Goal: Task Accomplishment & Management: Complete application form

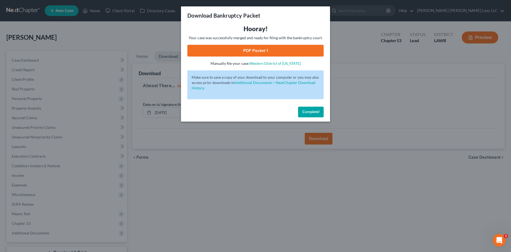
click at [306, 49] on link "PDF Packet 1" at bounding box center [256, 51] width 136 height 12
click at [204, 160] on div "Download Bankruptcy Packet Hooray! Your case was successfully merged and ready …" at bounding box center [255, 126] width 511 height 252
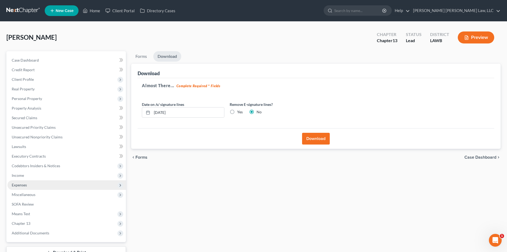
click at [31, 181] on span "Expenses" at bounding box center [66, 185] width 119 height 10
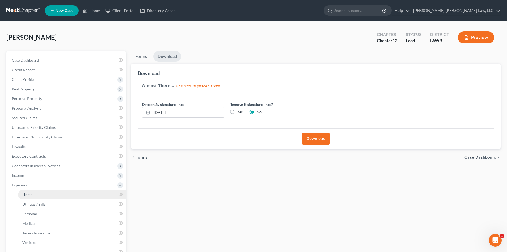
click at [34, 194] on link "Home" at bounding box center [72, 195] width 108 height 10
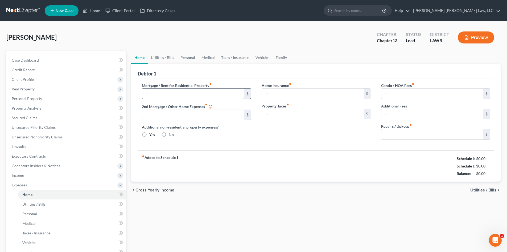
type input "694.00"
type input "0.00"
radio input "true"
type input "0.00"
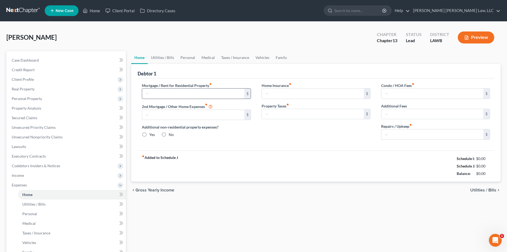
type input "0.00"
drag, startPoint x: 46, startPoint y: 117, endPoint x: 77, endPoint y: 117, distance: 31.4
click at [46, 117] on link "Secured Claims" at bounding box center [66, 118] width 119 height 10
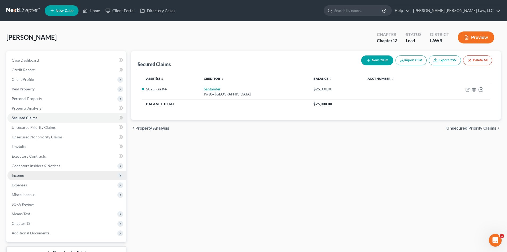
click at [50, 174] on span "Income" at bounding box center [66, 175] width 119 height 10
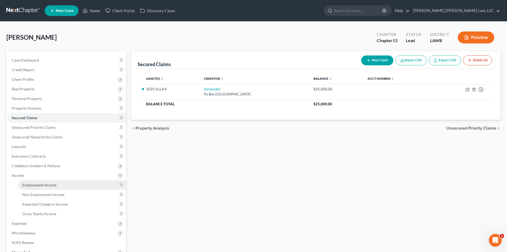
click at [48, 185] on span "Employment Income" at bounding box center [39, 184] width 34 height 5
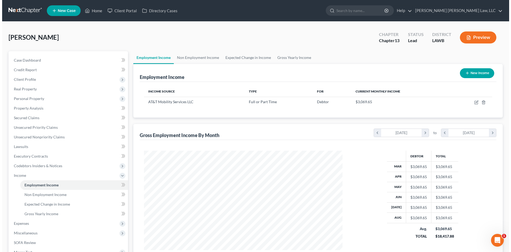
scroll to position [99, 209]
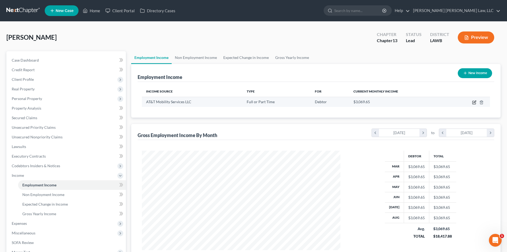
click at [473, 102] on icon "button" at bounding box center [474, 102] width 3 height 3
select select "0"
select select "10"
select select "2"
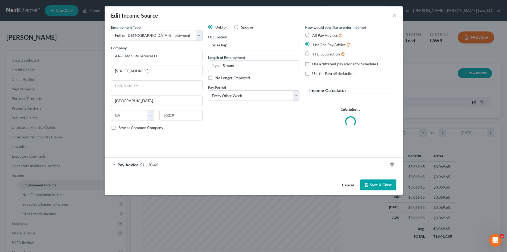
scroll to position [100, 211]
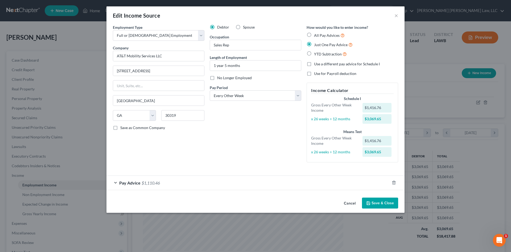
click at [381, 201] on button "Save & Close" at bounding box center [380, 202] width 36 height 11
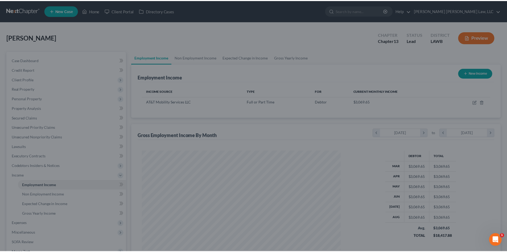
scroll to position [266265, 266155]
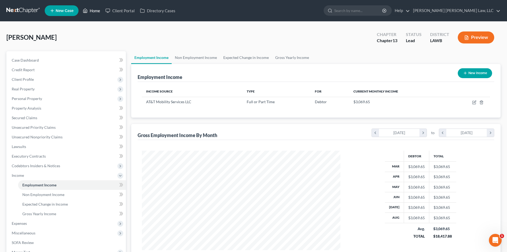
click at [96, 11] on link "Home" at bounding box center [91, 11] width 23 height 10
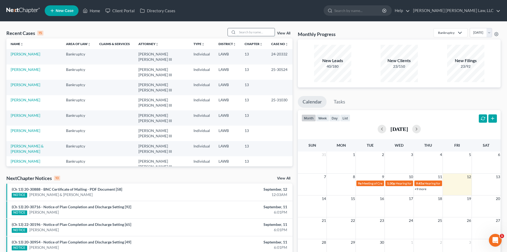
click at [260, 30] on input "search" at bounding box center [256, 32] width 37 height 8
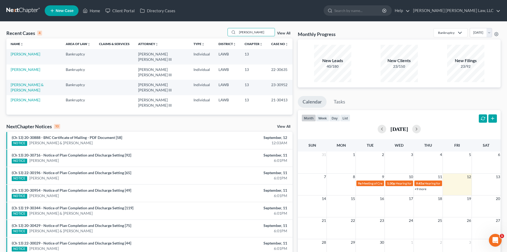
type input "[PERSON_NAME]"
click at [20, 55] on link "[PERSON_NAME]" at bounding box center [26, 54] width 30 height 5
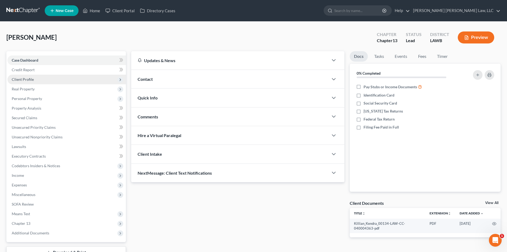
click at [43, 78] on span "Client Profile" at bounding box center [66, 80] width 119 height 10
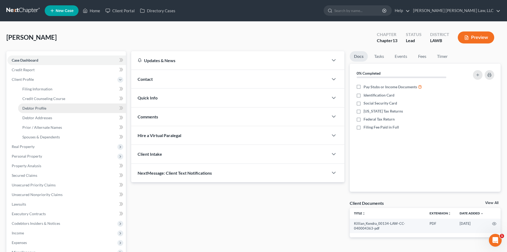
click at [41, 110] on span "Debtor Profile" at bounding box center [34, 108] width 24 height 5
select select "1"
select select "4"
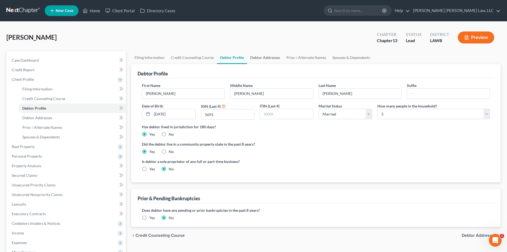
click at [263, 58] on link "Debtor Addresses" at bounding box center [265, 57] width 36 height 13
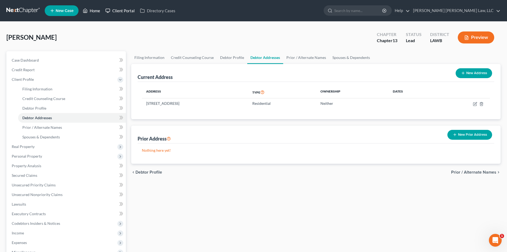
drag, startPoint x: 92, startPoint y: 11, endPoint x: 111, endPoint y: 11, distance: 18.6
click at [92, 11] on link "Home" at bounding box center [91, 11] width 23 height 10
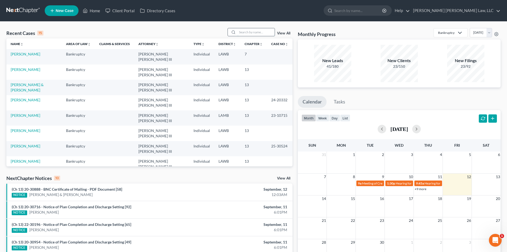
click at [249, 29] on input "search" at bounding box center [256, 32] width 37 height 8
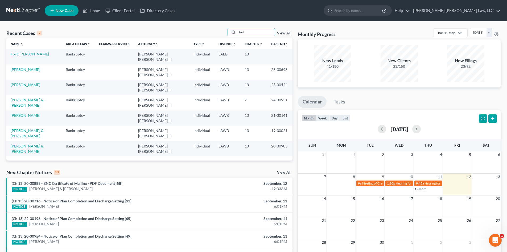
type input "fort"
click at [23, 55] on link "Fort, [PERSON_NAME]" at bounding box center [30, 54] width 38 height 5
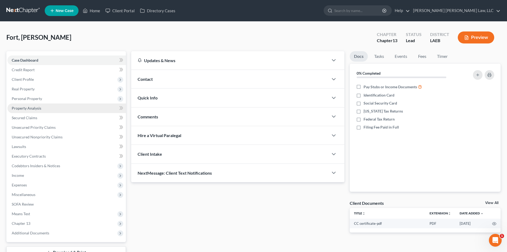
click at [48, 104] on link "Property Analysis" at bounding box center [66, 108] width 119 height 10
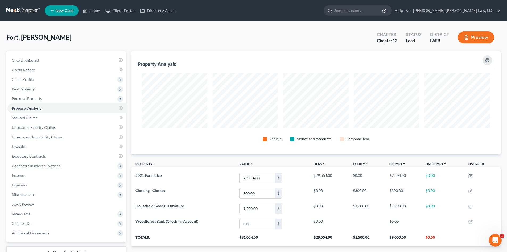
scroll to position [103, 370]
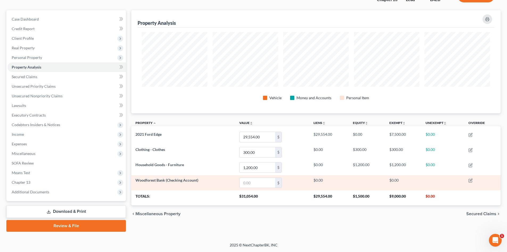
drag, startPoint x: 75, startPoint y: 213, endPoint x: 134, endPoint y: 182, distance: 66.0
click at [75, 213] on link "Download & Print" at bounding box center [66, 211] width 120 height 13
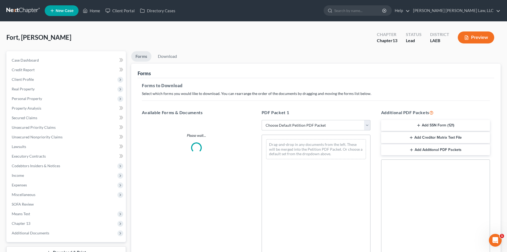
click at [311, 121] on select "Choose Default Petition PDF Packet Complete Bankruptcy Petition (all forms and …" at bounding box center [316, 125] width 109 height 11
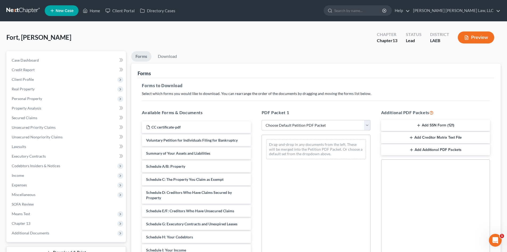
select select "0"
click at [262, 120] on select "Choose Default Petition PDF Packet Complete Bankruptcy Petition (all forms and …" at bounding box center [316, 125] width 109 height 11
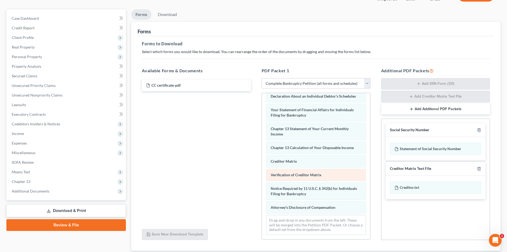
scroll to position [78, 0]
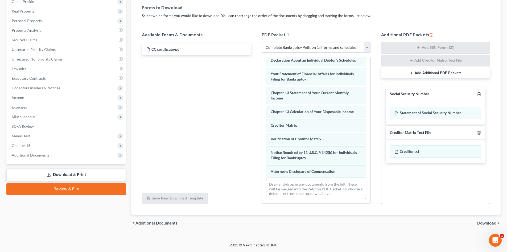
click at [481, 93] on polyline "button" at bounding box center [479, 93] width 3 height 0
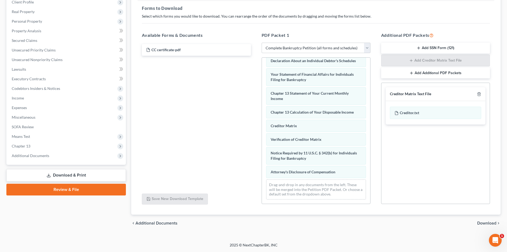
scroll to position [77, 0]
click at [481, 93] on polyline "button" at bounding box center [479, 93] width 3 height 0
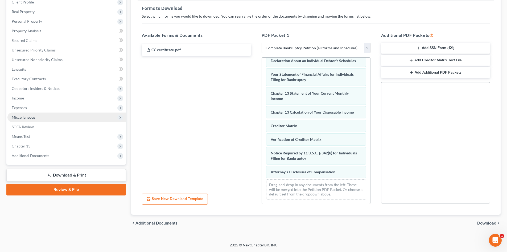
click at [57, 115] on span "Miscellaneous" at bounding box center [66, 117] width 119 height 10
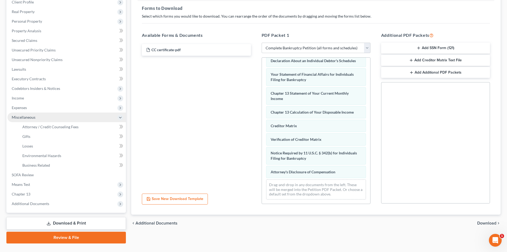
click at [62, 121] on span "Miscellaneous" at bounding box center [66, 117] width 119 height 10
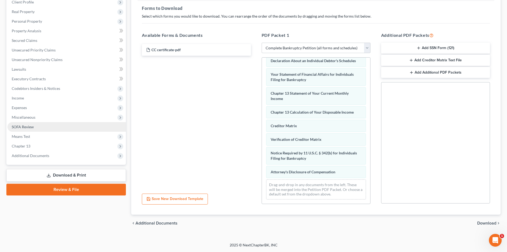
click at [64, 122] on link "SOFA Review" at bounding box center [66, 127] width 119 height 10
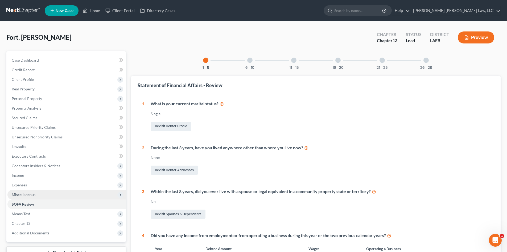
click at [60, 196] on span "Miscellaneous" at bounding box center [66, 195] width 119 height 10
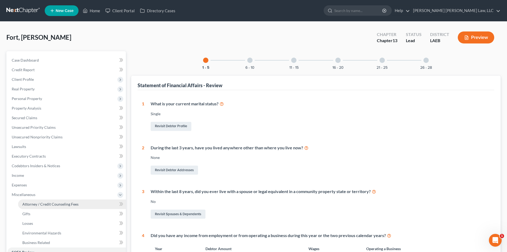
click at [56, 206] on span "Attorney / Credit Counseling Fees" at bounding box center [50, 204] width 56 height 5
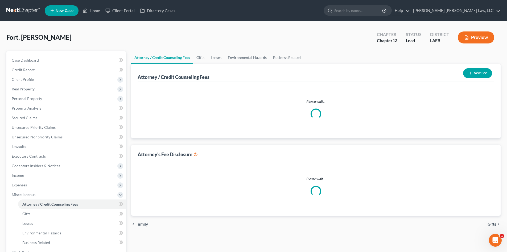
select select "0"
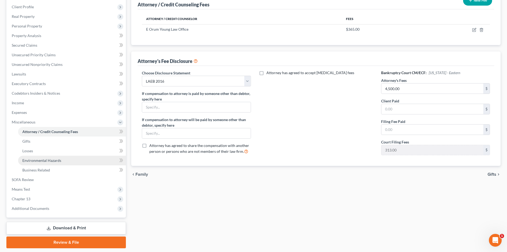
scroll to position [89, 0]
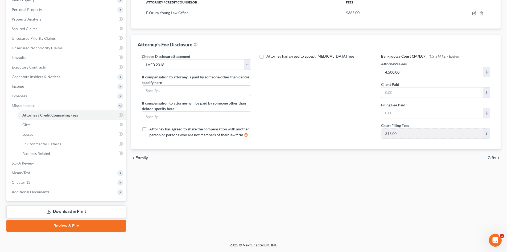
click at [31, 204] on div "Case Dashboard Payments Invoices Payments Payments Credit Report Client Profile" at bounding box center [66, 96] width 125 height 269
click at [34, 206] on link "Download & Print" at bounding box center [66, 211] width 120 height 13
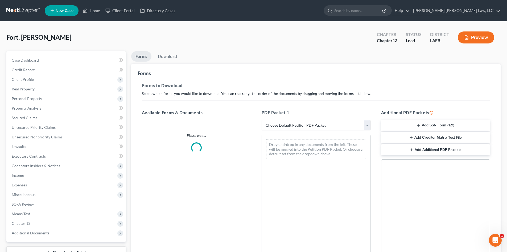
click at [289, 127] on select "Choose Default Petition PDF Packet Complete Bankruptcy Petition (all forms and …" at bounding box center [316, 125] width 109 height 11
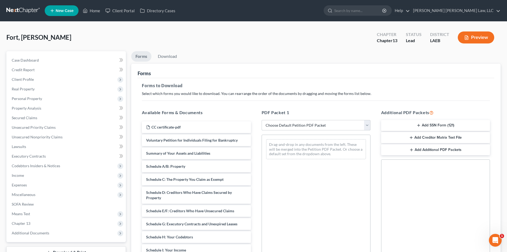
select select "0"
click at [262, 120] on select "Choose Default Petition PDF Packet Complete Bankruptcy Petition (all forms and …" at bounding box center [316, 125] width 109 height 11
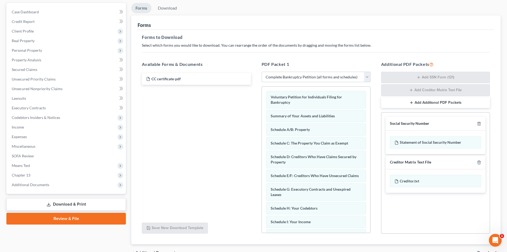
scroll to position [78, 0]
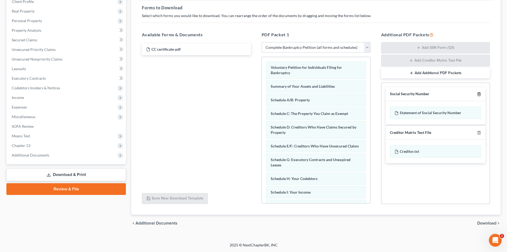
click at [481, 95] on icon "button" at bounding box center [479, 94] width 4 height 4
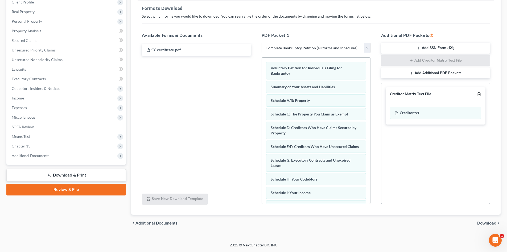
click at [481, 95] on icon "button" at bounding box center [479, 94] width 4 height 4
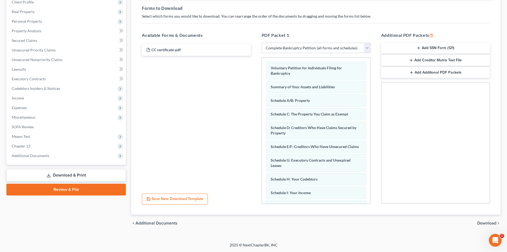
click at [491, 223] on span "Download" at bounding box center [487, 223] width 19 height 4
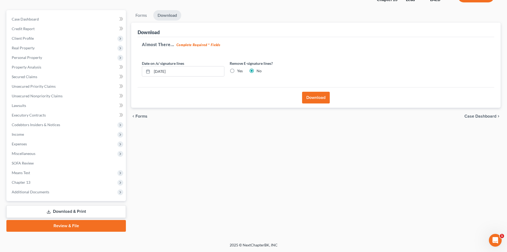
scroll to position [41, 0]
click at [313, 96] on button "Download" at bounding box center [316, 98] width 28 height 12
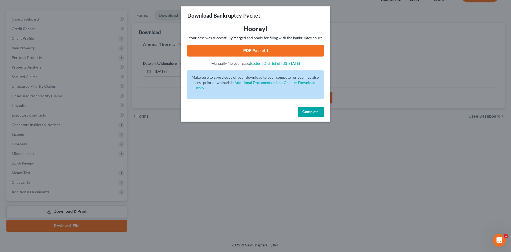
click at [287, 45] on link "PDF Packet 1" at bounding box center [256, 51] width 136 height 12
click at [397, 61] on div "Download Bankruptcy Packet Hooray! Your case was successfully merged and ready …" at bounding box center [255, 126] width 511 height 252
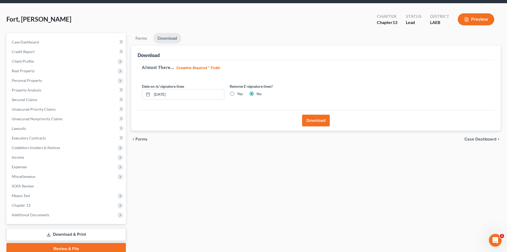
scroll to position [0, 0]
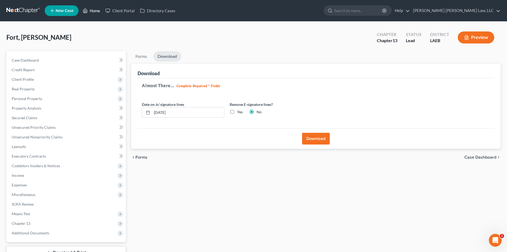
click at [89, 11] on link "Home" at bounding box center [91, 11] width 23 height 10
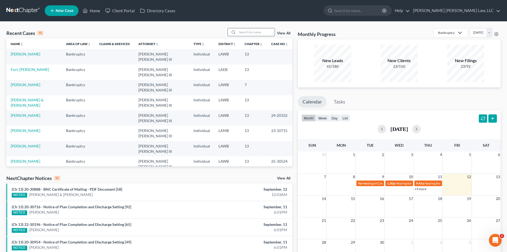
click at [249, 31] on input "search" at bounding box center [256, 32] width 37 height 8
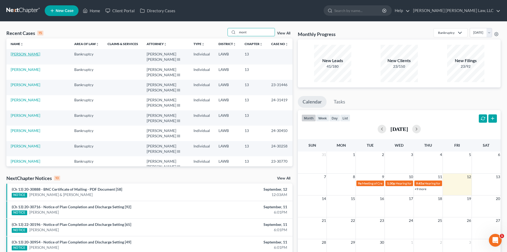
type input "mont"
click at [39, 53] on link "[PERSON_NAME]" at bounding box center [26, 54] width 30 height 5
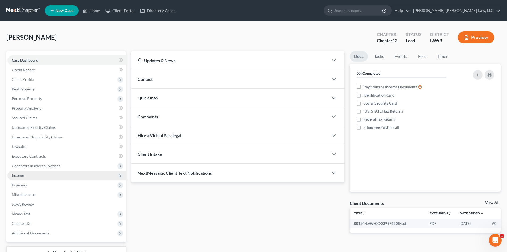
click at [30, 177] on span "Income" at bounding box center [66, 175] width 119 height 10
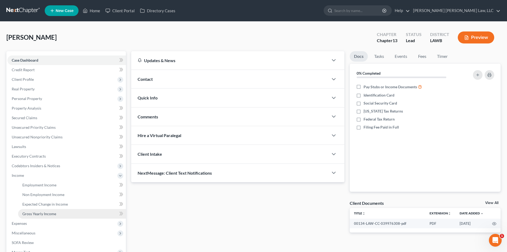
click at [45, 211] on span "Gross Yearly Income" at bounding box center [39, 213] width 34 height 5
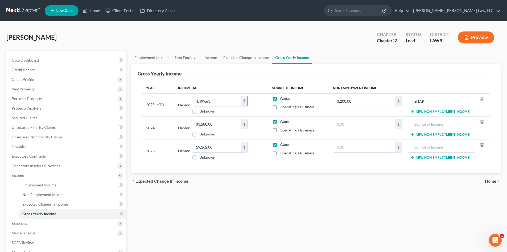
click at [231, 100] on input "4,499.63" at bounding box center [216, 101] width 49 height 10
click at [146, 57] on link "Employment Income" at bounding box center [151, 57] width 40 height 13
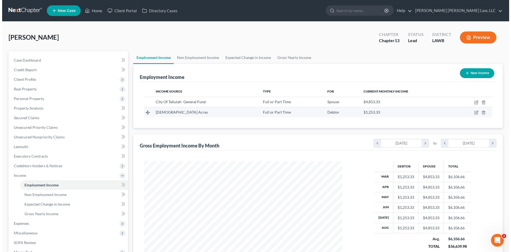
scroll to position [99, 209]
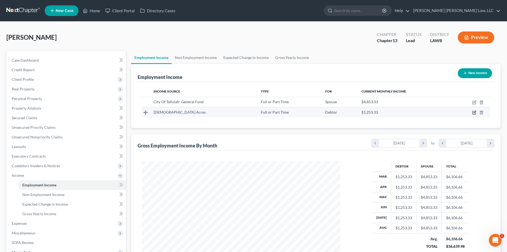
click at [473, 112] on icon "button" at bounding box center [474, 112] width 3 height 3
select select "0"
select select "19"
select select "0"
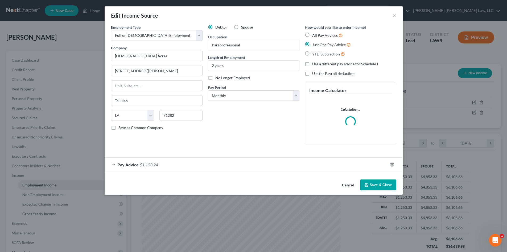
scroll to position [100, 211]
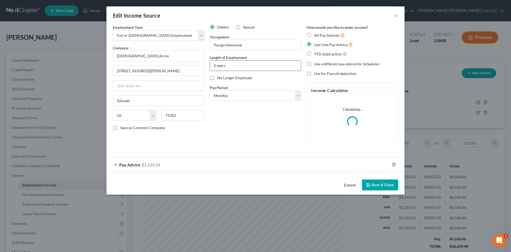
click at [238, 62] on input "2 years" at bounding box center [255, 65] width 91 height 10
click at [238, 64] on input "2 years" at bounding box center [255, 65] width 91 height 10
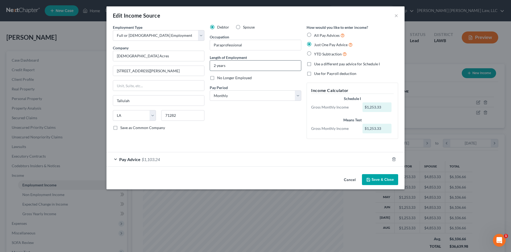
click at [238, 64] on input "2 years" at bounding box center [255, 65] width 91 height 10
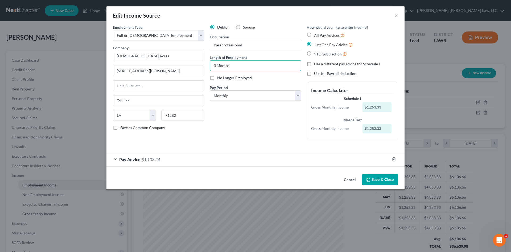
type input "3 Months"
click at [384, 182] on button "Save & Close" at bounding box center [380, 179] width 36 height 11
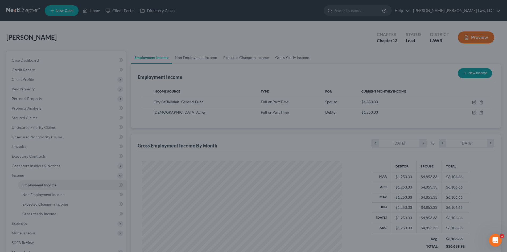
scroll to position [266265, 266155]
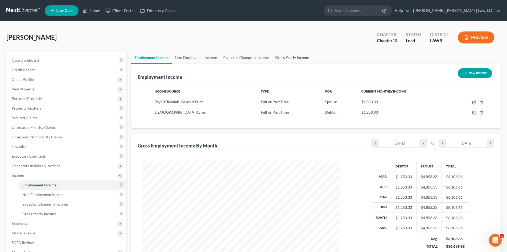
drag, startPoint x: 293, startPoint y: 50, endPoint x: 294, endPoint y: 56, distance: 6.7
click at [293, 50] on div "[GEOGRAPHIC_DATA][PERSON_NAME] Upgraded Chapter Chapter 13 Status Lead District…" at bounding box center [253, 39] width 495 height 23
click at [294, 56] on link "Gross Yearly Income" at bounding box center [292, 57] width 40 height 13
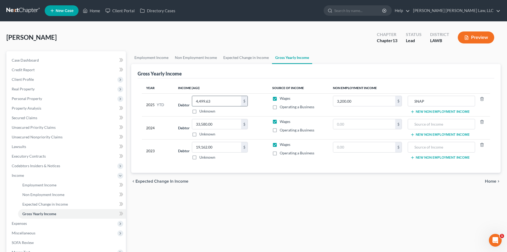
click at [233, 100] on input "4,499.63" at bounding box center [216, 101] width 49 height 10
type input "17,520.49"
click at [324, 207] on div "Employment Income Non Employment Income Expected Change in Income Gross Yearly …" at bounding box center [316, 181] width 375 height 260
click at [340, 200] on div "Employment Income Non Employment Income Expected Change in Income Gross Yearly …" at bounding box center [316, 181] width 375 height 260
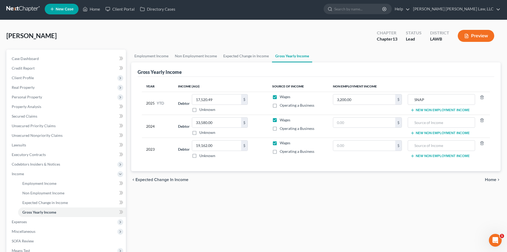
scroll to position [79, 0]
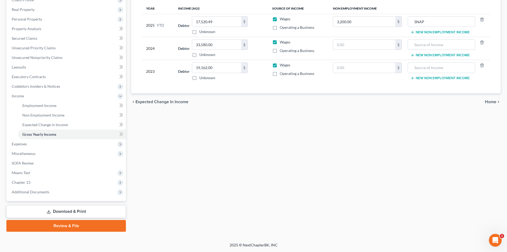
click at [58, 210] on link "Download & Print" at bounding box center [66, 211] width 120 height 13
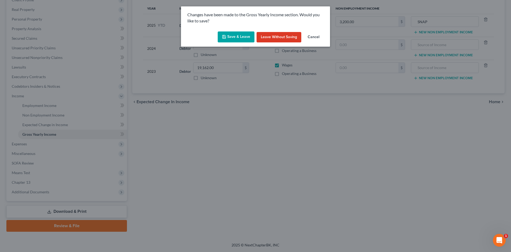
click at [249, 43] on div "Save & Leave Leave without Saving Cancel" at bounding box center [255, 38] width 149 height 18
click at [246, 38] on button "Save & Leave" at bounding box center [236, 36] width 37 height 11
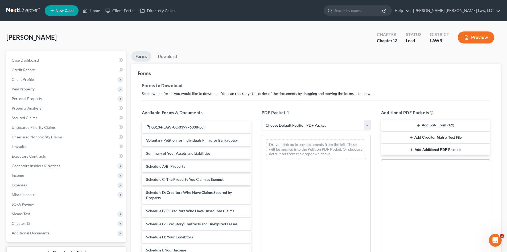
drag, startPoint x: 353, startPoint y: 128, endPoint x: 349, endPoint y: 130, distance: 4.9
click at [353, 127] on select "Choose Default Petition PDF Packet Complete Bankruptcy Petition (all forms and …" at bounding box center [316, 125] width 109 height 11
select select "0"
click at [262, 120] on select "Choose Default Petition PDF Packet Complete Bankruptcy Petition (all forms and …" at bounding box center [316, 125] width 109 height 11
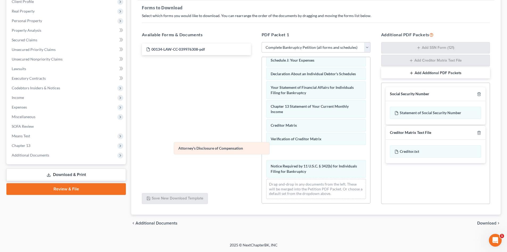
scroll to position [137, 0]
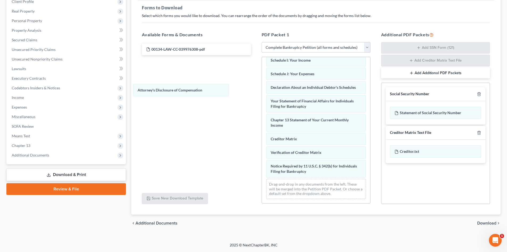
drag, startPoint x: 351, startPoint y: 173, endPoint x: 243, endPoint y: 77, distance: 144.5
click at [262, 76] on div "Attorney's Disclosure of Compensation Voluntary Petition for Individuals Filing…" at bounding box center [316, 64] width 108 height 278
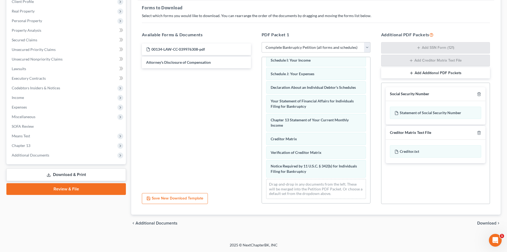
click at [477, 94] on div at bounding box center [478, 93] width 6 height 5
click at [478, 93] on icon "button" at bounding box center [479, 93] width 2 height 3
click at [478, 131] on icon "button" at bounding box center [479, 132] width 2 height 3
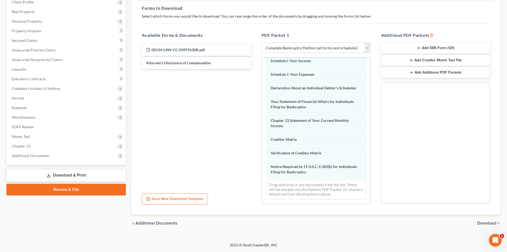
scroll to position [77, 0]
click at [488, 224] on span "Download" at bounding box center [487, 223] width 19 height 4
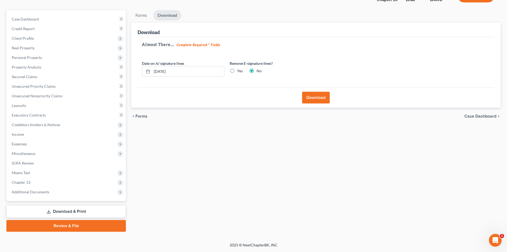
scroll to position [41, 0]
click at [316, 96] on button "Download" at bounding box center [316, 98] width 28 height 12
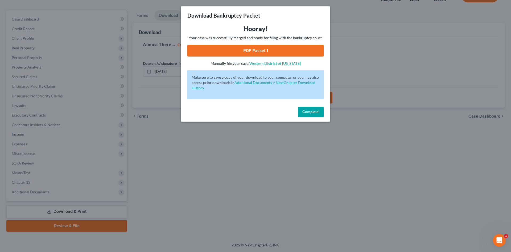
click at [214, 50] on link "PDF Packet 1" at bounding box center [256, 51] width 136 height 12
click at [389, 83] on div "Download Bankruptcy Packet Hooray! Your case was successfully merged and ready …" at bounding box center [255, 126] width 511 height 252
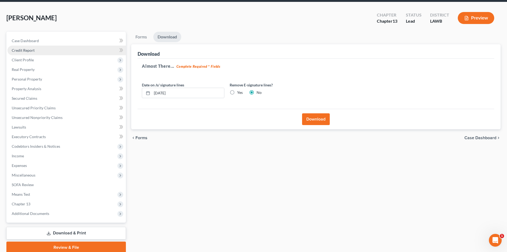
scroll to position [0, 0]
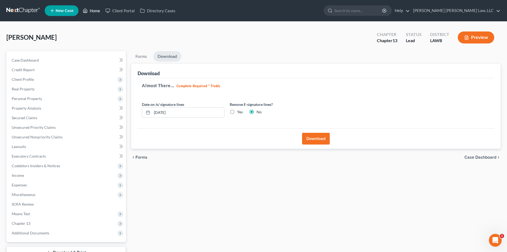
click at [86, 12] on icon at bounding box center [85, 10] width 5 height 6
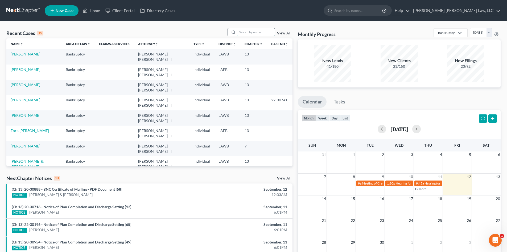
click at [246, 32] on input "search" at bounding box center [256, 32] width 37 height 8
type input "hall"
click at [20, 54] on link "[PERSON_NAME]" at bounding box center [26, 54] width 30 height 5
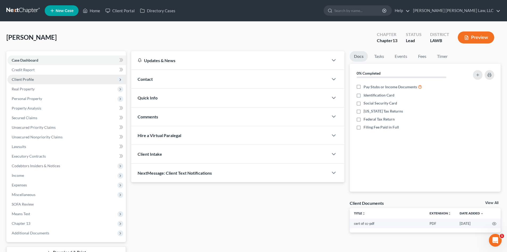
click at [50, 78] on span "Client Profile" at bounding box center [66, 80] width 119 height 10
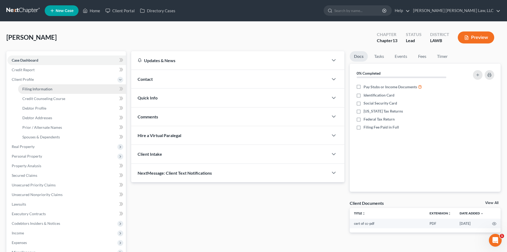
click at [57, 88] on link "Filing Information" at bounding box center [72, 89] width 108 height 10
select select "1"
select select "0"
select select "3"
select select "36"
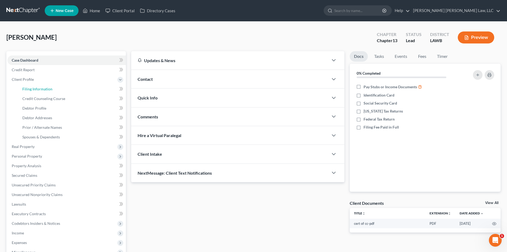
select select "0"
select select "19"
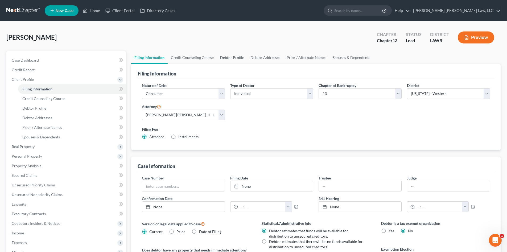
click at [223, 54] on link "Debtor Profile" at bounding box center [232, 57] width 30 height 13
select select "4"
select select "0"
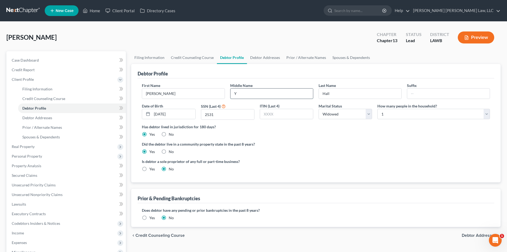
click at [262, 96] on input "Y" at bounding box center [272, 93] width 83 height 10
type input "Y."
click at [274, 61] on link "Debtor Addresses" at bounding box center [265, 57] width 36 height 13
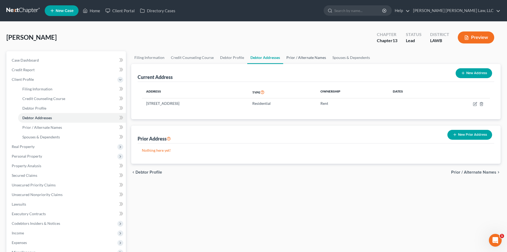
click at [307, 54] on link "Prior / Alternate Names" at bounding box center [306, 57] width 46 height 13
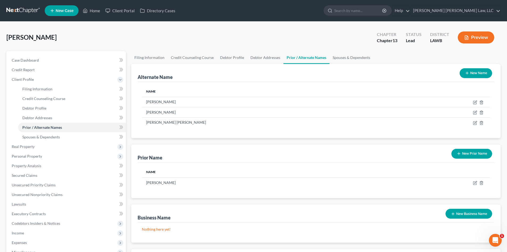
drag, startPoint x: 482, startPoint y: 153, endPoint x: 306, endPoint y: 154, distance: 175.8
click at [482, 153] on button "New Prior Name" at bounding box center [472, 154] width 41 height 10
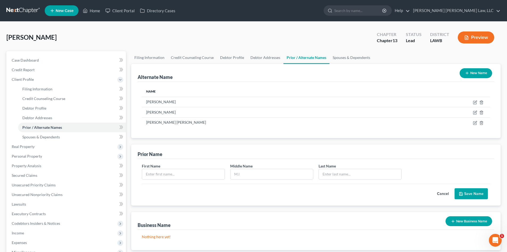
click at [169, 167] on div "First Name" at bounding box center [183, 171] width 88 height 16
click at [169, 172] on input "text" at bounding box center [183, 174] width 83 height 10
type input "[PERSON_NAME]"
drag, startPoint x: 324, startPoint y: 176, endPoint x: 300, endPoint y: 178, distance: 24.8
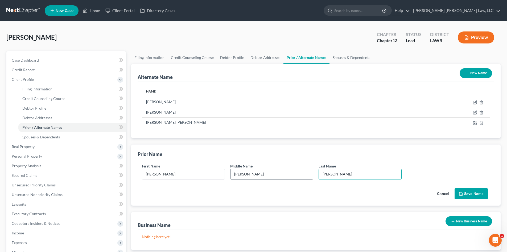
click at [300, 178] on div "First Name [PERSON_NAME] Middle Name [PERSON_NAME] Last Name * [PERSON_NAME]" at bounding box center [316, 173] width 354 height 21
type input "[PERSON_NAME]"
click at [474, 193] on button "Save Name" at bounding box center [471, 193] width 33 height 11
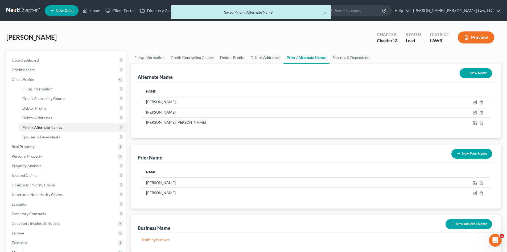
click at [472, 154] on button "New Prior Name" at bounding box center [472, 154] width 41 height 10
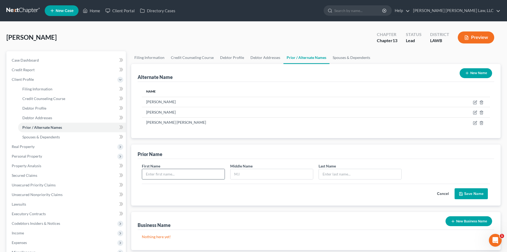
click at [214, 176] on input "text" at bounding box center [183, 174] width 83 height 10
type input "[PERSON_NAME]"
type input "M."
paste input "[PERSON_NAME]"
type input "[PERSON_NAME]"
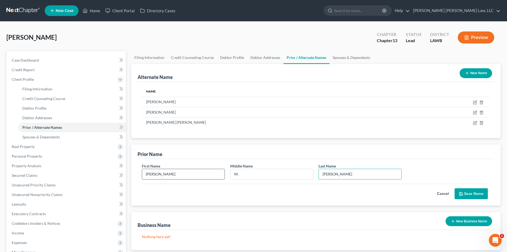
click at [455, 188] on button "Save Name" at bounding box center [471, 193] width 33 height 11
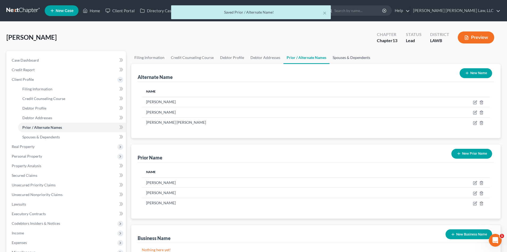
click at [356, 52] on link "Spouses & Dependents" at bounding box center [352, 57] width 44 height 13
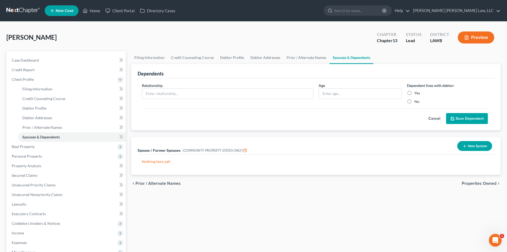
click at [199, 29] on div "[PERSON_NAME] Upgraded Chapter Chapter 13 Status Lead District LAWB Preview" at bounding box center [253, 39] width 495 height 23
drag, startPoint x: 371, startPoint y: 189, endPoint x: 236, endPoint y: 122, distance: 150.5
click at [371, 189] on div "chevron_left Prior / Alternate Names Properties Owned chevron_right" at bounding box center [316, 183] width 370 height 17
click at [190, 34] on div "[PERSON_NAME] Upgraded Chapter Chapter 13 Status Lead District LAWB Preview" at bounding box center [253, 39] width 495 height 23
drag, startPoint x: 220, startPoint y: 57, endPoint x: 220, endPoint y: 60, distance: 3.5
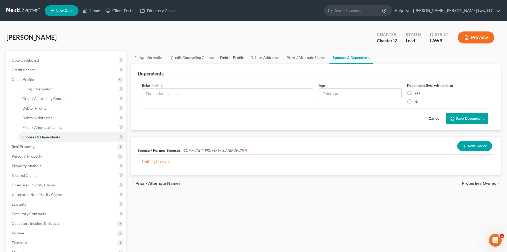
click at [220, 57] on link "Debtor Profile" at bounding box center [232, 57] width 30 height 13
select select "4"
select select "0"
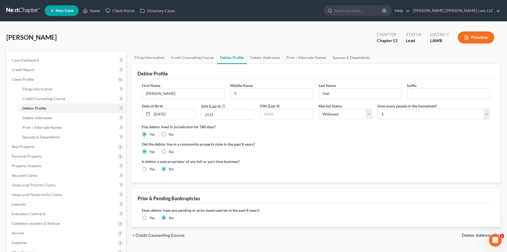
click at [364, 153] on div "Did the debtor live in a community property state in the past 8 years? Yes No" at bounding box center [316, 147] width 348 height 13
click at [44, 146] on span "Real Property" at bounding box center [66, 147] width 119 height 10
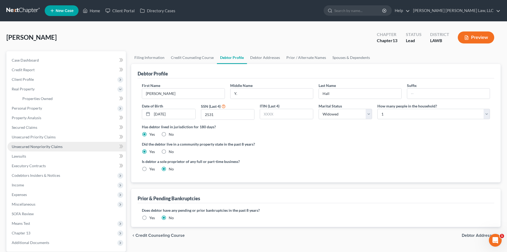
click at [54, 147] on span "Unsecured Nonpriority Claims" at bounding box center [37, 146] width 51 height 5
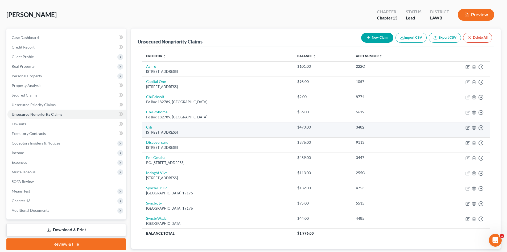
scroll to position [57, 0]
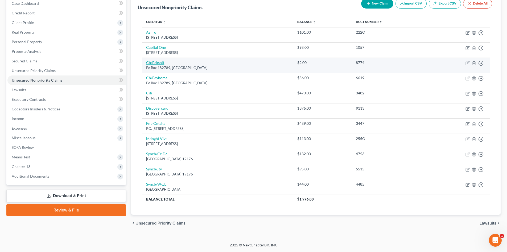
click at [159, 63] on link "Cb/Brksolt" at bounding box center [155, 62] width 18 height 5
select select "36"
select select "2"
select select "0"
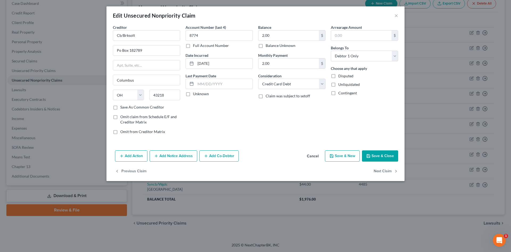
drag, startPoint x: 250, startPoint y: 114, endPoint x: 294, endPoint y: 119, distance: 44.4
click at [250, 115] on div "Account Number (last 4) 8774 Full Account Number Date Incurred [DATE] Last Paym…" at bounding box center [219, 82] width 73 height 114
click at [385, 154] on button "Save & Close" at bounding box center [380, 155] width 36 height 11
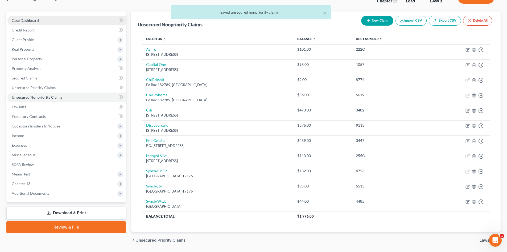
scroll to position [30, 0]
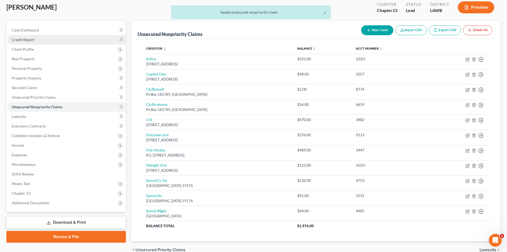
click at [40, 42] on link "Credit Report" at bounding box center [66, 40] width 119 height 10
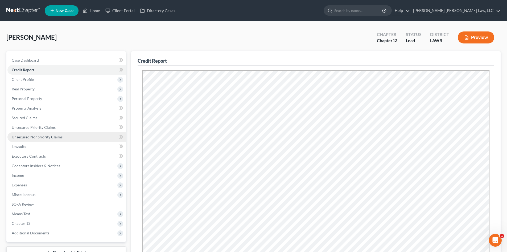
drag, startPoint x: 46, startPoint y: 139, endPoint x: 72, endPoint y: 132, distance: 26.7
click at [46, 139] on link "Unsecured Nonpriority Claims" at bounding box center [66, 137] width 119 height 10
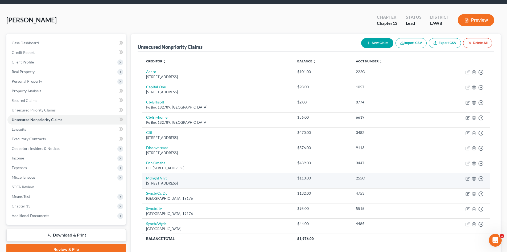
scroll to position [27, 0]
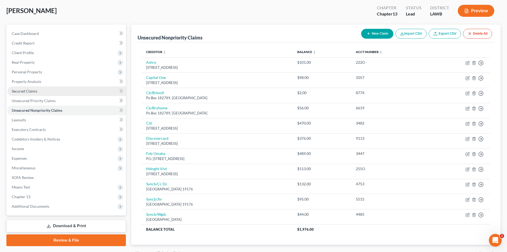
click at [74, 90] on link "Secured Claims" at bounding box center [66, 91] width 119 height 10
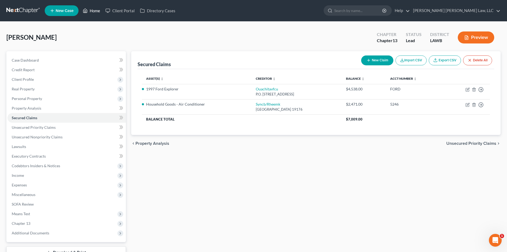
click at [96, 12] on link "Home" at bounding box center [91, 11] width 23 height 10
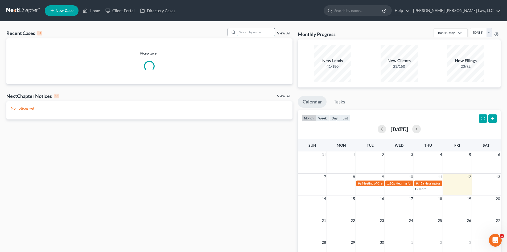
click at [257, 36] on input "search" at bounding box center [256, 32] width 37 height 8
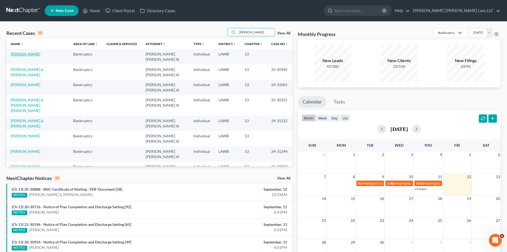
type input "[PERSON_NAME]"
click at [20, 54] on link "[PERSON_NAME]" at bounding box center [26, 54] width 30 height 5
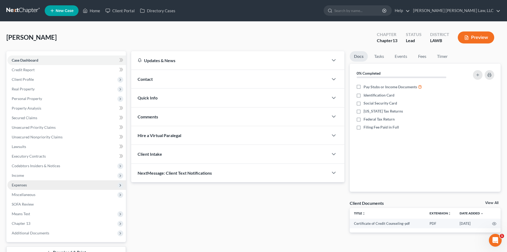
click at [30, 184] on span "Expenses" at bounding box center [66, 185] width 119 height 10
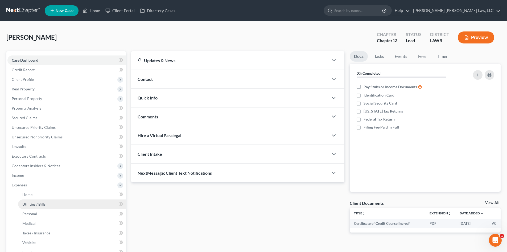
click at [47, 204] on link "Utilities / Bills" at bounding box center [72, 204] width 108 height 10
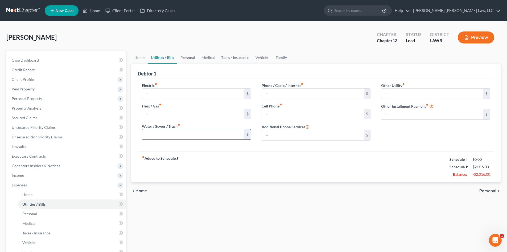
type input "250.00"
type input "0.00"
type input "93.00"
type input "150.00"
type input "100.00"
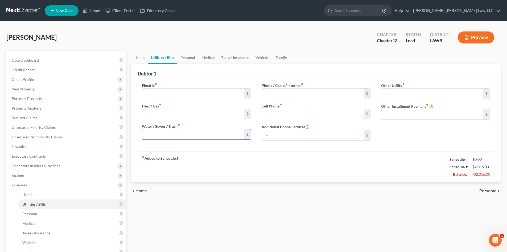
type input "0.00"
click at [267, 209] on div "Home Utilities / Bills Personal Medical Taxes / Insurance Vehicles Family Debto…" at bounding box center [316, 195] width 375 height 288
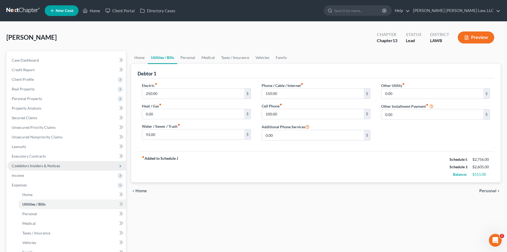
click at [29, 164] on span "Codebtors Insiders & Notices" at bounding box center [36, 165] width 48 height 5
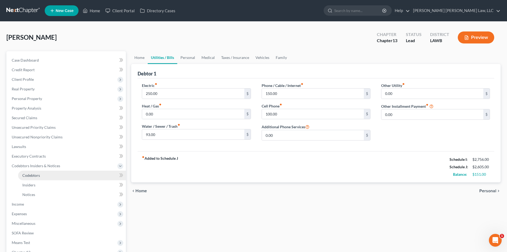
click at [56, 171] on link "Codebtors" at bounding box center [72, 175] width 108 height 10
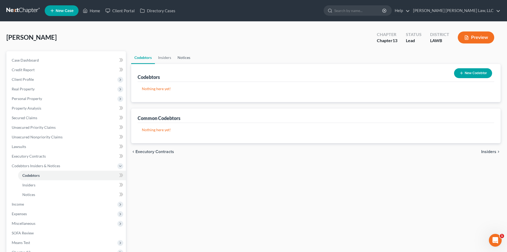
click at [191, 54] on link "Notices" at bounding box center [183, 57] width 19 height 13
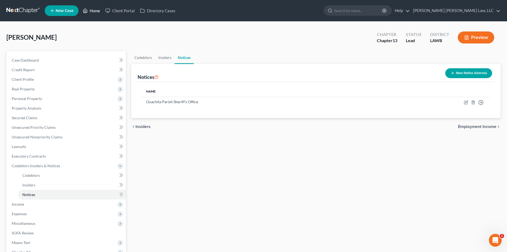
click at [89, 6] on link "Home" at bounding box center [91, 11] width 23 height 10
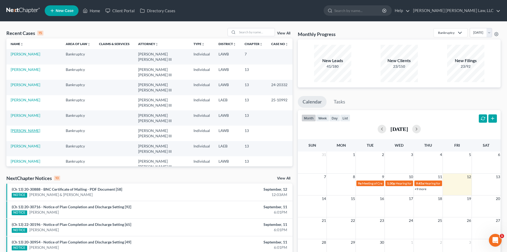
click at [22, 128] on link "[PERSON_NAME]" at bounding box center [26, 130] width 30 height 5
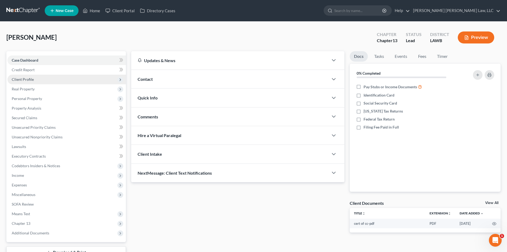
click at [38, 79] on span "Client Profile" at bounding box center [66, 80] width 119 height 10
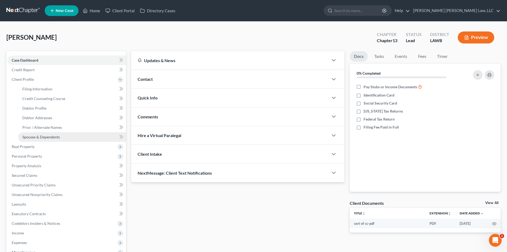
click at [50, 136] on span "Spouses & Dependents" at bounding box center [41, 137] width 38 height 5
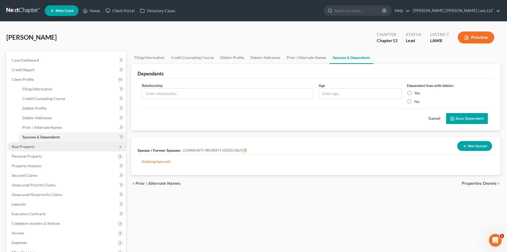
click at [60, 148] on span "Real Property" at bounding box center [66, 147] width 119 height 10
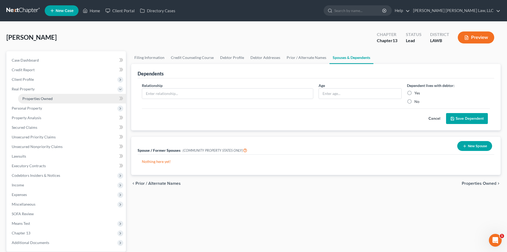
click at [55, 101] on link "Properties Owned" at bounding box center [72, 99] width 108 height 10
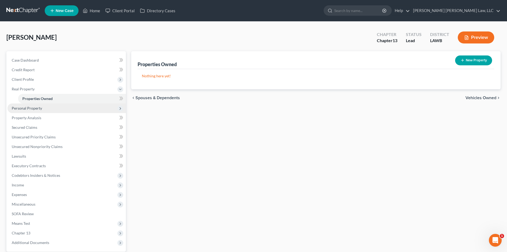
click at [80, 108] on span "Personal Property" at bounding box center [66, 108] width 119 height 10
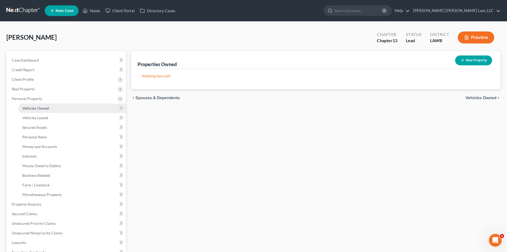
click at [48, 108] on span "Vehicles Owned" at bounding box center [35, 108] width 27 height 5
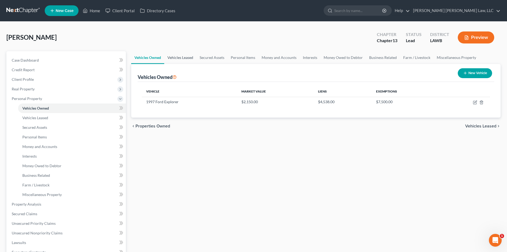
click at [193, 58] on link "Vehicles Leased" at bounding box center [180, 57] width 32 height 13
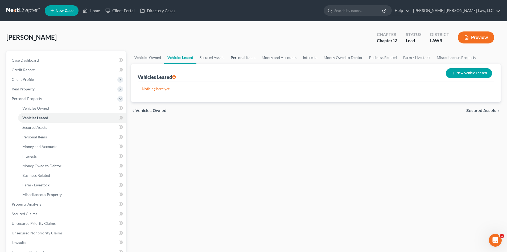
click at [240, 56] on link "Personal Items" at bounding box center [243, 57] width 31 height 13
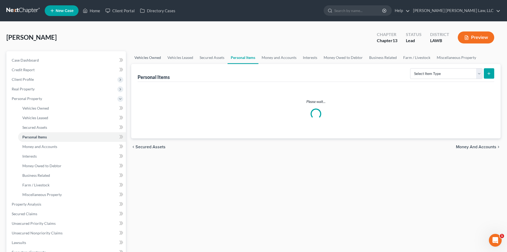
click at [153, 56] on link "Vehicles Owned" at bounding box center [147, 57] width 33 height 13
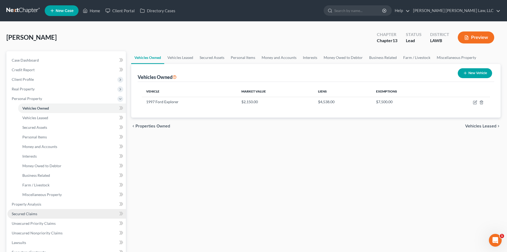
click at [29, 214] on span "Secured Claims" at bounding box center [25, 213] width 26 height 5
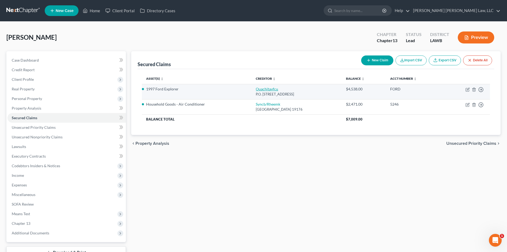
click at [262, 89] on link "Ouachitavfcu" at bounding box center [267, 89] width 22 height 5
select select "19"
select select "5"
select select "0"
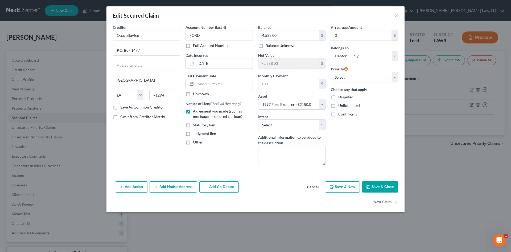
click at [245, 167] on div "Account Number (last 4) FORD Full Account Number Date Incurred [DATE] Last Paym…" at bounding box center [219, 97] width 73 height 145
click at [376, 190] on button "Save & Close" at bounding box center [380, 186] width 36 height 11
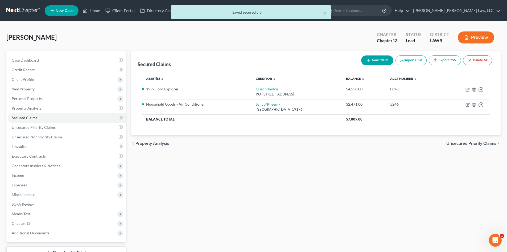
click at [371, 189] on div "Secured Claims New Claim Import CSV Export CSV Delete All Asset(s) expand_more …" at bounding box center [316, 161] width 375 height 221
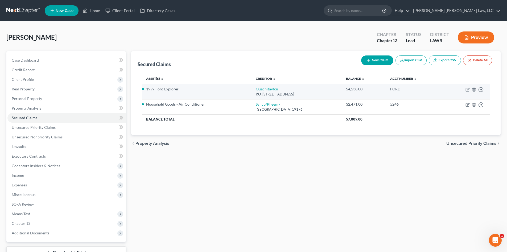
click at [256, 89] on link "Ouachitavfcu" at bounding box center [267, 89] width 22 height 5
select select "19"
select select "5"
select select "0"
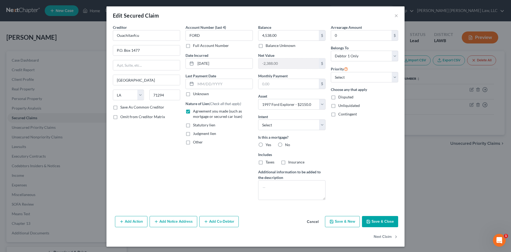
click at [382, 223] on button "Save & Close" at bounding box center [380, 221] width 36 height 11
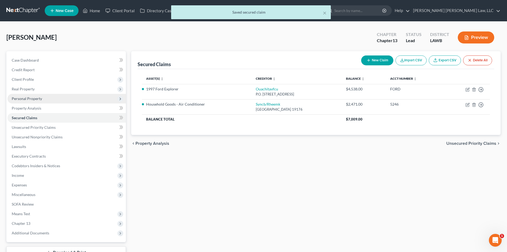
click at [45, 97] on span "Personal Property" at bounding box center [66, 99] width 119 height 10
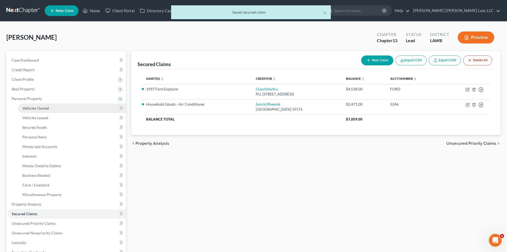
click at [49, 110] on link "Vehicles Owned" at bounding box center [72, 108] width 108 height 10
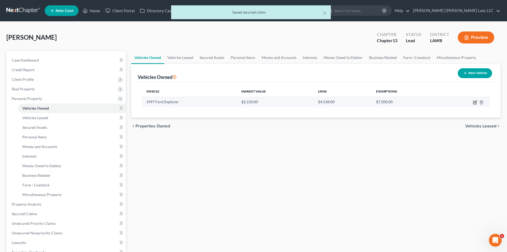
drag, startPoint x: 476, startPoint y: 103, endPoint x: 311, endPoint y: 97, distance: 165.0
click at [476, 103] on icon "button" at bounding box center [475, 102] width 4 height 4
select select "1"
select select "29"
select select "2"
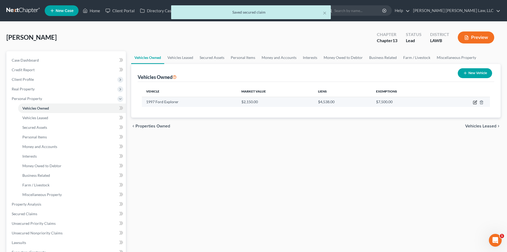
select select "0"
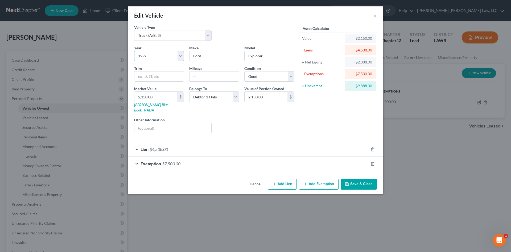
click at [170, 54] on select "Select 2026 2025 2024 2023 2022 2021 2020 2019 2018 2017 2016 2015 2014 2013 20…" at bounding box center [159, 56] width 50 height 11
select select "13"
click at [134, 51] on select "Select 2026 2025 2024 2023 2022 2021 2020 2019 2018 2017 2016 2015 2014 2013 20…" at bounding box center [159, 56] width 50 height 11
click at [286, 119] on div "Liens Select" at bounding box center [255, 125] width 83 height 16
drag, startPoint x: 229, startPoint y: 72, endPoint x: 405, endPoint y: 113, distance: 180.8
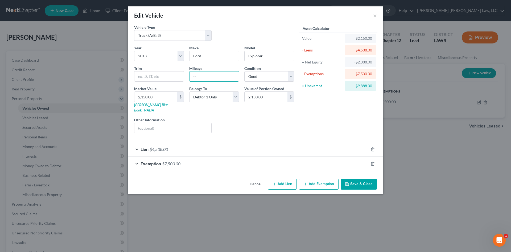
click at [229, 72] on input "text" at bounding box center [214, 76] width 49 height 10
click at [281, 14] on div "Edit Vehicle ×" at bounding box center [256, 15] width 256 height 18
click at [207, 80] on input "text" at bounding box center [214, 76] width 49 height 10
click at [214, 78] on input "113," at bounding box center [214, 76] width 49 height 10
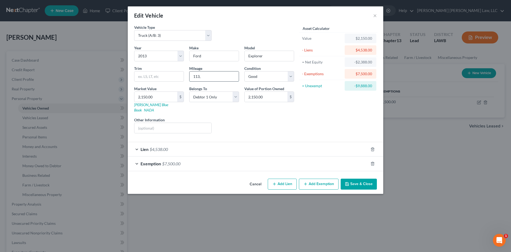
click at [214, 78] on input "113," at bounding box center [214, 76] width 49 height 10
type input "133,113"
click at [297, 120] on div "Asset Calculator Value $2,150.00 - Liens $4,538.00 = Net Equity -$2,388.00 - Ex…" at bounding box center [338, 81] width 83 height 113
click at [370, 180] on button "Save & Close" at bounding box center [359, 183] width 36 height 11
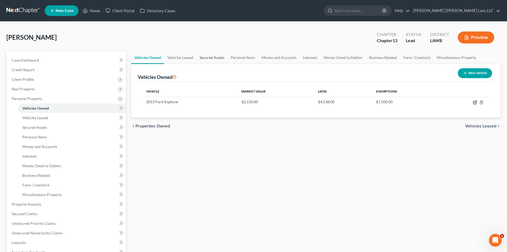
drag, startPoint x: 475, startPoint y: 103, endPoint x: 224, endPoint y: 58, distance: 255.3
click at [475, 103] on icon "button" at bounding box center [476, 101] width 2 height 2
select select "1"
select select "13"
select select "2"
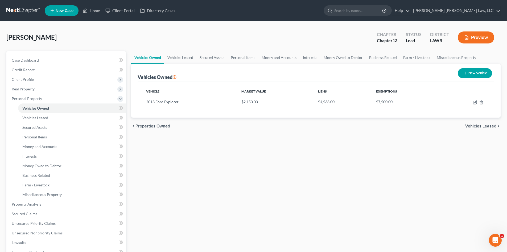
select select "0"
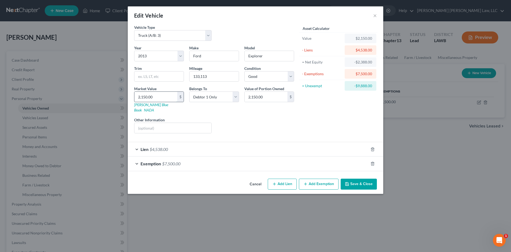
click at [166, 95] on input "2,150.00" at bounding box center [156, 97] width 43 height 10
type input "4"
type input "4.00"
type input "45"
type input "45.00"
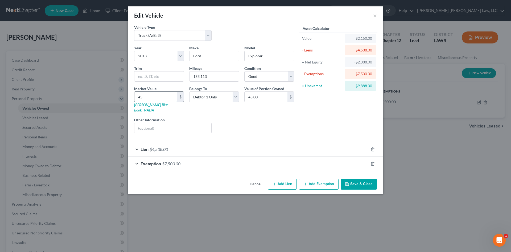
type input "453"
type input "453.00"
type input "4538"
type input "4,538.00"
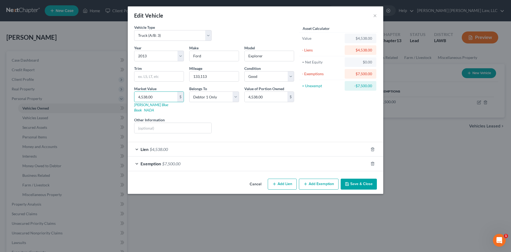
click at [249, 109] on div "Year Select 2026 2025 2024 2023 2022 2021 2020 2019 2018 2017 2016 2015 2014 20…" at bounding box center [214, 91] width 165 height 92
click at [359, 181] on button "Save & Close" at bounding box center [359, 183] width 36 height 11
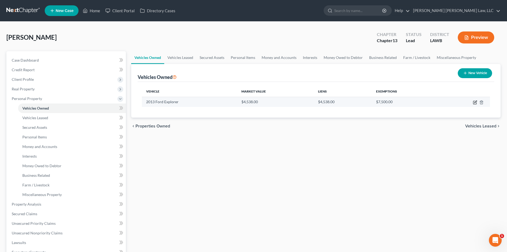
drag, startPoint x: 475, startPoint y: 102, endPoint x: 295, endPoint y: 99, distance: 179.5
click at [475, 102] on icon "button" at bounding box center [476, 101] width 2 height 2
select select "1"
select select "13"
select select "2"
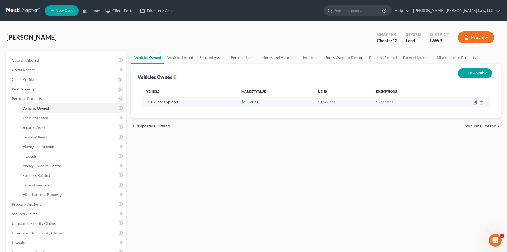
select select "0"
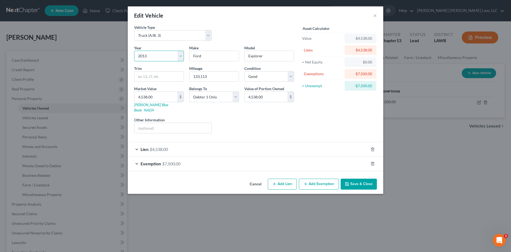
click at [153, 55] on select "Select 2026 2025 2024 2023 2022 2021 2020 2019 2018 2017 2016 2015 2014 2013 20…" at bounding box center [159, 56] width 50 height 11
select select "12"
click at [274, 119] on div "Liens Select" at bounding box center [255, 125] width 83 height 16
click at [366, 178] on button "Save & Close" at bounding box center [359, 183] width 36 height 11
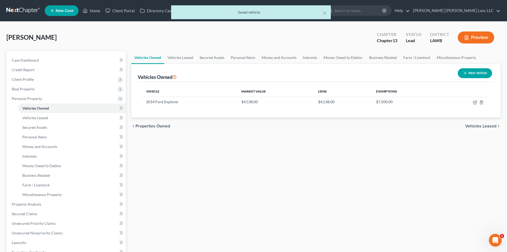
click at [368, 161] on div "Vehicles Owned Vehicles Leased Secured Assets Personal Items Money and Accounts…" at bounding box center [316, 209] width 375 height 317
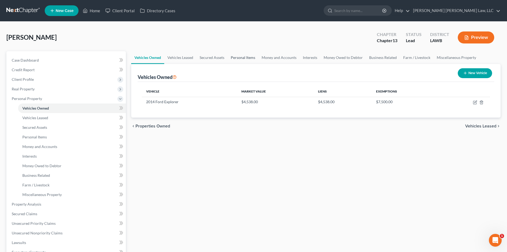
click at [242, 55] on link "Personal Items" at bounding box center [243, 57] width 31 height 13
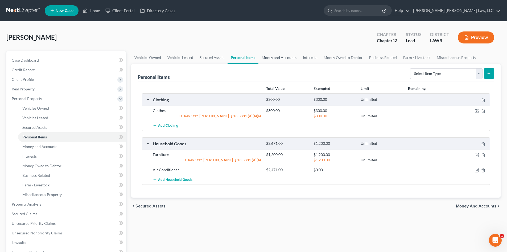
click at [270, 55] on link "Money and Accounts" at bounding box center [279, 57] width 41 height 13
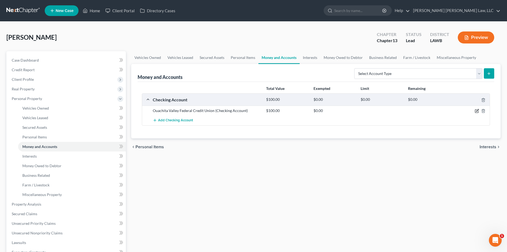
click at [478, 112] on icon "button" at bounding box center [477, 111] width 4 height 4
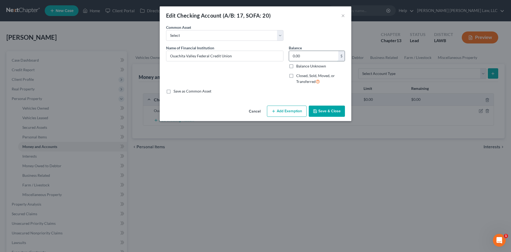
type input "0.00"
click at [315, 107] on button "Save & Close" at bounding box center [327, 110] width 36 height 11
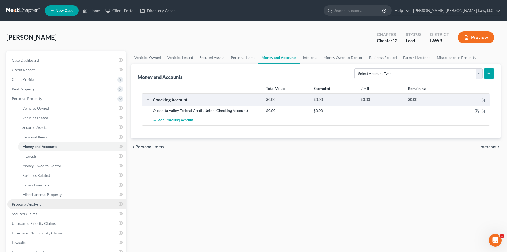
click at [47, 203] on link "Property Analysis" at bounding box center [66, 204] width 119 height 10
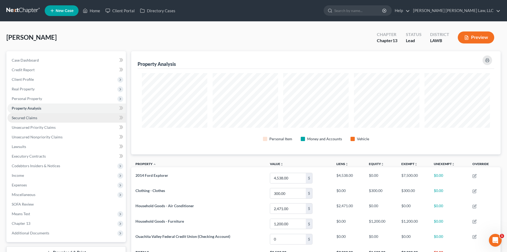
scroll to position [103, 370]
click at [72, 119] on link "Secured Claims" at bounding box center [66, 118] width 119 height 10
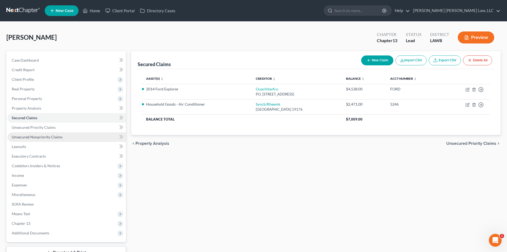
click at [65, 136] on link "Unsecured Nonpriority Claims" at bounding box center [66, 137] width 119 height 10
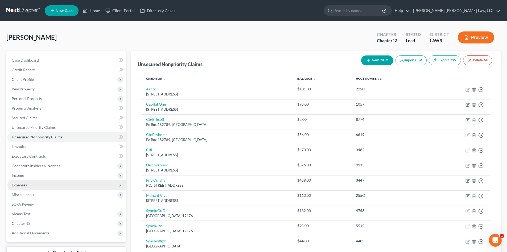
drag, startPoint x: 58, startPoint y: 163, endPoint x: 35, endPoint y: 183, distance: 30.2
click at [58, 163] on span "Codebtors Insiders & Notices" at bounding box center [66, 166] width 119 height 10
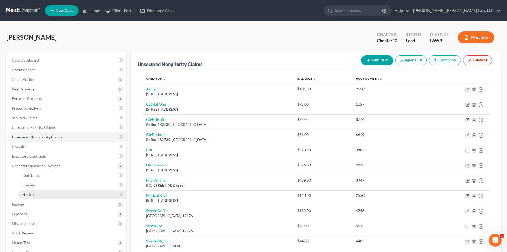
click at [50, 192] on link "Notices" at bounding box center [72, 195] width 108 height 10
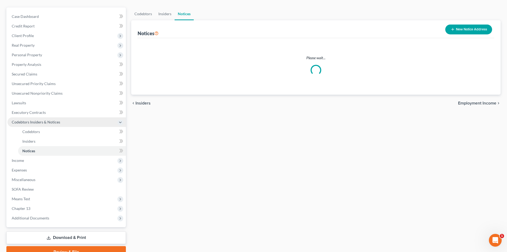
scroll to position [53, 0]
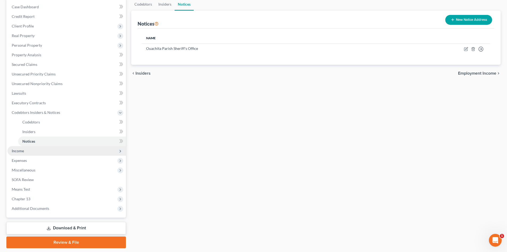
click at [62, 147] on span "Income" at bounding box center [66, 151] width 119 height 10
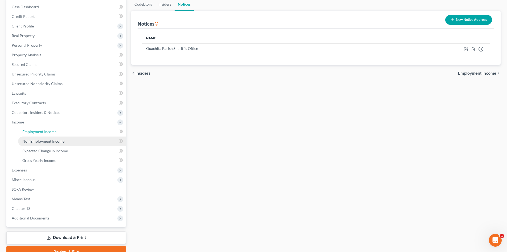
click at [47, 130] on span "Employment Income" at bounding box center [39, 131] width 34 height 5
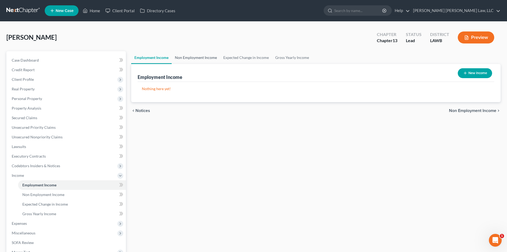
click at [184, 57] on link "Non Employment Income" at bounding box center [196, 57] width 48 height 13
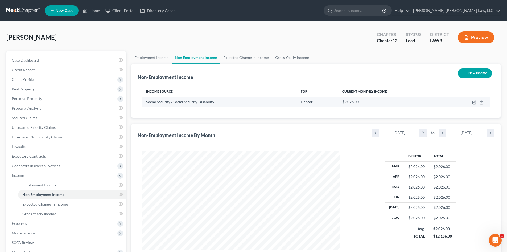
scroll to position [99, 209]
click at [283, 60] on link "Gross Yearly Income" at bounding box center [292, 57] width 40 height 13
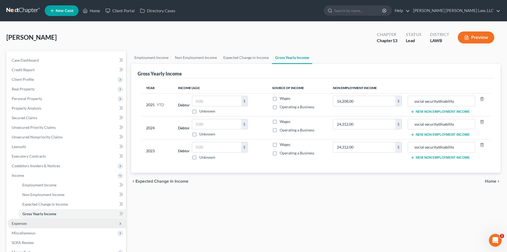
click at [50, 222] on span "Expenses" at bounding box center [66, 223] width 119 height 10
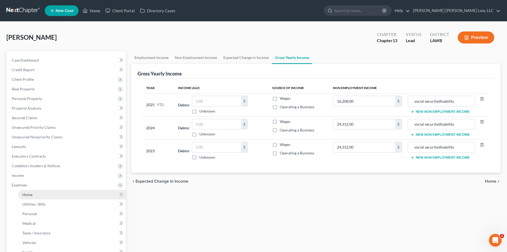
click at [42, 197] on link "Home" at bounding box center [72, 195] width 108 height 10
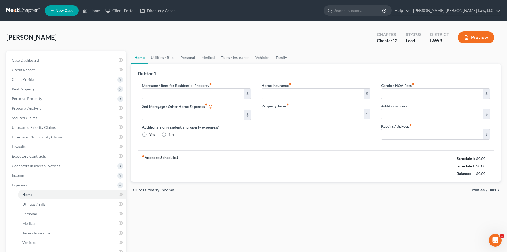
type input "0.00"
radio input "true"
type input "0.00"
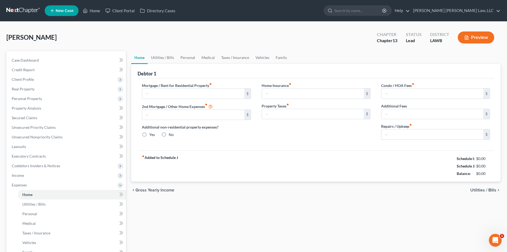
type input "0.00"
click at [92, 11] on link "Home" at bounding box center [91, 11] width 23 height 10
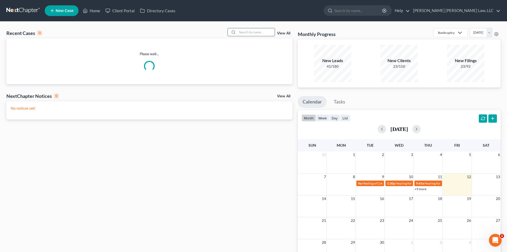
click at [257, 34] on input "search" at bounding box center [256, 32] width 37 height 8
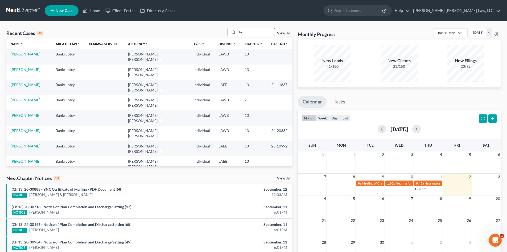
type input "f"
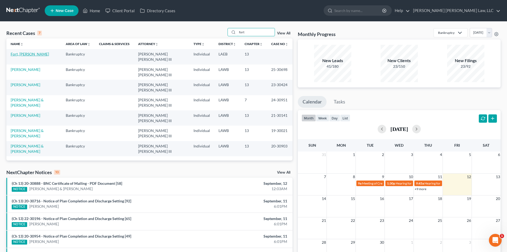
type input "fort"
click at [23, 53] on link "Fort, [PERSON_NAME]" at bounding box center [30, 54] width 38 height 5
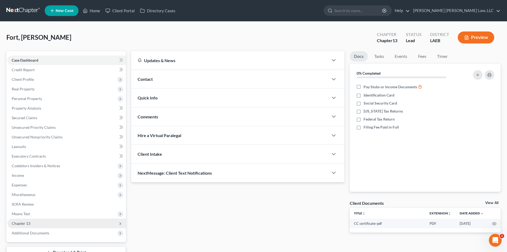
click at [30, 220] on span "Chapter 13" at bounding box center [66, 223] width 119 height 10
click at [40, 229] on link "Plan Calculator" at bounding box center [72, 233] width 108 height 10
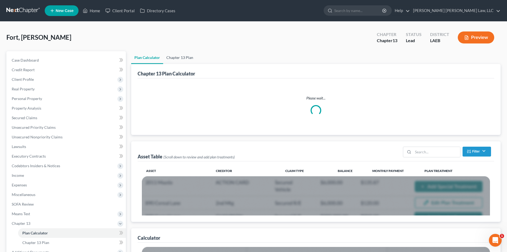
click at [188, 59] on link "Chapter 13 Plan" at bounding box center [179, 57] width 33 height 13
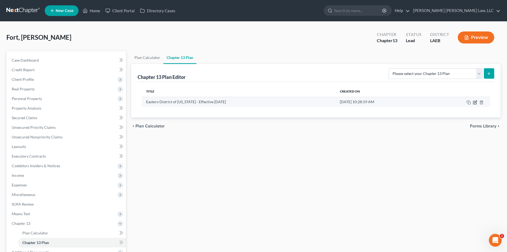
click at [476, 101] on icon "button" at bounding box center [476, 101] width 2 height 2
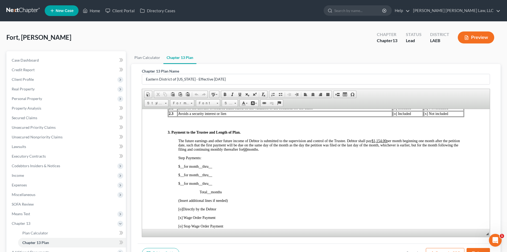
scroll to position [266, 0]
drag, startPoint x: 443, startPoint y: 250, endPoint x: 264, endPoint y: 78, distance: 248.3
click at [443, 250] on button "Export as PDF" at bounding box center [445, 253] width 39 height 11
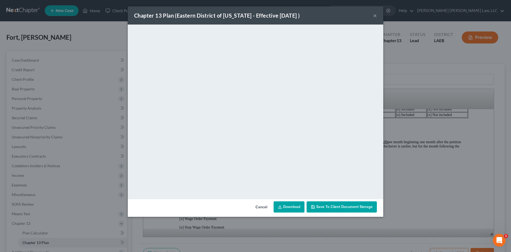
click at [284, 206] on link "Download" at bounding box center [289, 206] width 31 height 11
click at [405, 102] on div "Chapter 13 Plan ([GEOGRAPHIC_DATA] of [US_STATE] - Effective [DATE] ) × <object…" at bounding box center [255, 126] width 511 height 252
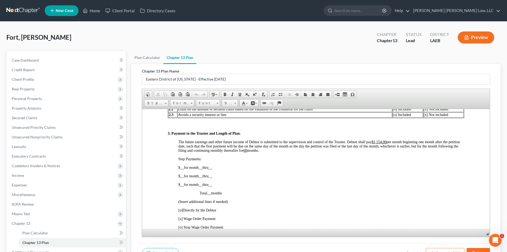
click at [482, 248] on button "Save" at bounding box center [478, 253] width 23 height 11
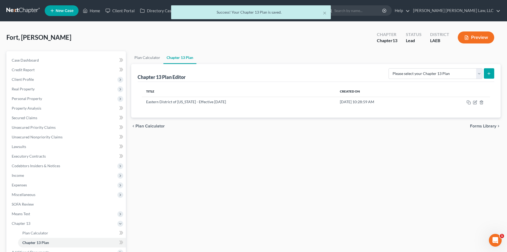
click at [328, 13] on div "× Success! Your Chapter 13 Plan is saved." at bounding box center [251, 12] width 160 height 14
click at [320, 13] on div "Success! Your Chapter 13 Plan is saved." at bounding box center [251, 12] width 151 height 5
click at [324, 13] on button "×" at bounding box center [325, 13] width 4 height 6
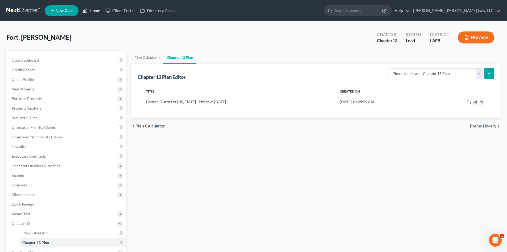
click at [95, 10] on link "Home" at bounding box center [91, 11] width 23 height 10
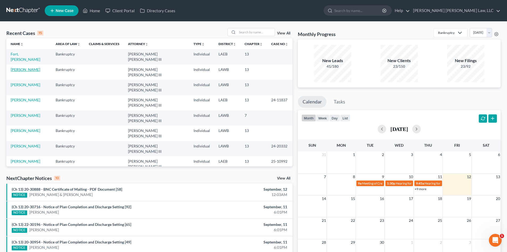
click at [19, 67] on link "[PERSON_NAME]" at bounding box center [26, 69] width 30 height 5
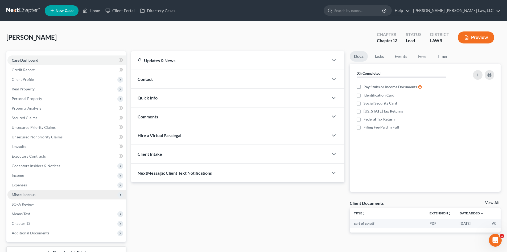
drag, startPoint x: 38, startPoint y: 185, endPoint x: 39, endPoint y: 194, distance: 9.4
click at [38, 185] on span "Expenses" at bounding box center [66, 185] width 119 height 10
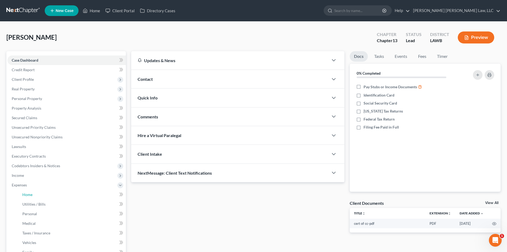
click at [39, 194] on link "Home" at bounding box center [72, 195] width 108 height 10
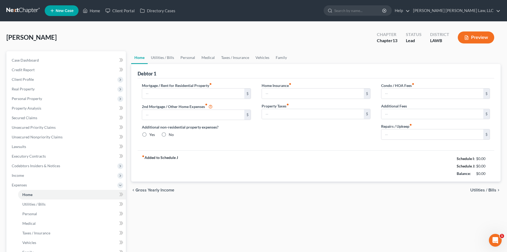
type input "0.00"
radio input "true"
type input "0.00"
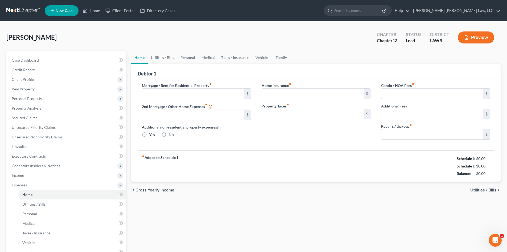
type input "0.00"
click at [168, 56] on link "Utilities / Bills" at bounding box center [163, 57] width 30 height 13
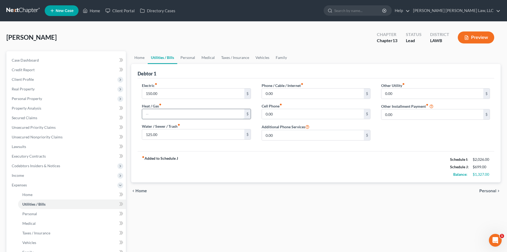
click at [204, 113] on input "text" at bounding box center [193, 114] width 102 height 10
type input "0.00"
click at [299, 116] on input "0.00" at bounding box center [313, 114] width 102 height 10
type input "50.00"
click at [280, 93] on input "0.00" at bounding box center [313, 93] width 102 height 10
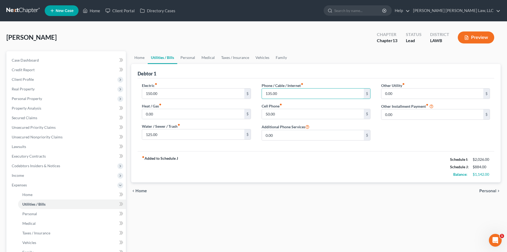
type input "135.00"
click at [277, 173] on div "fiber_manual_record Added to Schedule J Schedule I: $2,026.00 Schedule J: $884.…" at bounding box center [316, 166] width 357 height 31
click at [197, 54] on link "Personal" at bounding box center [187, 57] width 21 height 13
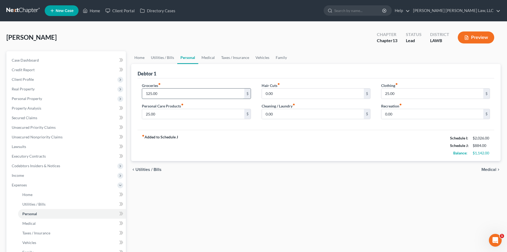
click at [180, 91] on input "125.00" at bounding box center [193, 93] width 102 height 10
type input "300.00"
click at [233, 115] on input "25.00" at bounding box center [193, 114] width 102 height 10
type input "0.00"
click at [401, 114] on input "0.00" at bounding box center [433, 114] width 102 height 10
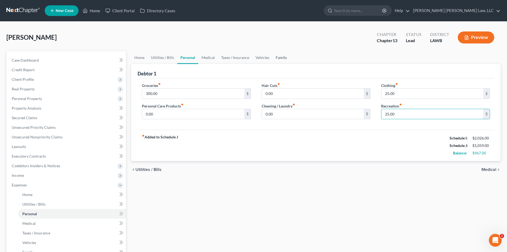
type input "25.00"
click at [279, 56] on ui-view "Home Utilities / Bills Personal Medical Taxes / Insurance Vehicles Family Debto…" at bounding box center [316, 114] width 370 height 127
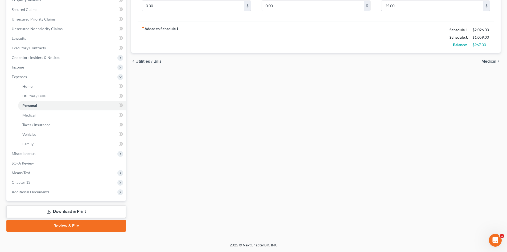
click at [273, 134] on div "Home Utilities / Bills Personal Medical Taxes / Insurance Vehicles Family Debto…" at bounding box center [316, 87] width 375 height 288
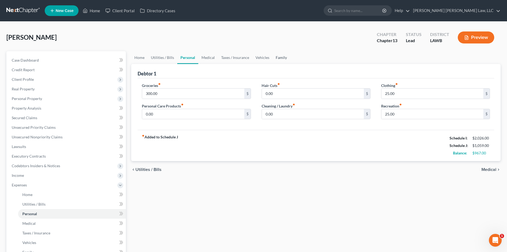
click at [276, 57] on link "Family" at bounding box center [282, 57] width 18 height 13
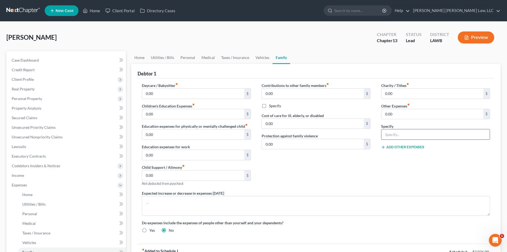
drag, startPoint x: 403, startPoint y: 130, endPoint x: 408, endPoint y: 139, distance: 10.5
click at [403, 130] on input "text" at bounding box center [436, 134] width 108 height 10
type input "misc; emergency fund, plan funding"
click at [400, 116] on input "0.00" at bounding box center [433, 114] width 102 height 10
type input "139.00"
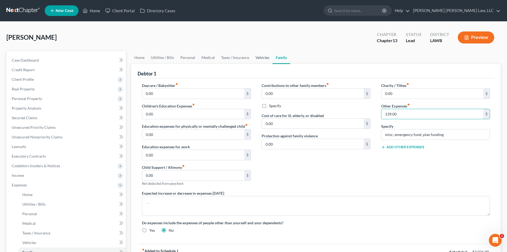
drag, startPoint x: 262, startPoint y: 51, endPoint x: 263, endPoint y: 56, distance: 5.4
click at [262, 51] on link "Vehicles" at bounding box center [263, 57] width 20 height 13
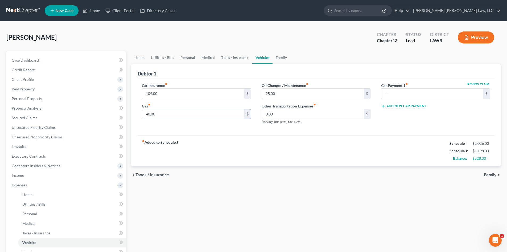
click at [187, 112] on input "40.00" at bounding box center [193, 114] width 102 height 10
type input "200.00"
click at [287, 91] on input "25.00" at bounding box center [313, 93] width 102 height 10
type input "30.00"
click at [198, 54] on link "Medical" at bounding box center [208, 57] width 20 height 13
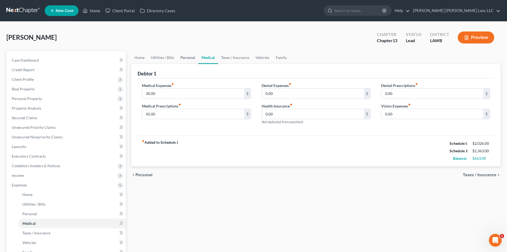
click at [191, 58] on link "Personal" at bounding box center [187, 57] width 21 height 13
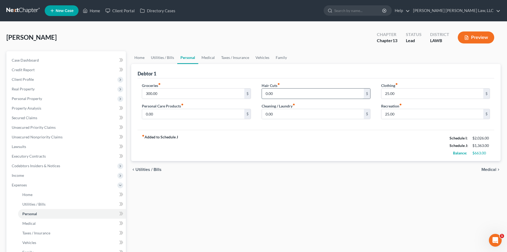
click at [300, 92] on input "0.00" at bounding box center [313, 93] width 102 height 10
click at [409, 90] on input "25.00" at bounding box center [433, 93] width 102 height 10
type input "60.00"
click at [330, 98] on input "0.00" at bounding box center [313, 93] width 102 height 10
type input "50.00"
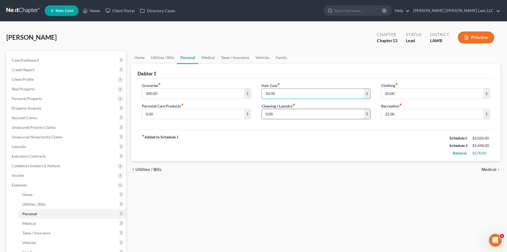
click at [342, 115] on input "0.00" at bounding box center [313, 114] width 102 height 10
type input "45.00"
click at [418, 89] on input "60.00" at bounding box center [433, 93] width 102 height 10
type input "93.00"
drag, startPoint x: 162, startPoint y: 58, endPoint x: 166, endPoint y: 83, distance: 25.7
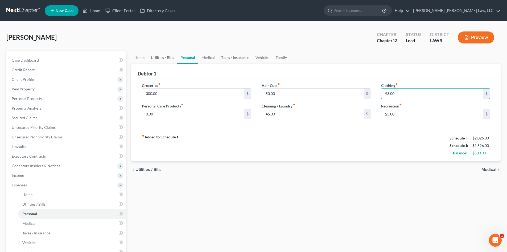
click at [162, 58] on link "Utilities / Bills" at bounding box center [163, 57] width 30 height 13
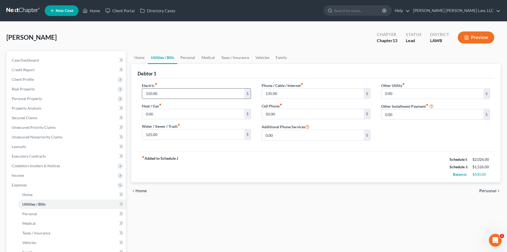
click at [171, 94] on input "150.00" at bounding box center [193, 93] width 102 height 10
type input "200.00"
click at [290, 118] on input "50.00" at bounding box center [313, 114] width 102 height 10
type input "100.00"
click at [191, 160] on div "fiber_manual_record Added to Schedule J Schedule I: $2,026.00 Schedule J: $1,62…" at bounding box center [316, 166] width 357 height 31
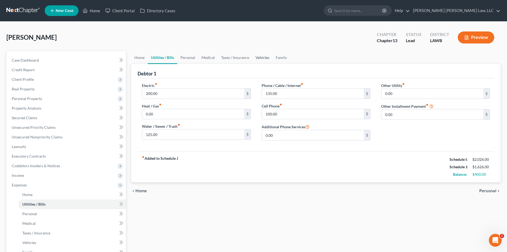
click at [268, 57] on link "Vehicles" at bounding box center [263, 57] width 20 height 13
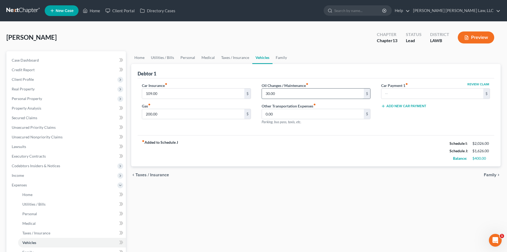
click at [287, 93] on input "30.00" at bounding box center [313, 93] width 102 height 10
type input "40.00"
click at [313, 143] on div "fiber_manual_record Added to Schedule J Schedule I: $2,026.00 Schedule J: $1,63…" at bounding box center [316, 150] width 357 height 31
click at [258, 154] on div "fiber_manual_record Added to Schedule J Schedule I: $2,026.00 Schedule J: $1,63…" at bounding box center [316, 150] width 357 height 31
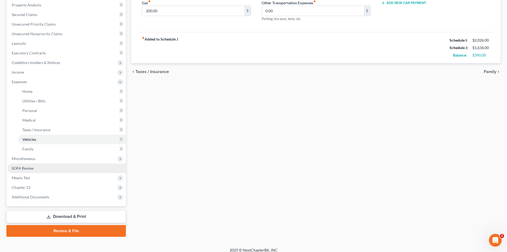
scroll to position [107, 0]
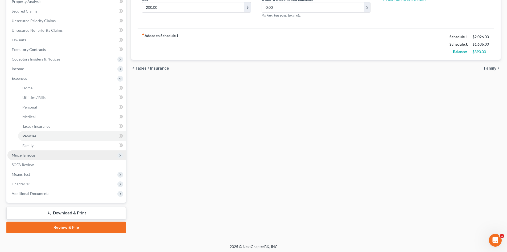
click at [55, 150] on span "Miscellaneous" at bounding box center [66, 155] width 119 height 10
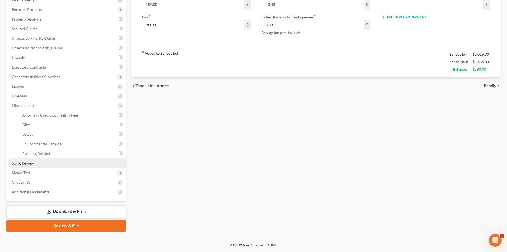
scroll to position [89, 0]
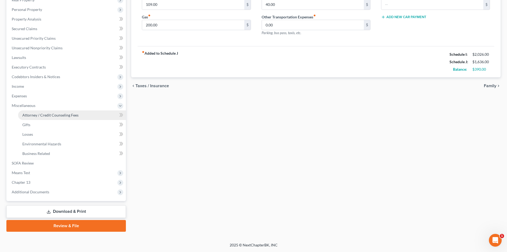
click at [62, 113] on span "Attorney / Credit Counseling Fees" at bounding box center [50, 115] width 56 height 5
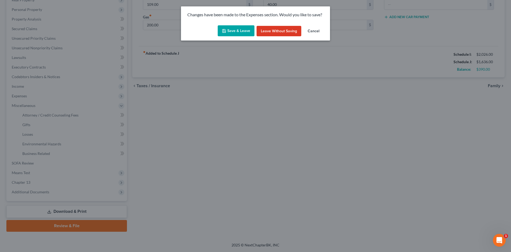
click at [233, 34] on button "Save & Leave" at bounding box center [236, 30] width 37 height 11
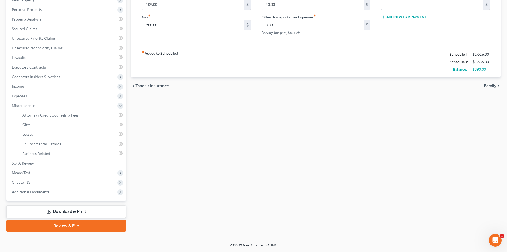
select select "1"
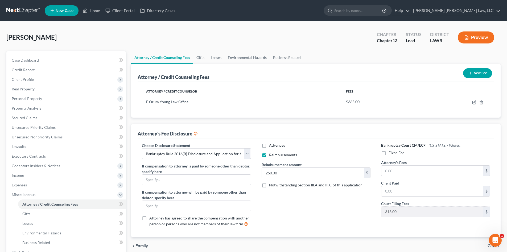
click at [396, 154] on span "Fixed Fee" at bounding box center [397, 152] width 16 height 5
click at [394, 153] on input "Fixed Fee" at bounding box center [392, 151] width 3 height 3
checkbox input "true"
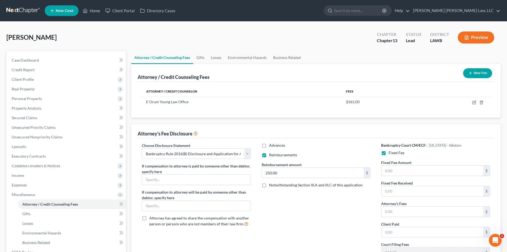
click at [396, 168] on input "text" at bounding box center [433, 170] width 102 height 10
type input "5,025.00"
click at [408, 214] on input "text" at bounding box center [433, 211] width 102 height 10
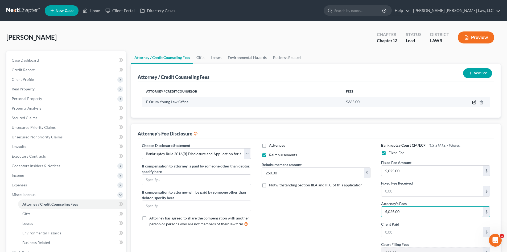
type input "5,025.00"
click at [475, 101] on icon "button" at bounding box center [475, 102] width 4 height 4
select select "19"
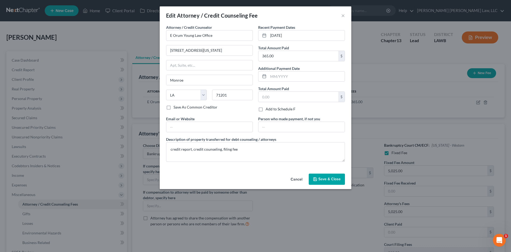
click at [343, 177] on button "Save & Close" at bounding box center [327, 178] width 36 height 11
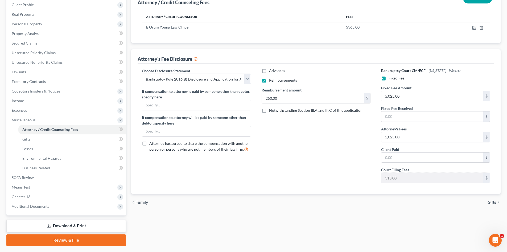
scroll to position [80, 0]
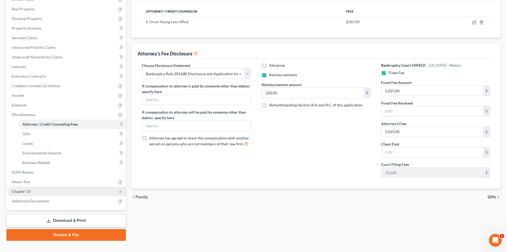
drag, startPoint x: 70, startPoint y: 190, endPoint x: 63, endPoint y: 195, distance: 8.7
click at [70, 190] on span "Chapter 13" at bounding box center [66, 191] width 119 height 10
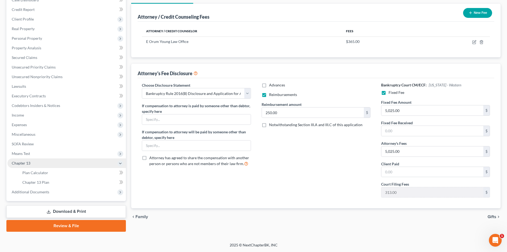
scroll to position [60, 0]
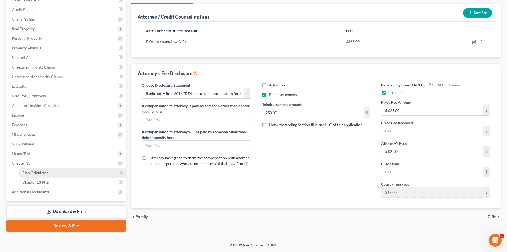
click at [58, 174] on link "Plan Calculator" at bounding box center [72, 173] width 108 height 10
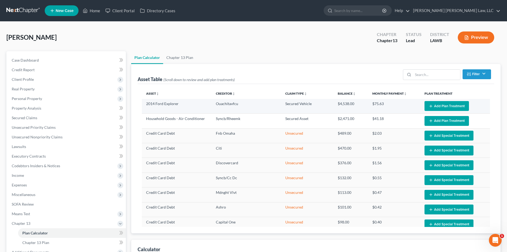
click at [441, 107] on button "Add Plan Treatment" at bounding box center [447, 106] width 44 height 10
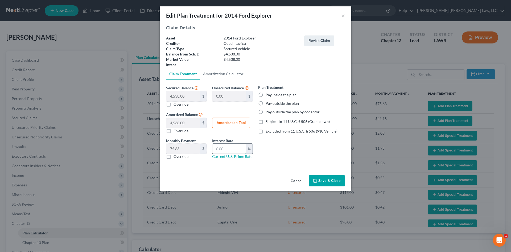
click at [230, 146] on input "text" at bounding box center [230, 149] width 34 height 10
select select "59"
click at [290, 93] on label "Pay inside the plan" at bounding box center [281, 94] width 31 height 5
click at [271, 93] on input "Pay inside the plan" at bounding box center [269, 93] width 3 height 3
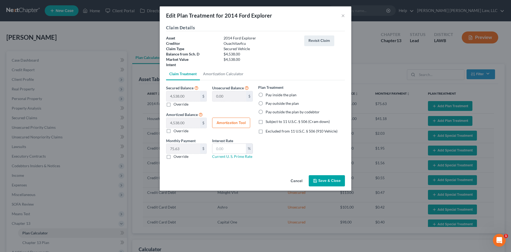
radio input "true"
click at [304, 123] on span "Subject to 11 U.S.C. § 506 (Cram down)" at bounding box center [298, 121] width 64 height 5
click at [271, 122] on input "Subject to 11 U.S.C. § 506 (Cram down)" at bounding box center [269, 120] width 3 height 3
checkbox input "true"
drag, startPoint x: 234, startPoint y: 145, endPoint x: 500, endPoint y: 131, distance: 266.8
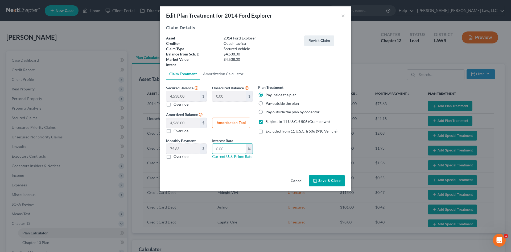
click at [234, 145] on input "text" at bounding box center [230, 149] width 34 height 10
type input "9.5"
click at [181, 157] on label "Override" at bounding box center [181, 156] width 15 height 5
click at [179, 157] on input "Override" at bounding box center [177, 155] width 3 height 3
checkbox input "true"
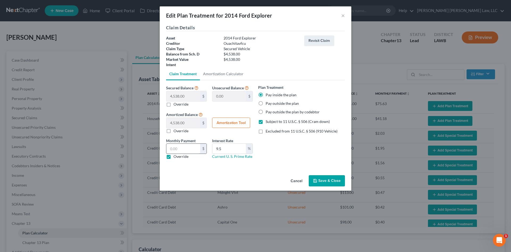
click at [190, 146] on input "text" at bounding box center [183, 149] width 34 height 10
type input "95.31"
click at [331, 177] on button "Save & Close" at bounding box center [327, 180] width 36 height 11
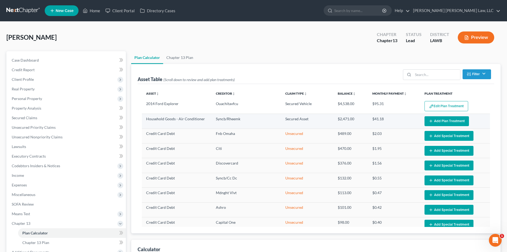
select select "59"
click at [445, 120] on button "Add Plan Treatment" at bounding box center [447, 121] width 44 height 10
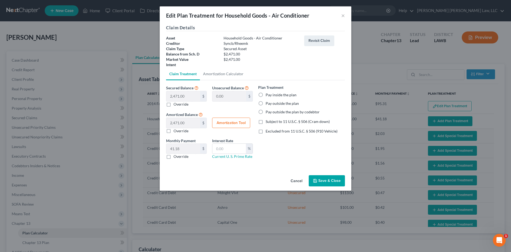
click at [177, 157] on label "Override" at bounding box center [181, 156] width 15 height 5
click at [177, 157] on input "Override" at bounding box center [177, 155] width 3 height 3
checkbox input "true"
click at [183, 150] on input "text" at bounding box center [183, 149] width 34 height 10
type input "49.51"
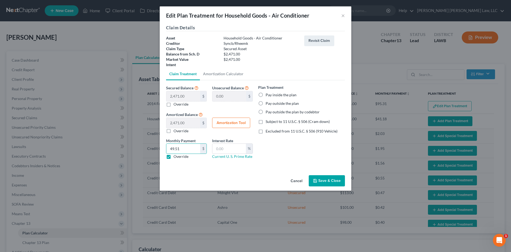
click at [282, 97] on label "Pay inside the plan" at bounding box center [281, 94] width 31 height 5
click at [271, 96] on input "Pay inside the plan" at bounding box center [269, 93] width 3 height 3
radio input "true"
click at [281, 123] on span "Subject to 11 U.S.C. § 506 (Cram down)" at bounding box center [298, 121] width 64 height 5
click at [271, 122] on input "Subject to 11 U.S.C. § 506 (Cram down)" at bounding box center [269, 120] width 3 height 3
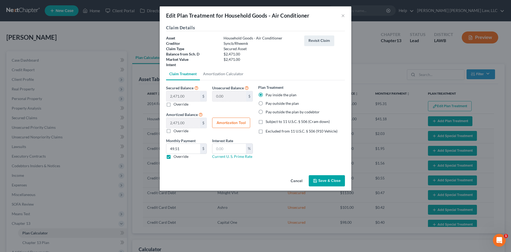
checkbox input "true"
click at [237, 147] on input "text" at bounding box center [230, 149] width 34 height 10
type input "7.5"
click at [322, 177] on button "Save & Close" at bounding box center [327, 180] width 36 height 11
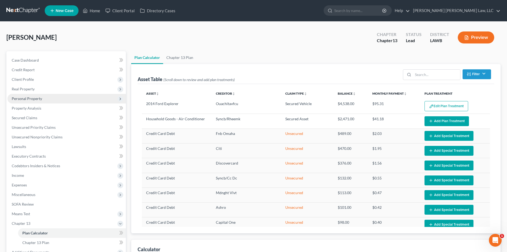
select select "59"
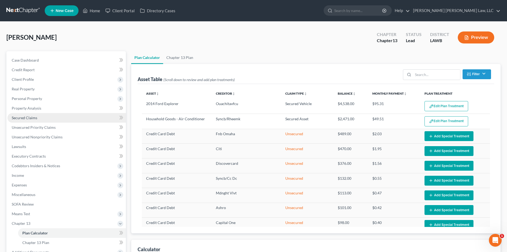
click at [37, 116] on link "Secured Claims" at bounding box center [66, 118] width 119 height 10
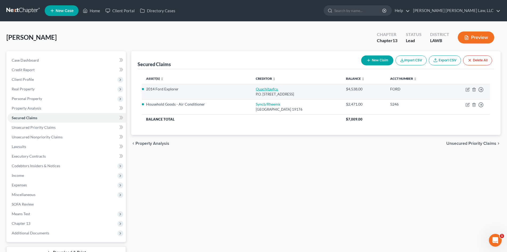
click at [263, 90] on link "Ouachitavfcu" at bounding box center [267, 89] width 22 height 5
select select "19"
select select "6"
select select "0"
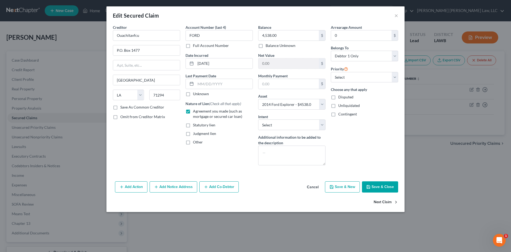
click at [390, 200] on button "Next Claim" at bounding box center [386, 202] width 25 height 11
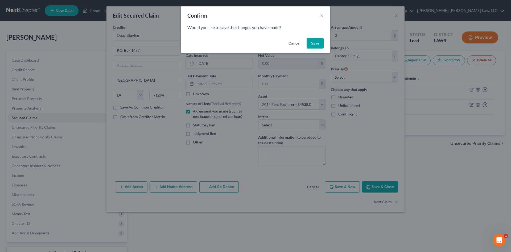
click at [318, 47] on button "Save" at bounding box center [315, 43] width 17 height 11
select select
select select "39"
select select "5"
select select "0"
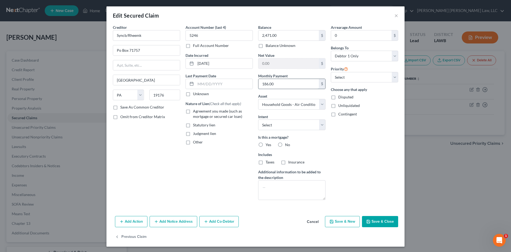
click at [299, 83] on input "186.00" at bounding box center [289, 84] width 60 height 10
click at [377, 222] on button "Save & Close" at bounding box center [380, 221] width 36 height 11
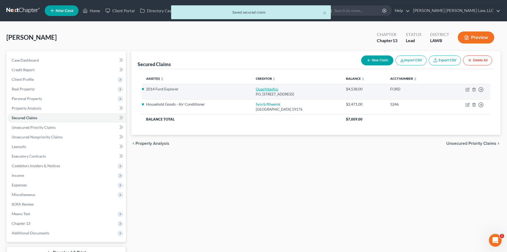
click at [263, 90] on link "Ouachitavfcu" at bounding box center [267, 89] width 22 height 5
select select "19"
select select "0"
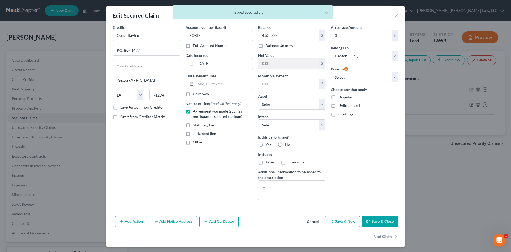
click at [383, 224] on button "Save & Close" at bounding box center [380, 221] width 36 height 11
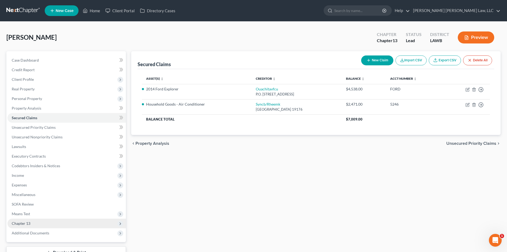
click at [38, 224] on span "Chapter 13" at bounding box center [66, 223] width 119 height 10
click at [48, 233] on link "Plan Calculator" at bounding box center [72, 233] width 108 height 10
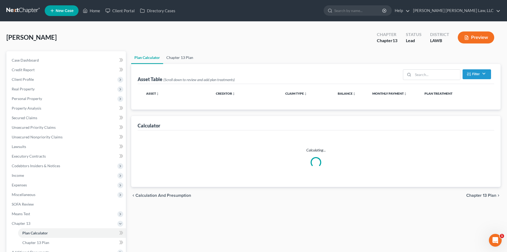
click at [184, 59] on link "Chapter 13 Plan" at bounding box center [179, 57] width 33 height 13
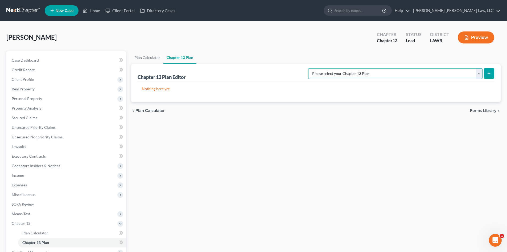
click at [444, 74] on select "Please select your Chapter 13 Plan [PERSON_NAME] Custom Plan (Revised [DATE]) […" at bounding box center [395, 73] width 174 height 11
select select "1"
click at [364, 68] on select "Please select your Chapter 13 Plan [PERSON_NAME] Custom Plan (Revised [DATE]) […" at bounding box center [395, 73] width 174 height 11
click at [488, 74] on icon "submit" at bounding box center [489, 73] width 4 height 4
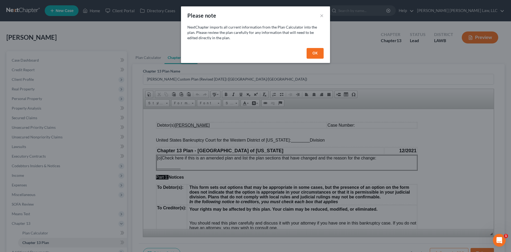
click at [320, 50] on button "OK" at bounding box center [315, 53] width 17 height 11
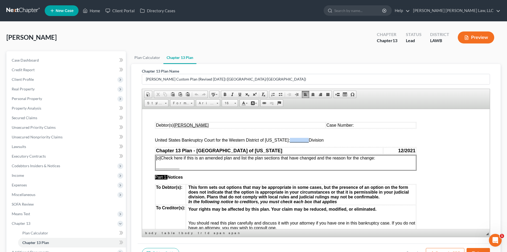
drag, startPoint x: 286, startPoint y: 141, endPoint x: 304, endPoint y: 141, distance: 18.9
click at [304, 141] on span "United States Bankruptcy Court for the Western District of [US_STATE]: ________…" at bounding box center [239, 139] width 169 height 5
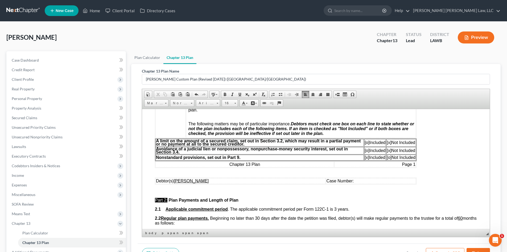
scroll to position [160, 0]
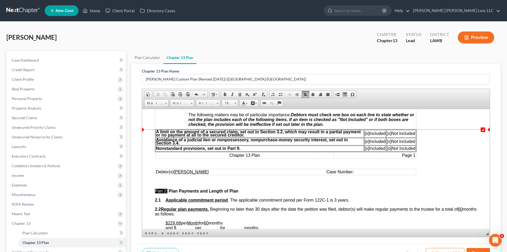
click at [365, 133] on span "[o]" at bounding box center [367, 133] width 5 height 5
click at [387, 132] on span "[x]" at bounding box center [389, 133] width 5 height 5
drag, startPoint x: 181, startPoint y: 223, endPoint x: 171, endPoint y: 222, distance: 9.9
click at [171, 222] on u "$229.68" at bounding box center [173, 222] width 15 height 5
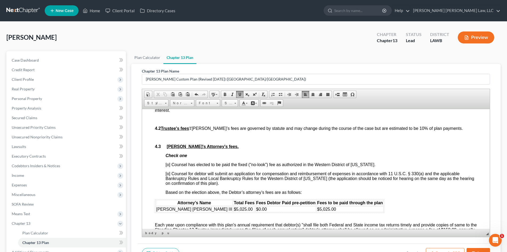
scroll to position [879, 0]
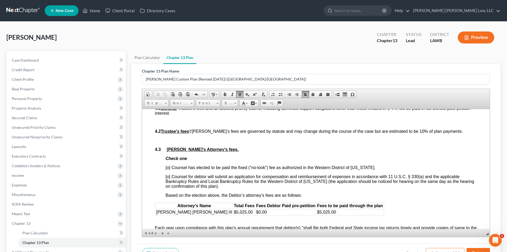
click at [168, 169] on span "[o] Counsel has elected to be paid the fixed (“no-look”) fee as authorized in t…" at bounding box center [271, 167] width 210 height 5
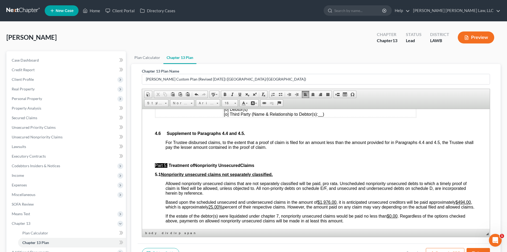
scroll to position [1252, 0]
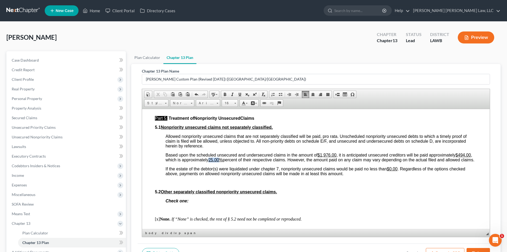
drag, startPoint x: 277, startPoint y: 169, endPoint x: 266, endPoint y: 168, distance: 11.0
click at [223, 162] on u "25.00%" at bounding box center [216, 159] width 14 height 5
drag, startPoint x: 217, startPoint y: 169, endPoint x: 206, endPoint y: 169, distance: 11.2
click at [456, 157] on u "$494.00" at bounding box center [463, 154] width 15 height 5
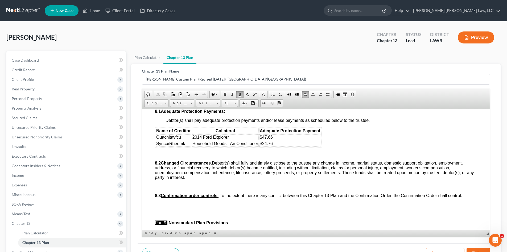
scroll to position [1492, 0]
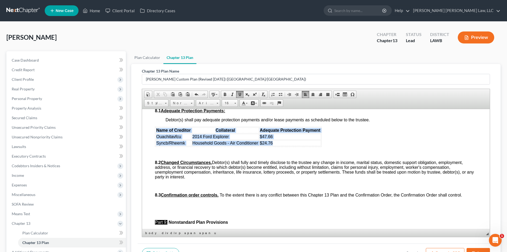
drag, startPoint x: 277, startPoint y: 160, endPoint x: 157, endPoint y: 144, distance: 120.9
click at [157, 144] on table "Name of Creditor Collateral Adequate Protection Payment Ouachitavfcu 2014 Ford …" at bounding box center [238, 136] width 167 height 20
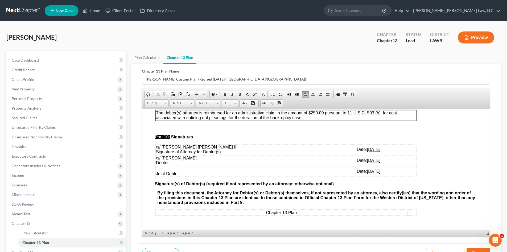
scroll to position [1625, 0]
click at [318, 120] on p "The debtor(s) attorney is reimbursed for an administrative claim in the amount …" at bounding box center [286, 115] width 260 height 10
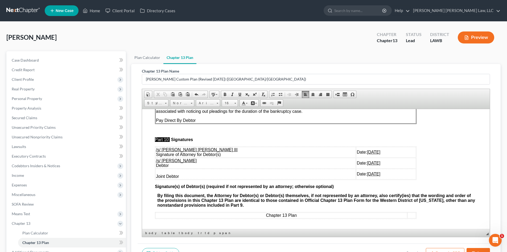
drag, startPoint x: 367, startPoint y: 190, endPoint x: 156, endPoint y: 174, distance: 212.3
click at [156, 174] on tbody "/s/ [PERSON_NAME] [PERSON_NAME] III Signature of Attorney for Debtor(s) Date: […" at bounding box center [286, 163] width 261 height 32
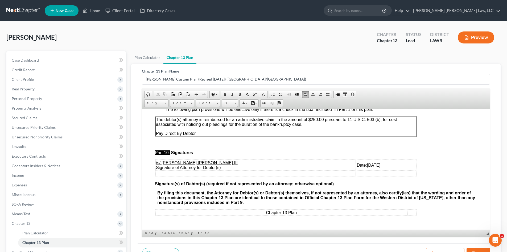
scroll to position [1626, 0]
drag, startPoint x: 378, startPoint y: 238, endPoint x: 470, endPoint y: 245, distance: 92.5
click at [378, 238] on div "Chapter 13 Plan Name [PERSON_NAME] Custom Plan (Revised [DATE]) ([GEOGRAPHIC_DA…" at bounding box center [316, 153] width 357 height 179
click at [475, 248] on button "Save" at bounding box center [478, 253] width 23 height 11
select select "1"
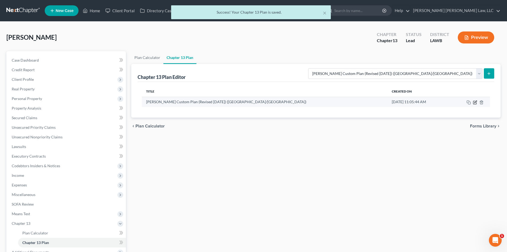
click at [475, 103] on icon "button" at bounding box center [475, 102] width 4 height 4
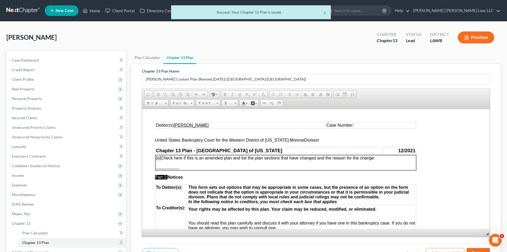
scroll to position [0, 0]
click at [436, 251] on button "Export as PDF" at bounding box center [445, 253] width 39 height 11
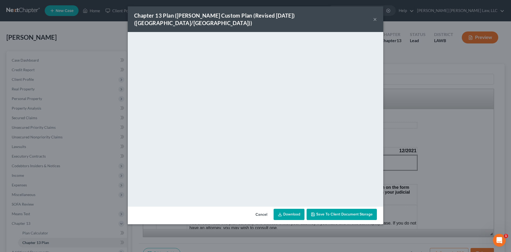
drag, startPoint x: 297, startPoint y: 207, endPoint x: 506, endPoint y: 130, distance: 223.0
click at [297, 209] on link "Download" at bounding box center [289, 214] width 31 height 11
click at [424, 46] on div "Chapter 13 Plan ([PERSON_NAME] Custom Plan (Revised [DATE]) ([GEOGRAPHIC_DATA]/…" at bounding box center [255, 126] width 511 height 252
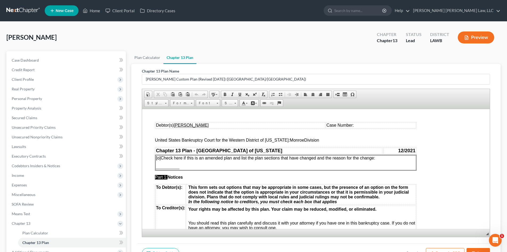
click at [474, 248] on button "Save" at bounding box center [478, 253] width 23 height 11
select select "1"
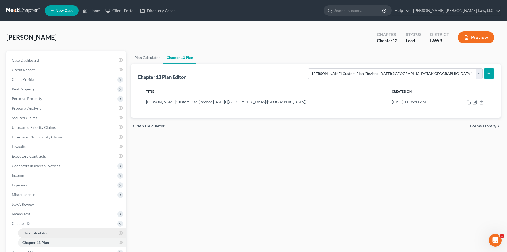
scroll to position [60, 0]
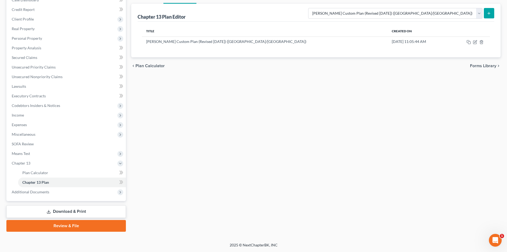
click at [60, 211] on link "Download & Print" at bounding box center [66, 211] width 120 height 13
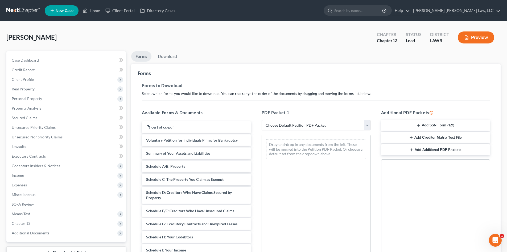
click at [324, 129] on select "Choose Default Petition PDF Packet Complete Bankruptcy Petition (all forms and …" at bounding box center [316, 125] width 109 height 11
select select "0"
click at [262, 120] on select "Choose Default Petition PDF Packet Complete Bankruptcy Petition (all forms and …" at bounding box center [316, 125] width 109 height 11
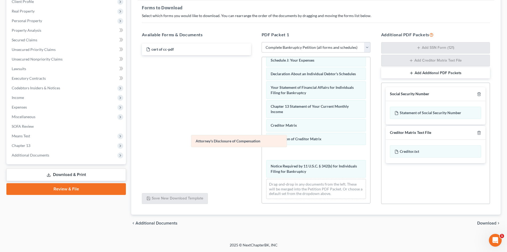
scroll to position [137, 0]
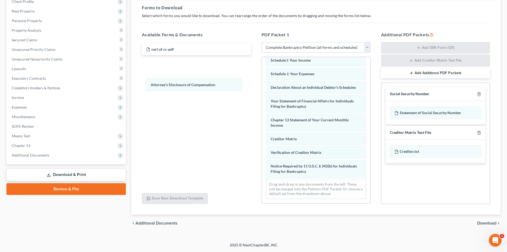
drag, startPoint x: 349, startPoint y: 170, endPoint x: 435, endPoint y: 99, distance: 111.8
click at [262, 75] on div "Attorney's Disclosure of Compensation Voluntary Petition for Individuals Filing…" at bounding box center [316, 64] width 108 height 278
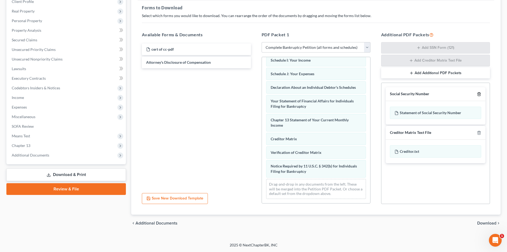
click at [479, 95] on line "button" at bounding box center [479, 94] width 0 height 1
click at [479, 132] on line "button" at bounding box center [479, 132] width 0 height 1
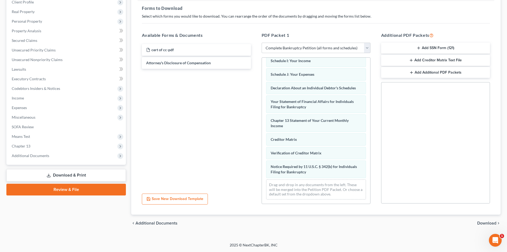
click at [486, 224] on span "Download" at bounding box center [487, 223] width 19 height 4
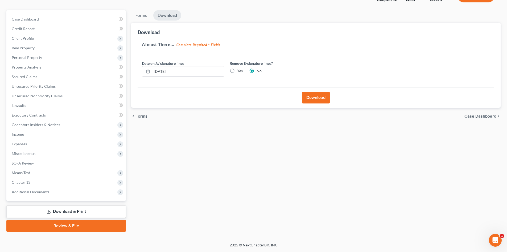
scroll to position [41, 0]
click at [323, 97] on button "Download" at bounding box center [316, 98] width 28 height 12
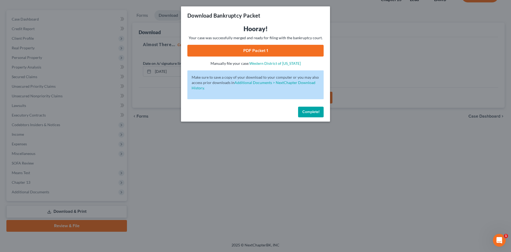
click at [273, 51] on link "PDF Packet 1" at bounding box center [256, 51] width 136 height 12
click at [314, 108] on button "Complete!" at bounding box center [311, 112] width 26 height 11
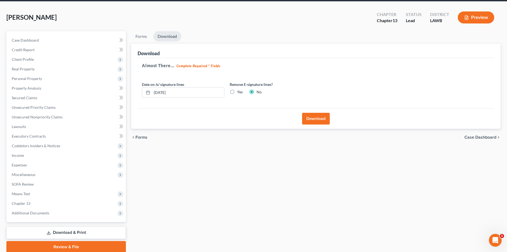
scroll to position [0, 0]
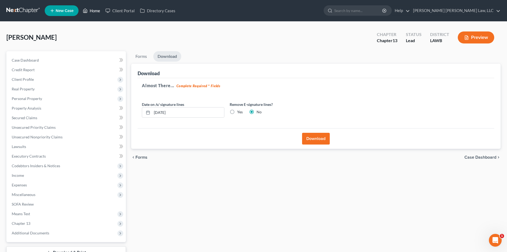
click at [90, 11] on link "Home" at bounding box center [91, 11] width 23 height 10
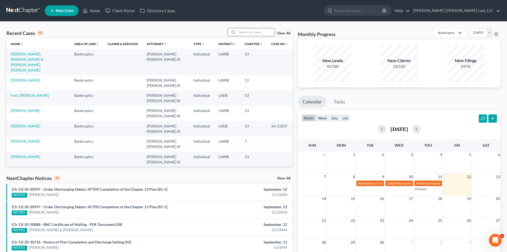
click at [259, 31] on input "search" at bounding box center [256, 32] width 37 height 8
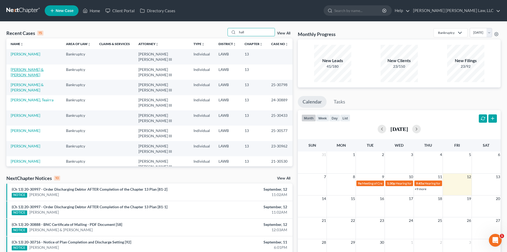
type input "hall"
click at [27, 69] on link "[PERSON_NAME] & [PERSON_NAME]" at bounding box center [27, 72] width 33 height 10
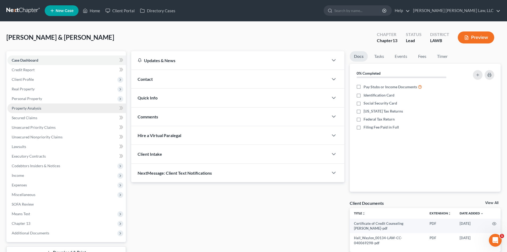
click at [33, 104] on link "Property Analysis" at bounding box center [66, 108] width 119 height 10
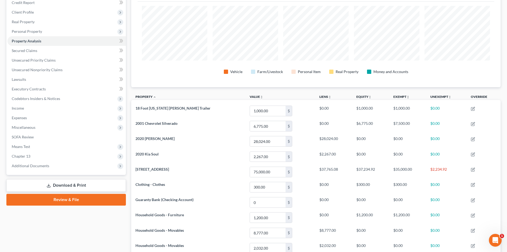
scroll to position [53, 0]
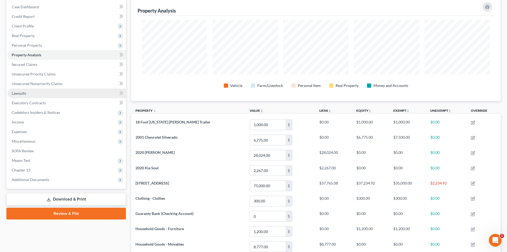
drag, startPoint x: 47, startPoint y: 42, endPoint x: 56, endPoint y: 92, distance: 50.1
click at [47, 42] on span "Personal Property" at bounding box center [66, 45] width 119 height 10
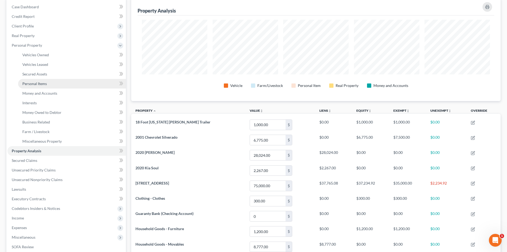
click at [58, 84] on link "Personal Items" at bounding box center [72, 84] width 108 height 10
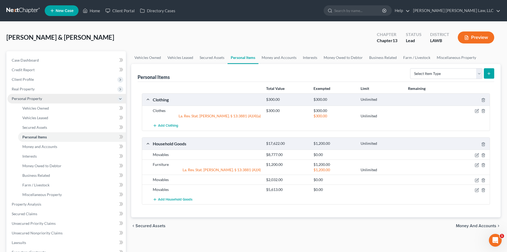
click at [36, 88] on span "Real Property" at bounding box center [66, 89] width 119 height 10
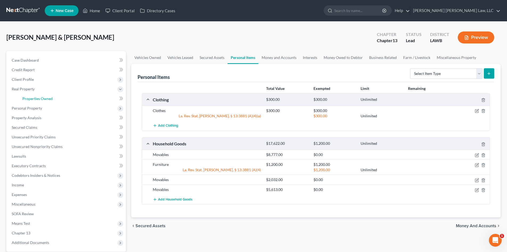
click at [39, 97] on span "Properties Owned" at bounding box center [37, 98] width 30 height 5
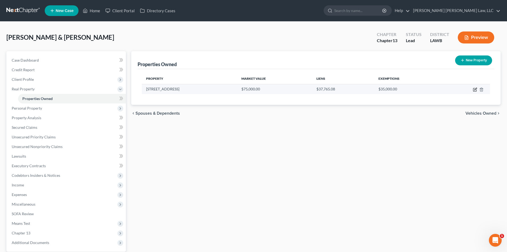
click at [474, 89] on icon "button" at bounding box center [475, 89] width 3 height 3
select select "19"
select select "4"
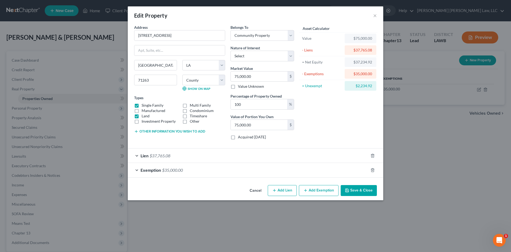
click at [334, 110] on div "Asset Calculator Value $75,000.00 - Liens $37,765.08 = Net Equity $37,234.92 - …" at bounding box center [338, 84] width 83 height 119
click at [357, 190] on button "Save & Close" at bounding box center [359, 190] width 36 height 11
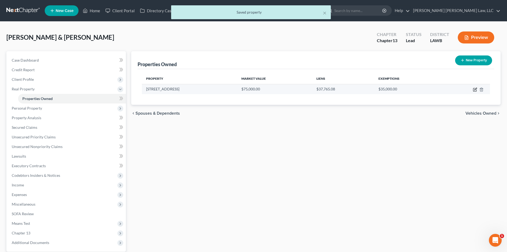
click at [475, 89] on icon "button" at bounding box center [475, 89] width 4 height 4
select select "19"
select select "61"
select select "4"
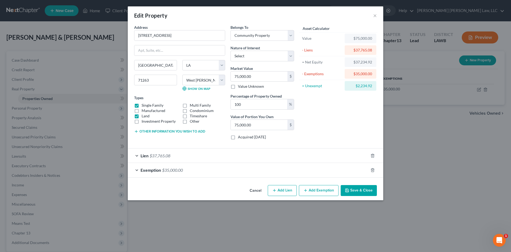
click at [366, 190] on button "Save & Close" at bounding box center [359, 190] width 36 height 11
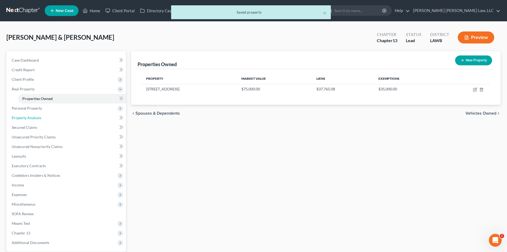
drag, startPoint x: 52, startPoint y: 116, endPoint x: 122, endPoint y: 140, distance: 73.6
click at [52, 116] on link "Property Analysis" at bounding box center [66, 118] width 119 height 10
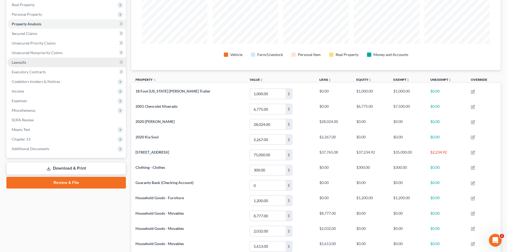
scroll to position [53, 0]
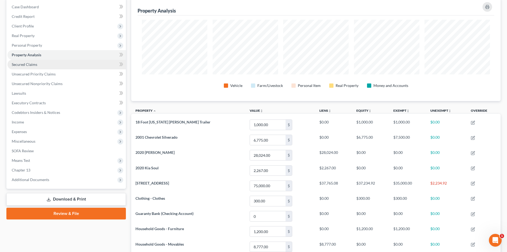
click at [52, 65] on link "Secured Claims" at bounding box center [66, 65] width 119 height 10
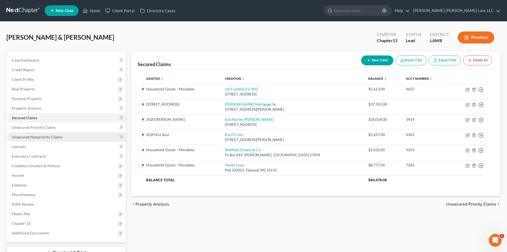
click at [37, 138] on span "Unsecured Nonpriority Claims" at bounding box center [37, 137] width 51 height 5
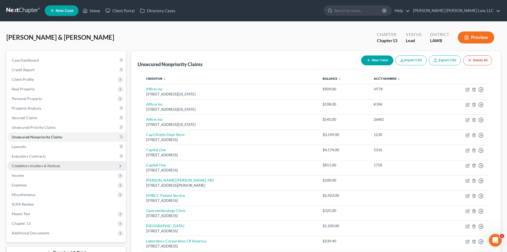
click at [57, 165] on span "Codebtors Insiders & Notices" at bounding box center [36, 165] width 48 height 5
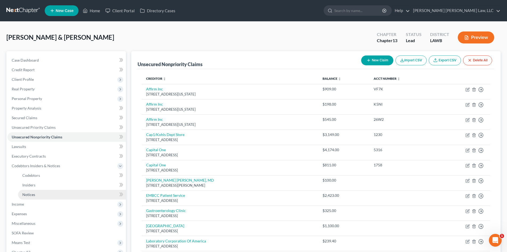
click at [55, 191] on link "Notices" at bounding box center [72, 195] width 108 height 10
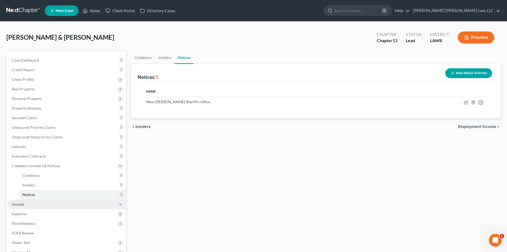
click at [55, 206] on span "Income" at bounding box center [66, 204] width 119 height 10
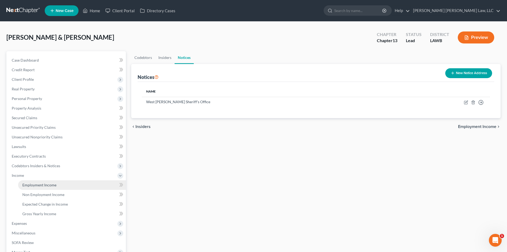
click at [39, 184] on span "Employment Income" at bounding box center [39, 184] width 34 height 5
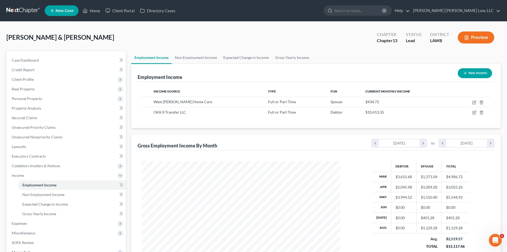
scroll to position [99, 209]
click at [202, 63] on link "Non Employment Income" at bounding box center [196, 57] width 48 height 13
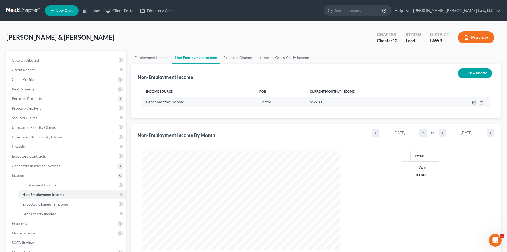
scroll to position [99, 209]
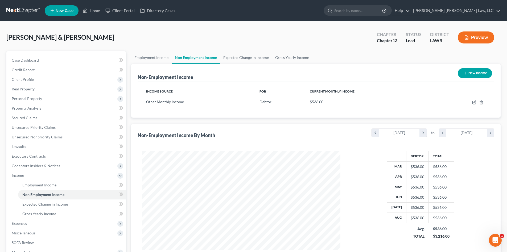
click at [191, 89] on div "Non-Employment Income New Income Income Source For Current Monthly Income Other…" at bounding box center [316, 163] width 370 height 199
drag, startPoint x: 436, startPoint y: 4, endPoint x: 333, endPoint y: 44, distance: 110.1
click at [365, 38] on div "[PERSON_NAME] & [PERSON_NAME] Upgraded Chapter Chapter 13 Status Lead District …" at bounding box center [253, 39] width 495 height 23
click at [341, 124] on div "Non-Employment Income New Income Income Source For Current Monthly Income Other…" at bounding box center [316, 163] width 370 height 199
click at [318, 43] on div "[PERSON_NAME] & [PERSON_NAME] Upgraded Chapter Chapter 13 Status Lead District …" at bounding box center [253, 39] width 495 height 23
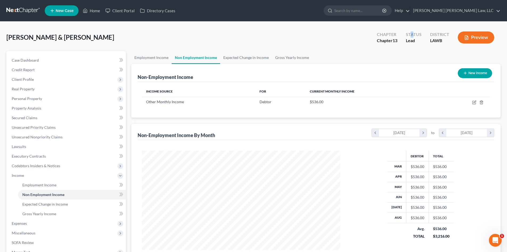
drag, startPoint x: 413, startPoint y: 27, endPoint x: 392, endPoint y: 48, distance: 29.8
click at [413, 27] on div "[PERSON_NAME] & [PERSON_NAME] Upgraded Chapter Chapter 13 Status Lead District …" at bounding box center [253, 172] width 507 height 300
click at [359, 37] on div "[PERSON_NAME] & [PERSON_NAME] Upgraded Chapter Chapter 13 Status Lead District …" at bounding box center [253, 39] width 495 height 23
click at [390, 49] on div "[PERSON_NAME] & [PERSON_NAME] Upgraded Chapter Chapter 13 Status Lead District …" at bounding box center [253, 39] width 495 height 23
click at [89, 8] on link "Home" at bounding box center [91, 11] width 23 height 10
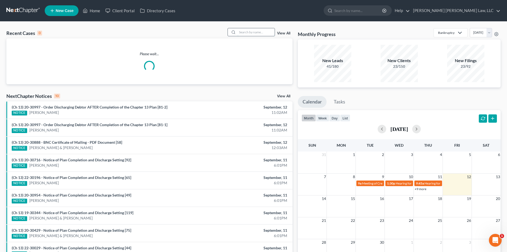
click at [255, 31] on input "search" at bounding box center [256, 32] width 37 height 8
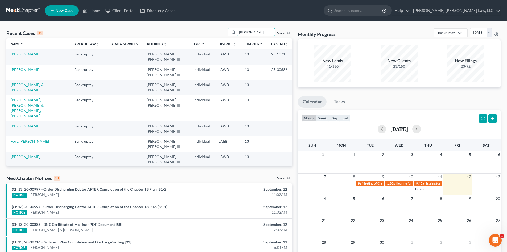
type input "[PERSON_NAME]"
click at [29, 53] on link "[PERSON_NAME]" at bounding box center [26, 54] width 30 height 5
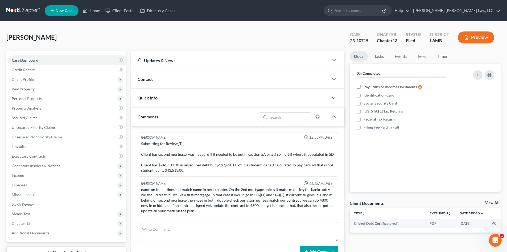
scroll to position [308, 0]
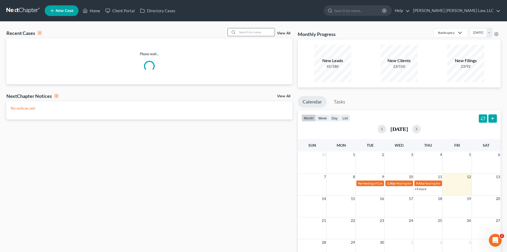
click at [240, 34] on input "search" at bounding box center [256, 32] width 37 height 8
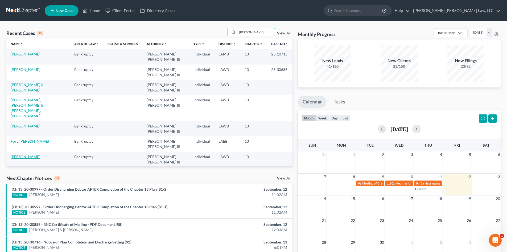
type input "[PERSON_NAME]"
click at [26, 154] on link "[PERSON_NAME]" at bounding box center [26, 156] width 30 height 5
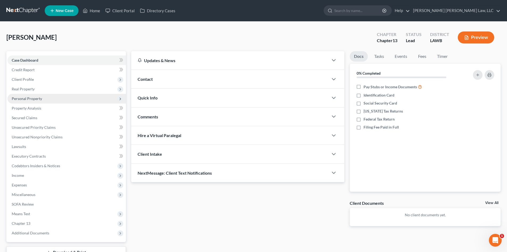
click at [41, 100] on span "Personal Property" at bounding box center [27, 98] width 30 height 5
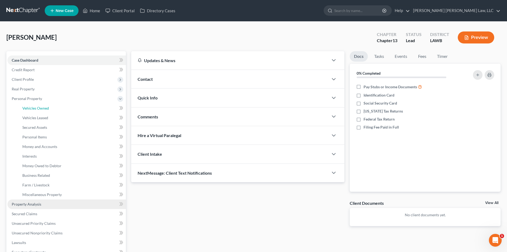
click at [43, 106] on span "Vehicles Owned" at bounding box center [35, 108] width 27 height 5
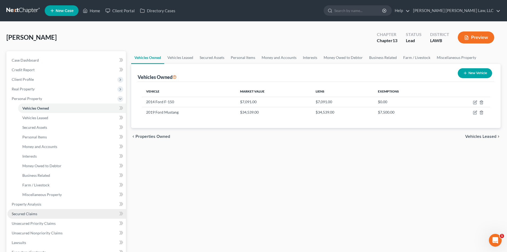
click at [46, 211] on link "Secured Claims" at bounding box center [66, 214] width 119 height 10
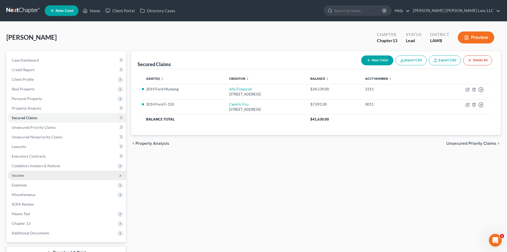
click at [35, 174] on span "Income" at bounding box center [66, 175] width 119 height 10
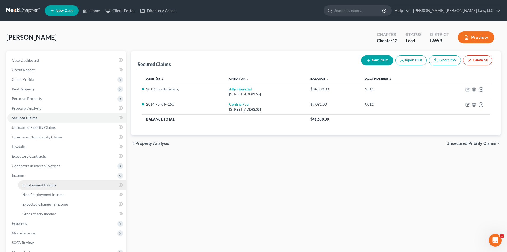
click at [37, 186] on span "Employment Income" at bounding box center [39, 184] width 34 height 5
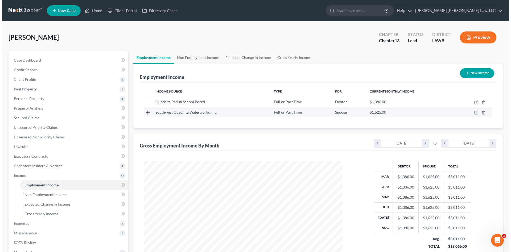
scroll to position [99, 209]
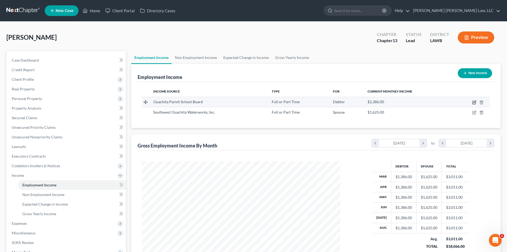
click at [474, 101] on icon "button" at bounding box center [475, 102] width 4 height 4
select select "0"
select select "19"
select select "0"
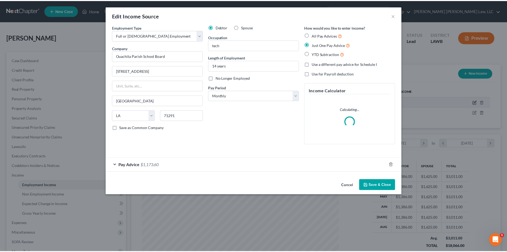
scroll to position [100, 211]
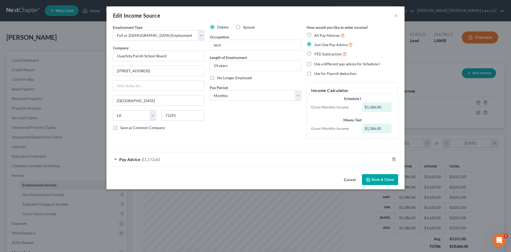
click at [384, 178] on button "Save & Close" at bounding box center [380, 179] width 36 height 11
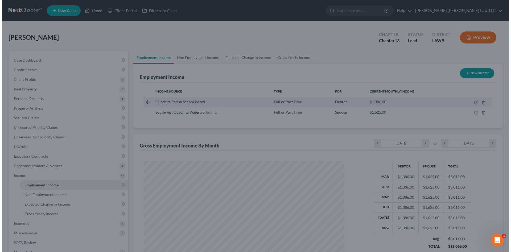
scroll to position [266265, 266155]
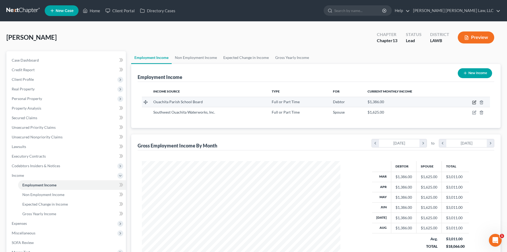
click at [477, 101] on icon "button" at bounding box center [475, 102] width 4 height 4
select select "0"
select select "19"
select select "0"
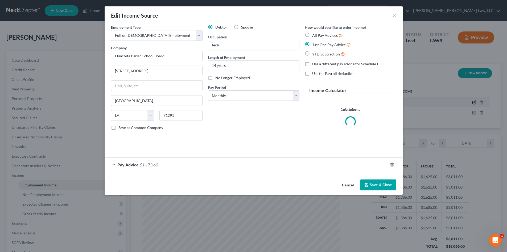
scroll to position [100, 211]
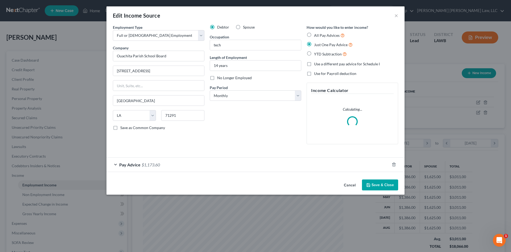
click at [387, 183] on button "Save & Close" at bounding box center [380, 184] width 36 height 11
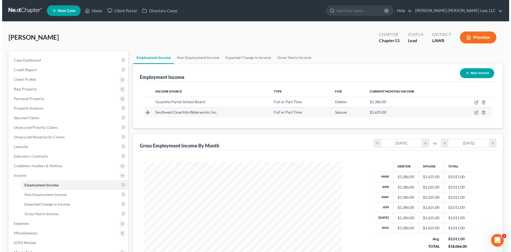
scroll to position [266265, 266155]
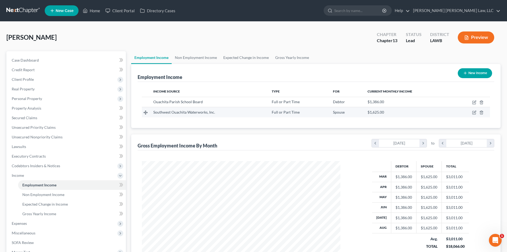
click at [477, 112] on td at bounding box center [471, 112] width 37 height 10
click at [475, 112] on icon "button" at bounding box center [475, 112] width 2 height 2
select select "0"
select select "19"
select select "3"
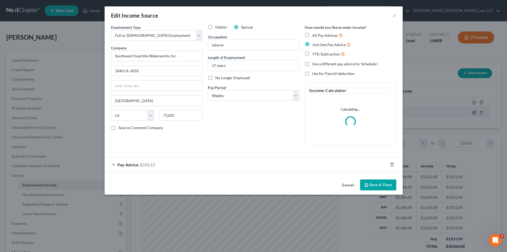
scroll to position [100, 211]
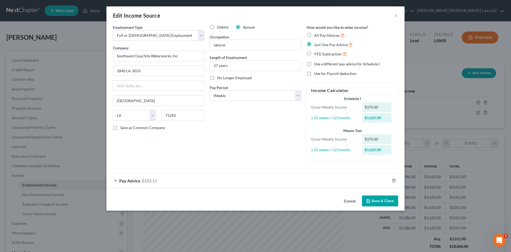
click at [383, 204] on button "Save & Close" at bounding box center [380, 200] width 36 height 11
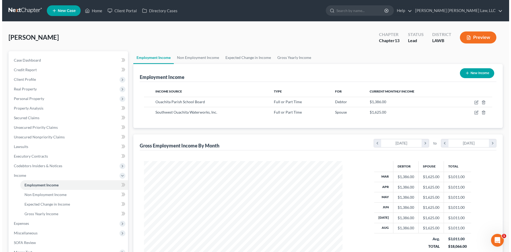
scroll to position [266265, 266155]
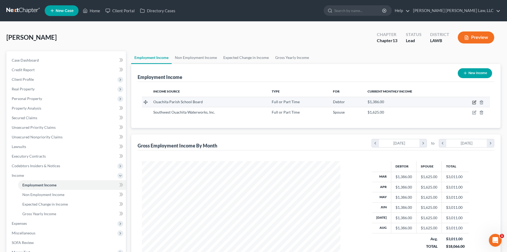
click at [474, 103] on icon "button" at bounding box center [475, 101] width 2 height 2
select select "0"
select select "19"
select select "0"
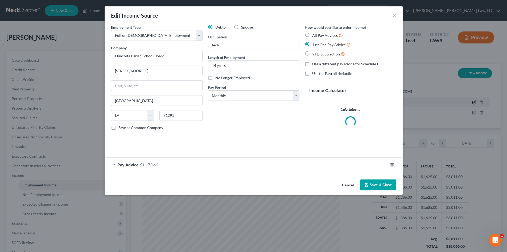
scroll to position [100, 211]
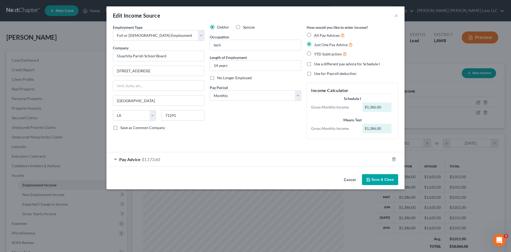
click at [251, 135] on div "Debtor Spouse Occupation tech Length of Employment 14 years No Longer Employed …" at bounding box center [255, 84] width 97 height 119
click at [384, 178] on button "Save & Close" at bounding box center [380, 179] width 36 height 11
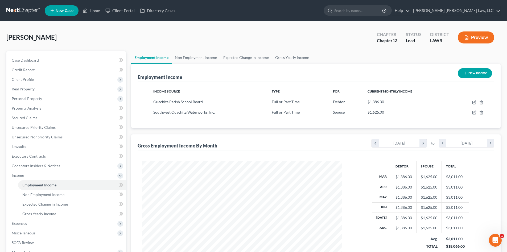
scroll to position [266265, 266155]
drag, startPoint x: 95, startPoint y: 9, endPoint x: 173, endPoint y: 88, distance: 110.8
click at [95, 9] on link "Home" at bounding box center [91, 11] width 23 height 10
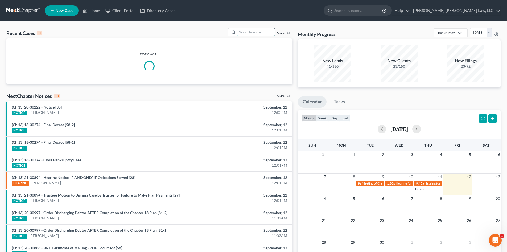
click at [261, 32] on input "search" at bounding box center [256, 32] width 37 height 8
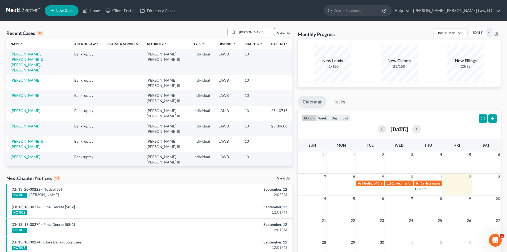
click at [255, 29] on input "[PERSON_NAME]" at bounding box center [256, 32] width 37 height 8
type input "[PERSON_NAME]"
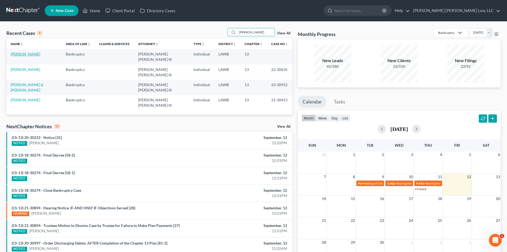
click at [15, 52] on link "[PERSON_NAME]" at bounding box center [26, 54] width 30 height 5
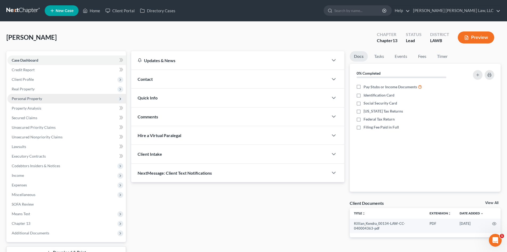
drag, startPoint x: 40, startPoint y: 78, endPoint x: 41, endPoint y: 101, distance: 22.9
click at [40, 78] on span "Client Profile" at bounding box center [66, 80] width 119 height 10
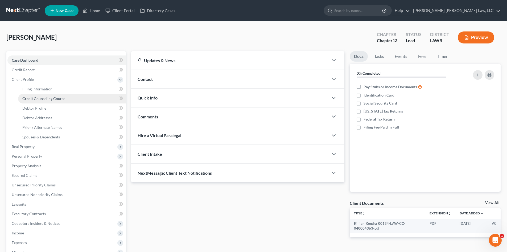
click at [42, 100] on span "Credit Counseling Course" at bounding box center [43, 98] width 43 height 5
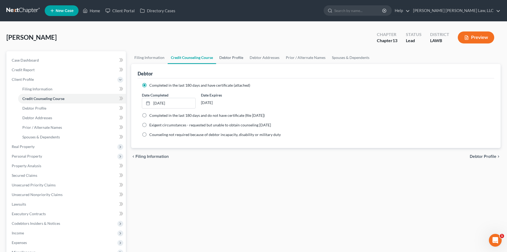
click at [230, 58] on link "Debtor Profile" at bounding box center [231, 57] width 30 height 13
select select "1"
select select "4"
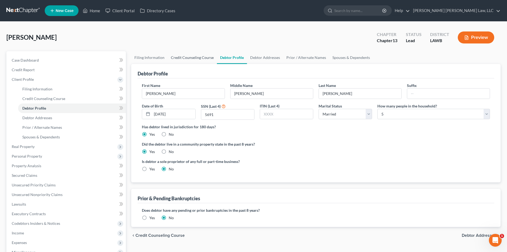
drag, startPoint x: 181, startPoint y: 63, endPoint x: 153, endPoint y: 106, distance: 51.6
click at [181, 62] on link "Credit Counseling Course" at bounding box center [192, 57] width 49 height 13
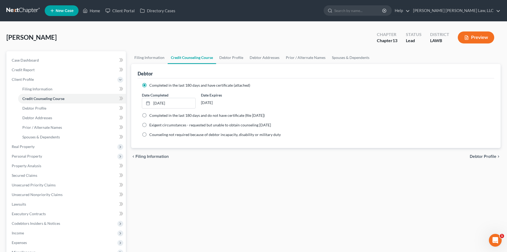
click at [149, 113] on label "Completed in the last 180 days and do not have certificate (file [DATE])" at bounding box center [207, 115] width 116 height 5
click at [152, 113] on input "Completed in the last 180 days and do not have certificate (file [DATE])" at bounding box center [153, 114] width 3 height 3
radio input "true"
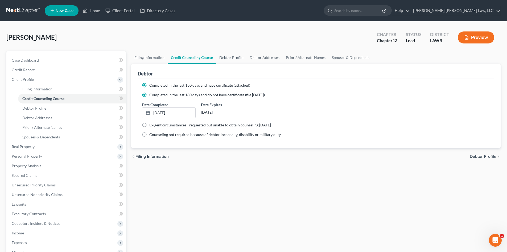
radio input "false"
click at [228, 56] on link "Debtor Profile" at bounding box center [231, 57] width 30 height 13
select select "1"
select select "4"
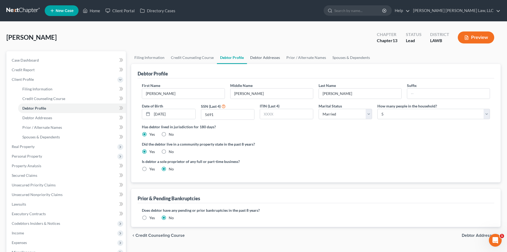
click at [267, 59] on link "Debtor Addresses" at bounding box center [265, 57] width 36 height 13
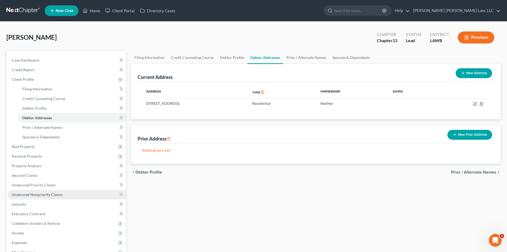
click at [49, 195] on span "Unsecured Nonpriority Claims" at bounding box center [37, 194] width 51 height 5
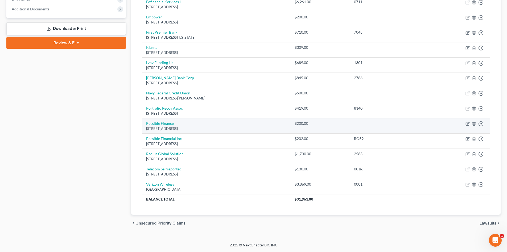
scroll to position [37, 0]
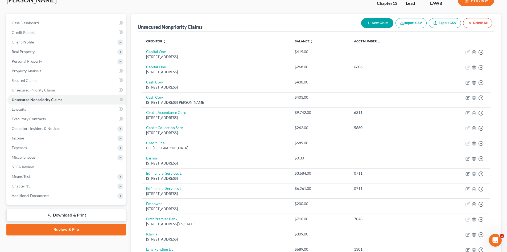
click at [52, 230] on link "Review & File" at bounding box center [66, 229] width 120 height 12
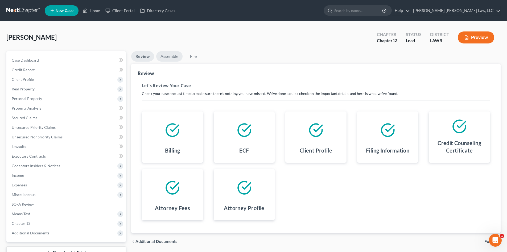
click at [169, 56] on link "Assemble" at bounding box center [169, 56] width 26 height 10
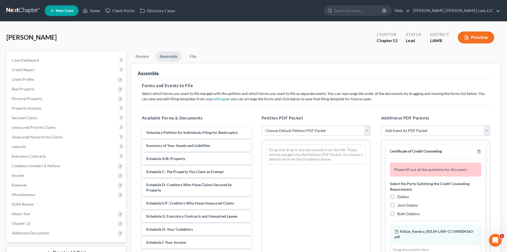
drag, startPoint x: 318, startPoint y: 131, endPoint x: 317, endPoint y: 135, distance: 3.6
click at [318, 131] on select "Choose Default Petition PDF Packet Complete Bankruptcy Petition (all forms and …" at bounding box center [316, 130] width 109 height 11
select select "0"
click at [262, 125] on select "Choose Default Petition PDF Packet Complete Bankruptcy Petition (all forms and …" at bounding box center [316, 130] width 109 height 11
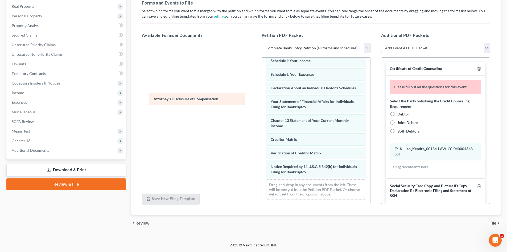
scroll to position [137, 0]
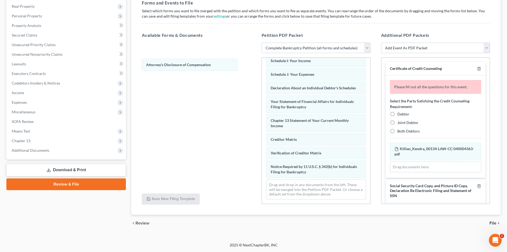
drag, startPoint x: 344, startPoint y: 175, endPoint x: 368, endPoint y: 102, distance: 77.2
click at [262, 64] on div "Attorney's Disclosure of Compensation Voluntary Petition for Individuals Filing…" at bounding box center [316, 65] width 108 height 278
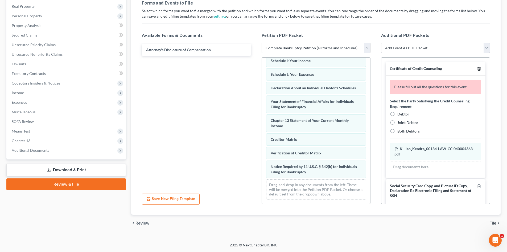
click at [478, 67] on icon "button" at bounding box center [479, 68] width 2 height 3
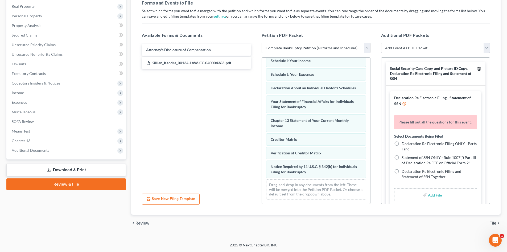
click at [477, 67] on icon "button" at bounding box center [479, 69] width 4 height 4
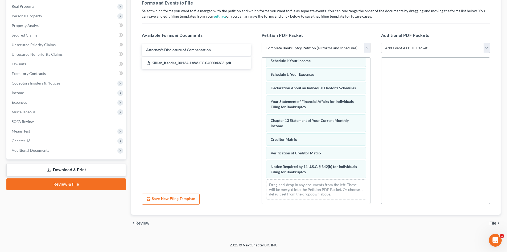
click at [491, 220] on div "chevron_left Review File chevron_right" at bounding box center [316, 222] width 370 height 17
click at [492, 223] on span "File" at bounding box center [493, 223] width 7 height 4
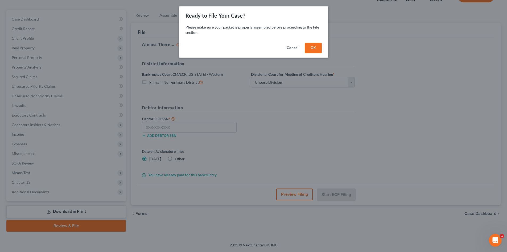
scroll to position [41, 0]
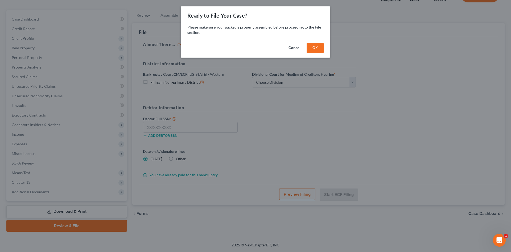
click at [316, 46] on button "OK" at bounding box center [315, 48] width 17 height 11
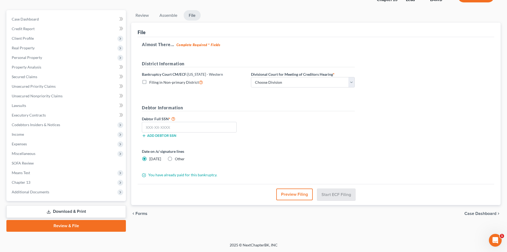
click at [189, 84] on label "Filing in Non-primary District" at bounding box center [176, 82] width 54 height 6
click at [155, 83] on input "Filing in Non-primary District" at bounding box center [153, 80] width 3 height 3
checkbox input "true"
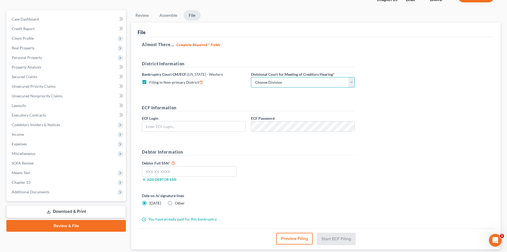
click at [279, 81] on select "Choose Division [GEOGRAPHIC_DATA] [GEOGRAPHIC_DATA]-[GEOGRAPHIC_DATA] Lake [PER…" at bounding box center [303, 82] width 104 height 11
type input "eoyoung3p"
click at [251, 77] on select "Choose Division [GEOGRAPHIC_DATA] [GEOGRAPHIC_DATA]-[GEOGRAPHIC_DATA] Lake [PER…" at bounding box center [303, 82] width 104 height 11
click at [182, 172] on input "text" at bounding box center [189, 171] width 95 height 11
click at [227, 170] on input "text" at bounding box center [189, 171] width 95 height 11
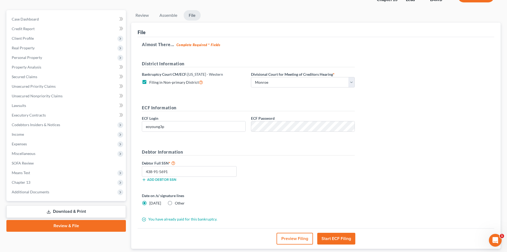
click at [291, 239] on button "Preview Filing" at bounding box center [295, 239] width 36 height 12
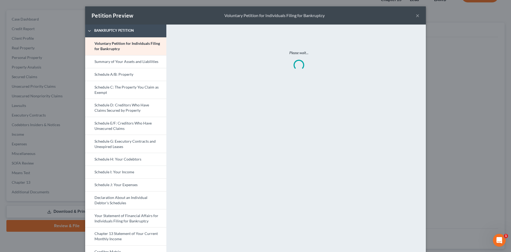
click at [435, 92] on div "Petition Preview Voluntary Petition for Individuals Filing for Bankruptcy × Ban…" at bounding box center [255, 126] width 511 height 252
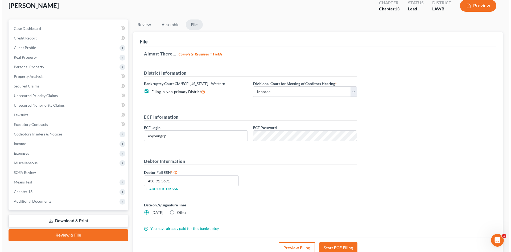
scroll to position [31, 0]
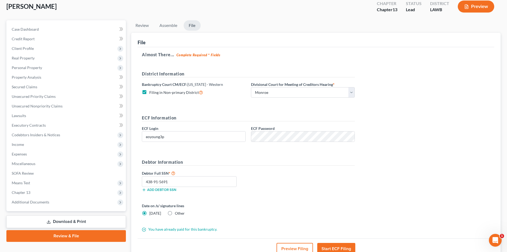
click at [303, 243] on button "Preview Filing" at bounding box center [295, 249] width 36 height 12
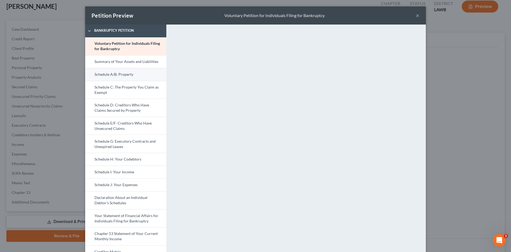
click at [134, 77] on link "Schedule A/B: Property" at bounding box center [125, 74] width 81 height 13
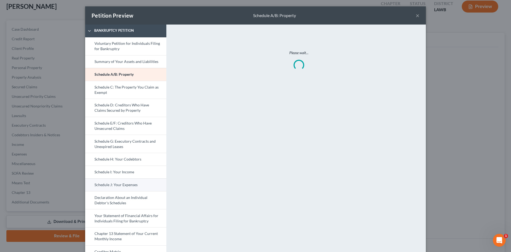
click at [127, 181] on link "Schedule J: Your Expenses" at bounding box center [125, 184] width 81 height 13
click at [149, 185] on link "Schedule J: Your Expenses" at bounding box center [125, 184] width 81 height 13
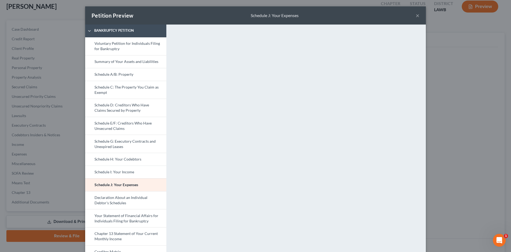
click at [136, 249] on link "Creditor Matrix" at bounding box center [125, 251] width 81 height 13
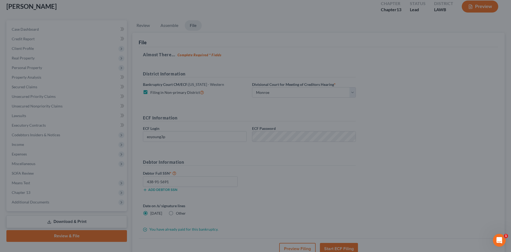
click at [467, 106] on div "Petition Preview Creditor Matrix × Bankruptcy Petition Voluntary Petition for I…" at bounding box center [255, 126] width 511 height 252
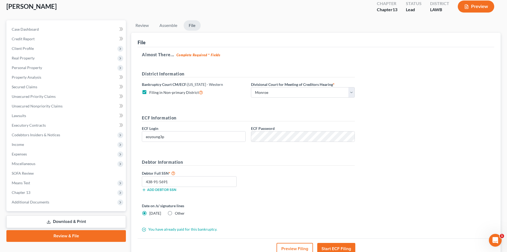
click at [301, 251] on button "Preview Filing" at bounding box center [295, 249] width 36 height 12
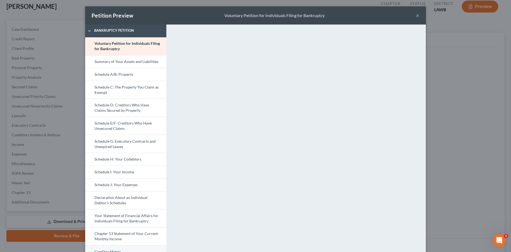
click at [108, 248] on link "Creditor Matrix" at bounding box center [125, 251] width 81 height 13
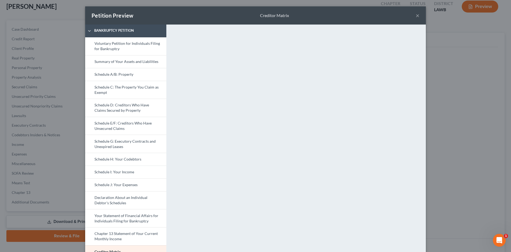
click at [440, 187] on div "Petition Preview Creditor Matrix × Bankruptcy Petition Voluntary Petition for I…" at bounding box center [255, 126] width 511 height 252
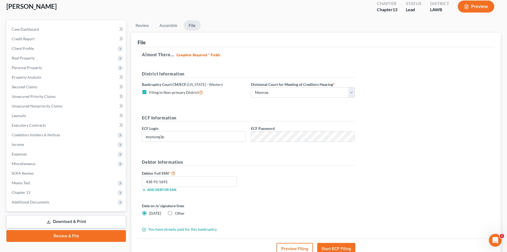
click at [306, 244] on button "Preview Filing" at bounding box center [295, 249] width 36 height 12
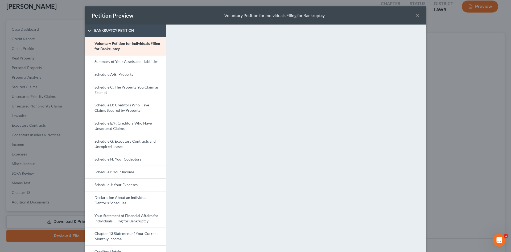
drag, startPoint x: 139, startPoint y: 247, endPoint x: 237, endPoint y: 153, distance: 136.4
click at [139, 247] on link "Creditor Matrix" at bounding box center [125, 251] width 81 height 13
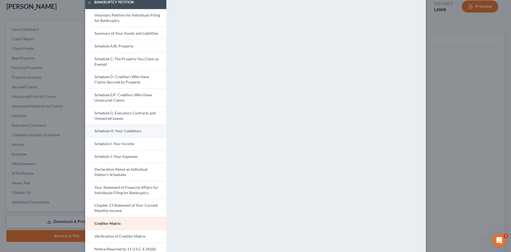
scroll to position [2, 0]
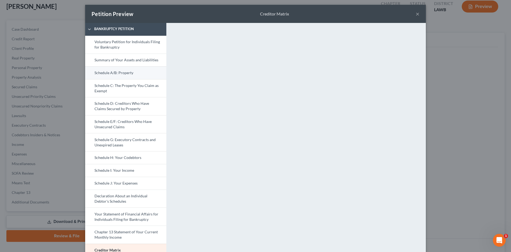
click at [139, 75] on link "Schedule A/B: Property" at bounding box center [125, 72] width 81 height 13
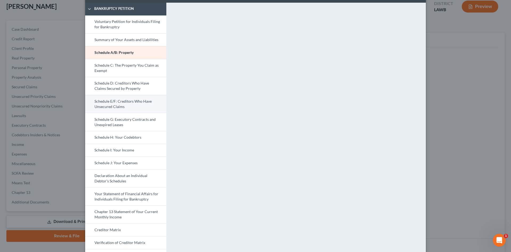
scroll to position [0, 0]
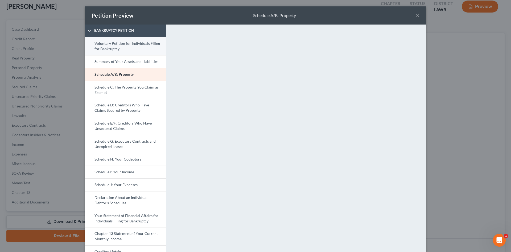
click at [124, 48] on link "Voluntary Petition for Individuals Filing for Bankruptcy" at bounding box center [125, 46] width 81 height 18
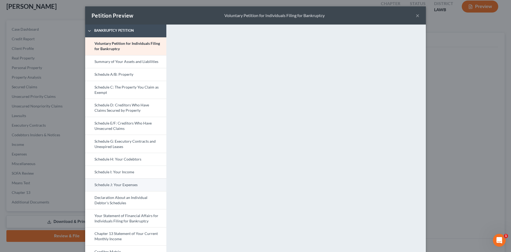
scroll to position [55, 0]
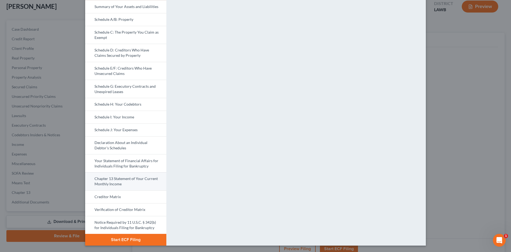
click at [145, 178] on link "Chapter 13 Statement of Your Current Monthly Income" at bounding box center [125, 181] width 81 height 18
click at [143, 238] on button "Start ECF Filing" at bounding box center [125, 240] width 81 height 12
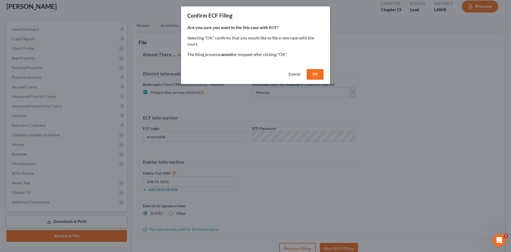
drag, startPoint x: 295, startPoint y: 76, endPoint x: 293, endPoint y: 211, distance: 135.1
click at [295, 76] on button "Cancel" at bounding box center [294, 74] width 20 height 11
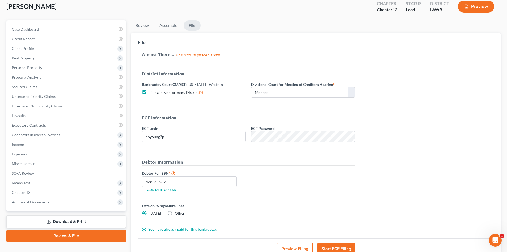
click at [293, 243] on button "Preview Filing" at bounding box center [295, 249] width 36 height 12
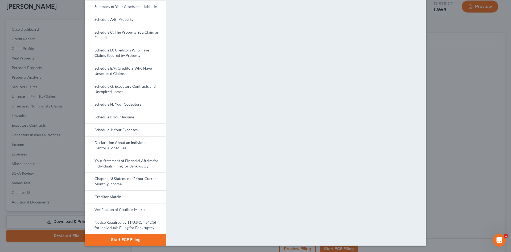
click at [141, 238] on button "Start ECF Filing" at bounding box center [125, 240] width 81 height 12
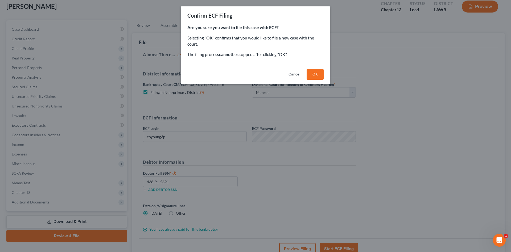
click at [317, 75] on button "OK" at bounding box center [315, 74] width 17 height 11
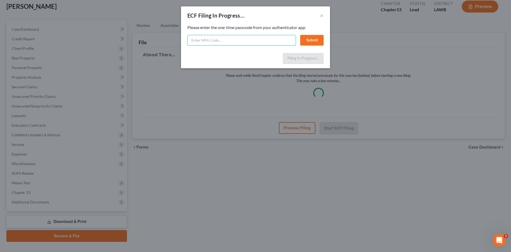
click at [272, 39] on input "text" at bounding box center [242, 40] width 109 height 11
click at [325, 41] on div "Feel free to download your entire bankruptcy packet here: Please enter the one-…" at bounding box center [255, 38] width 149 height 26
click at [314, 39] on button "Submit" at bounding box center [311, 40] width 23 height 11
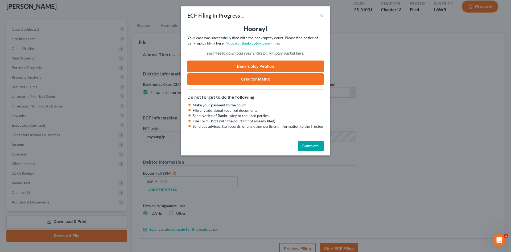
click at [314, 147] on button "Complete!" at bounding box center [311, 146] width 26 height 11
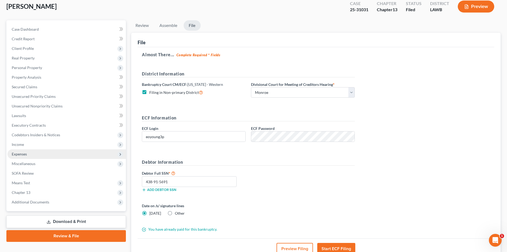
drag, startPoint x: 30, startPoint y: 145, endPoint x: 32, endPoint y: 152, distance: 7.2
click at [30, 145] on span "Income" at bounding box center [66, 145] width 119 height 10
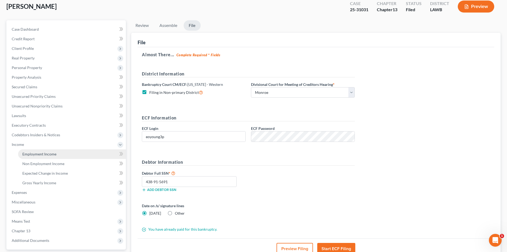
click at [33, 152] on span "Employment Income" at bounding box center [39, 154] width 34 height 5
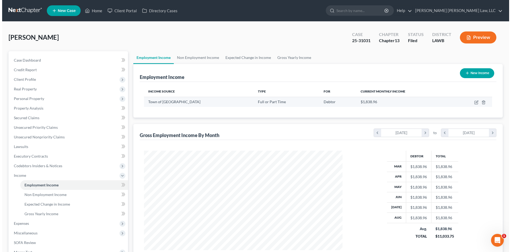
scroll to position [99, 209]
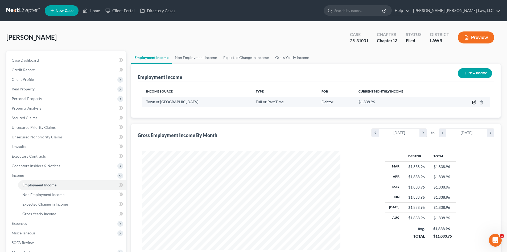
click at [473, 102] on icon "button" at bounding box center [475, 102] width 4 height 4
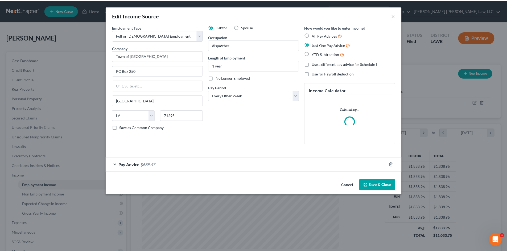
scroll to position [100, 211]
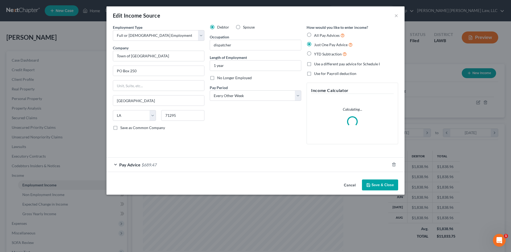
click at [192, 162] on div "Pay Advice $689.47" at bounding box center [248, 164] width 283 height 14
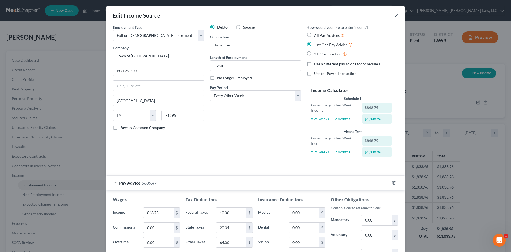
click at [395, 15] on button "×" at bounding box center [397, 15] width 4 height 6
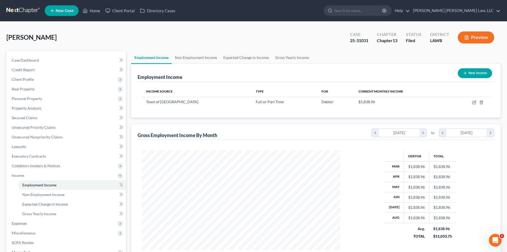
scroll to position [266265, 266155]
click at [92, 10] on link "Home" at bounding box center [91, 11] width 23 height 10
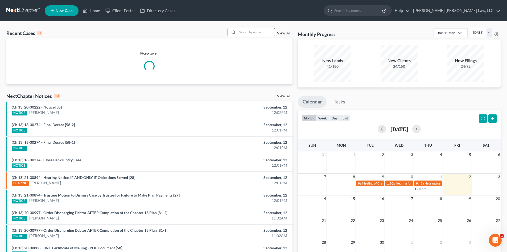
click at [254, 30] on input "search" at bounding box center [256, 32] width 37 height 8
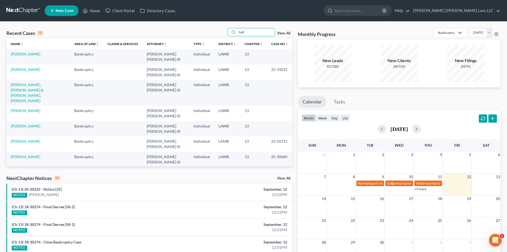
click at [37, 169] on link "[PERSON_NAME] & [PERSON_NAME]" at bounding box center [27, 174] width 33 height 10
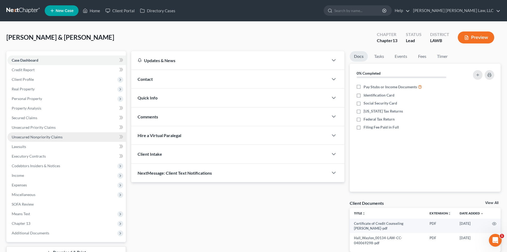
click at [45, 135] on span "Unsecured Nonpriority Claims" at bounding box center [37, 137] width 51 height 5
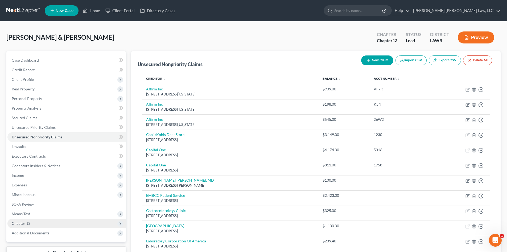
click at [52, 223] on span "Chapter 13" at bounding box center [66, 223] width 119 height 10
click at [51, 228] on link "Plan Calculator" at bounding box center [72, 233] width 108 height 10
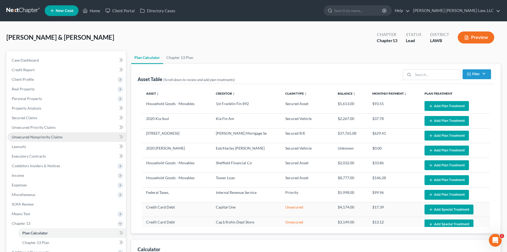
click at [32, 135] on span "Unsecured Nonpriority Claims" at bounding box center [37, 137] width 51 height 5
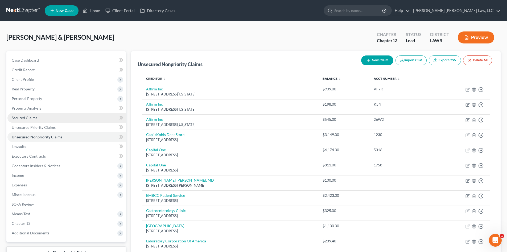
click at [21, 119] on span "Secured Claims" at bounding box center [25, 117] width 26 height 5
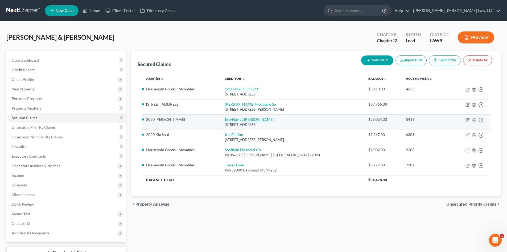
click at [256, 118] on link "Esb/Harley [PERSON_NAME]" at bounding box center [249, 119] width 49 height 5
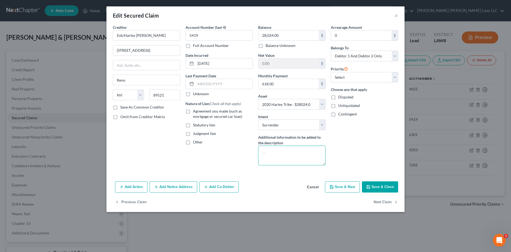
click at [313, 154] on textarea at bounding box center [291, 155] width 67 height 20
click at [374, 189] on button "Save & Close" at bounding box center [380, 186] width 36 height 11
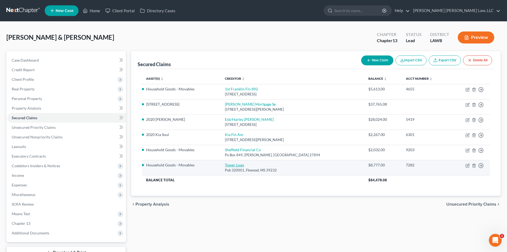
click at [244, 165] on link "Tower Loan" at bounding box center [234, 164] width 19 height 5
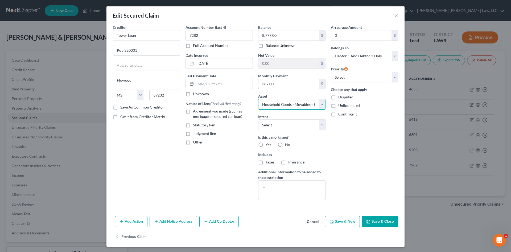
click at [309, 102] on select "Select Other Multiple Assets 18 Foot [US_STATE] [PERSON_NAME] Trailer - $1000.0…" at bounding box center [291, 104] width 67 height 11
drag, startPoint x: 309, startPoint y: 102, endPoint x: 380, endPoint y: 222, distance: 139.5
click at [309, 102] on select "Select Other Multiple Assets 18 Foot [US_STATE] [PERSON_NAME] Trailer - $1000.0…" at bounding box center [291, 104] width 67 height 11
click at [386, 220] on button "Save & Close" at bounding box center [380, 221] width 36 height 11
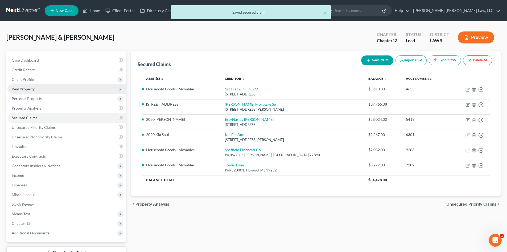
click at [37, 91] on span "Real Property" at bounding box center [66, 89] width 119 height 10
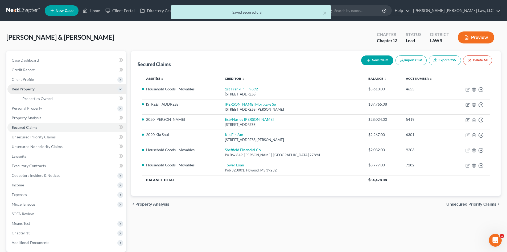
click at [37, 91] on span "Real Property" at bounding box center [66, 89] width 119 height 10
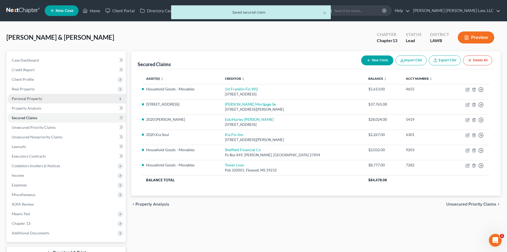
click at [39, 96] on span "Personal Property" at bounding box center [27, 98] width 30 height 5
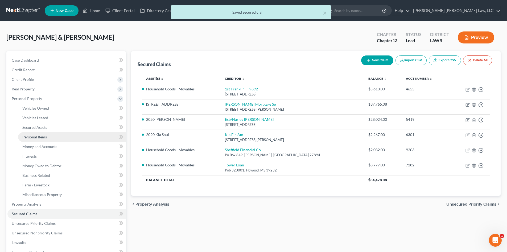
click at [54, 138] on link "Personal Items" at bounding box center [72, 137] width 108 height 10
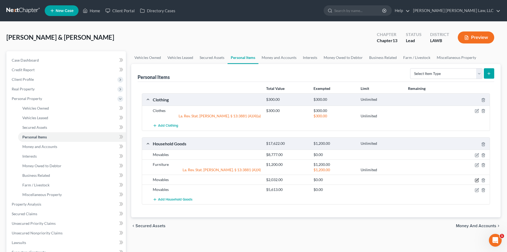
click at [478, 181] on icon "button" at bounding box center [477, 180] width 4 height 4
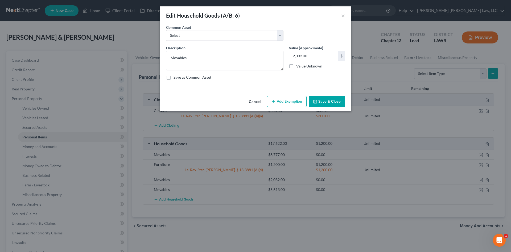
click at [263, 100] on button "Cancel" at bounding box center [255, 101] width 20 height 11
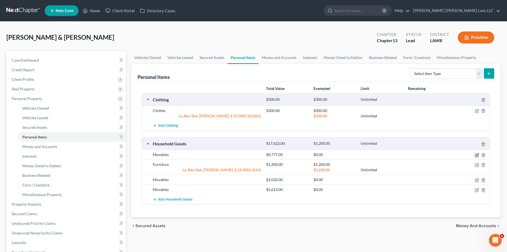
click at [477, 155] on icon "button" at bounding box center [478, 154] width 2 height 2
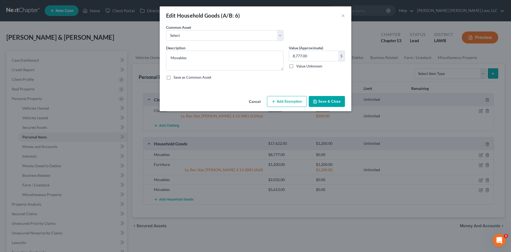
click at [261, 100] on button "Cancel" at bounding box center [255, 101] width 20 height 11
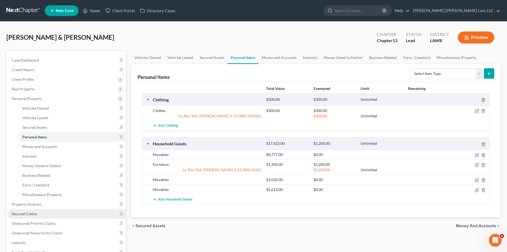
click at [50, 213] on link "Secured Claims" at bounding box center [66, 214] width 119 height 10
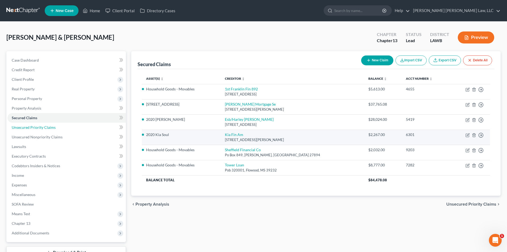
drag, startPoint x: 56, startPoint y: 124, endPoint x: 234, endPoint y: 142, distance: 178.3
click at [56, 124] on link "Unsecured Priority Claims" at bounding box center [66, 128] width 119 height 10
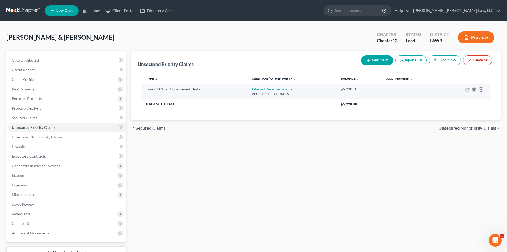
click at [278, 90] on link "Internal Revenue Service" at bounding box center [272, 89] width 41 height 5
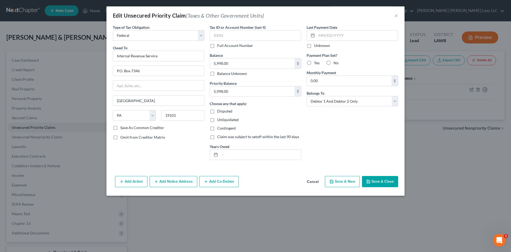
drag, startPoint x: 385, startPoint y: 184, endPoint x: 101, endPoint y: 171, distance: 283.4
click at [385, 184] on button "Save & Close" at bounding box center [380, 181] width 36 height 11
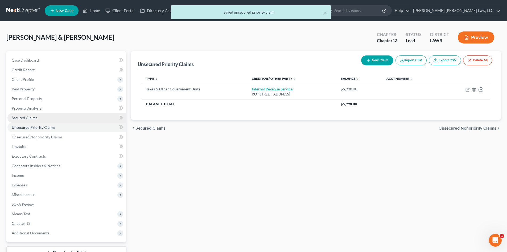
click at [54, 116] on link "Secured Claims" at bounding box center [66, 118] width 119 height 10
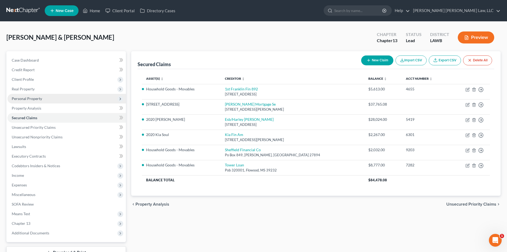
click at [46, 99] on span "Personal Property" at bounding box center [66, 99] width 119 height 10
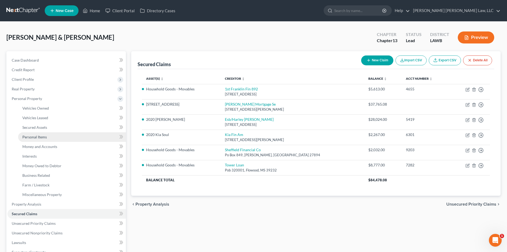
click at [51, 136] on link "Personal Items" at bounding box center [72, 137] width 108 height 10
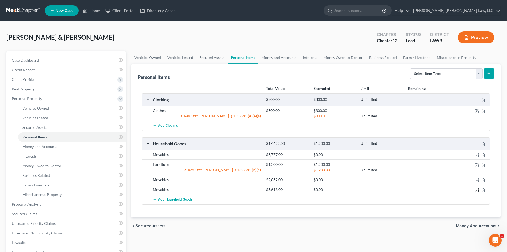
click at [478, 189] on icon "button" at bounding box center [478, 189] width 2 height 2
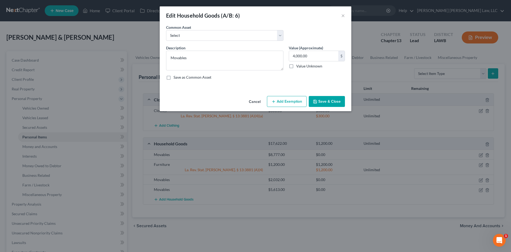
drag, startPoint x: 329, startPoint y: 102, endPoint x: 511, endPoint y: 121, distance: 183.4
click at [329, 102] on button "Save & Close" at bounding box center [327, 101] width 36 height 11
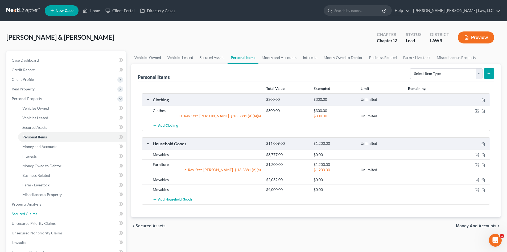
drag, startPoint x: 23, startPoint y: 211, endPoint x: 227, endPoint y: 145, distance: 215.0
click at [23, 211] on span "Secured Claims" at bounding box center [25, 213] width 26 height 5
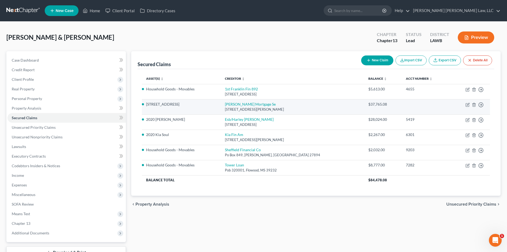
scroll to position [27, 0]
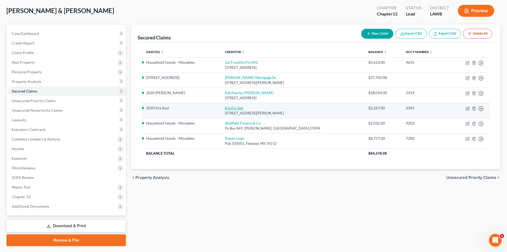
click at [243, 108] on link "Kia Fin Am" at bounding box center [234, 107] width 18 height 5
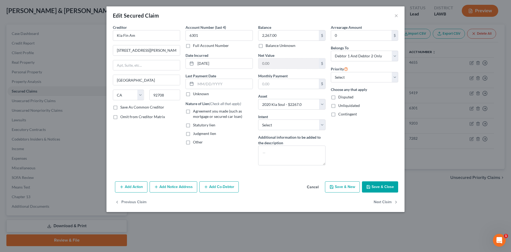
click at [383, 181] on div "Add Action Add Notice Address Add Co-Debtor Cancel Save & New Save & Close" at bounding box center [256, 188] width 298 height 18
click at [383, 185] on button "Save & Close" at bounding box center [380, 186] width 36 height 11
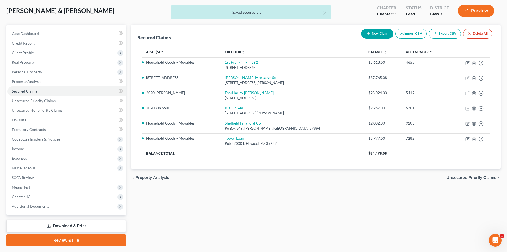
click at [381, 185] on div "chevron_left Property Analysis Unsecured Priority Claims chevron_right" at bounding box center [316, 177] width 370 height 17
click at [56, 80] on link "Property Analysis" at bounding box center [66, 82] width 119 height 10
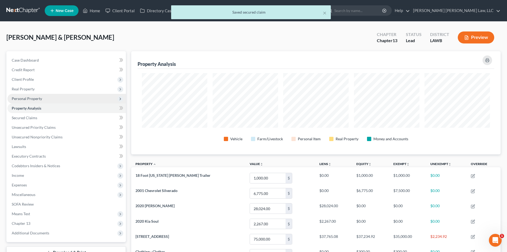
scroll to position [103, 370]
click at [55, 97] on span "Personal Property" at bounding box center [66, 99] width 119 height 10
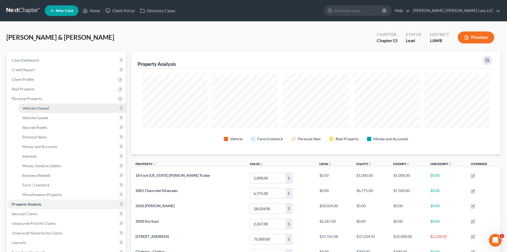
click at [57, 107] on link "Vehicles Owned" at bounding box center [72, 108] width 108 height 10
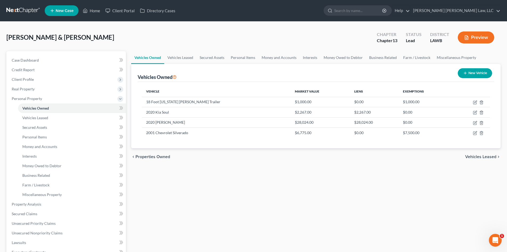
click at [471, 72] on button "New Vehicle" at bounding box center [475, 73] width 34 height 10
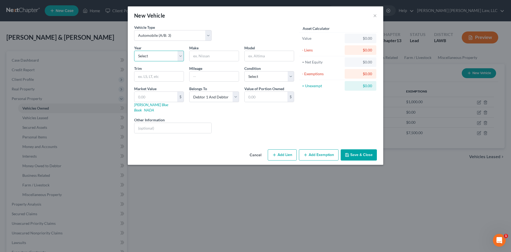
click at [152, 58] on select "Select 2026 2025 2024 2023 2022 2021 2020 2019 2018 2017 2016 2015 2014 2013 20…" at bounding box center [159, 56] width 50 height 11
click at [134, 51] on select "Select 2026 2025 2024 2023 2022 2021 2020 2019 2018 2017 2016 2015 2014 2013 20…" at bounding box center [159, 56] width 50 height 11
click at [204, 58] on input "text" at bounding box center [214, 56] width 49 height 10
drag, startPoint x: 218, startPoint y: 57, endPoint x: 221, endPoint y: 55, distance: 2.8
click at [206, 58] on input "Nissan Sentra" at bounding box center [214, 56] width 49 height 10
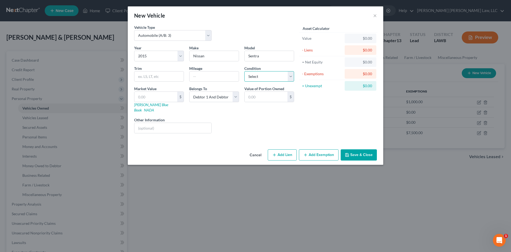
drag, startPoint x: 266, startPoint y: 76, endPoint x: 266, endPoint y: 81, distance: 4.6
click at [266, 76] on select "Select Excellent Very Good Good Fair Poor" at bounding box center [270, 76] width 50 height 11
click at [245, 71] on select "Select Excellent Very Good Good Fair Poor" at bounding box center [270, 76] width 50 height 11
click at [361, 149] on button "Save & Close" at bounding box center [359, 154] width 36 height 11
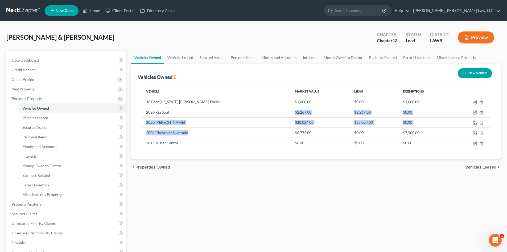
click at [234, 112] on tbody "18 Foot [US_STATE] [PERSON_NAME] Trailer $1,000.00 $0.00 $1,000.00 2020 Kia Sou…" at bounding box center [316, 122] width 348 height 51
drag, startPoint x: 317, startPoint y: 176, endPoint x: 299, endPoint y: 141, distance: 39.1
click at [317, 176] on div "Vehicles Owned Vehicles Leased Secured Assets Personal Items Money and Accounts…" at bounding box center [316, 209] width 375 height 317
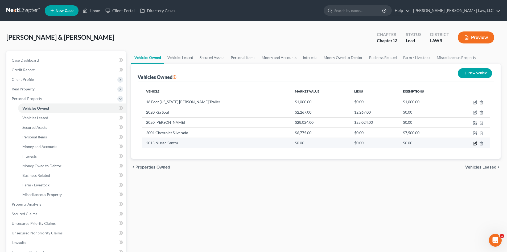
click at [476, 144] on icon "button" at bounding box center [475, 143] width 4 height 4
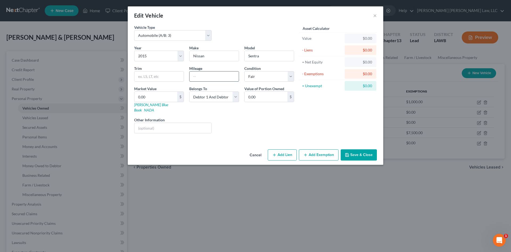
click at [208, 78] on input "text" at bounding box center [214, 76] width 49 height 10
click at [165, 101] on input "0.00" at bounding box center [156, 97] width 43 height 10
click at [375, 149] on button "Save & Close" at bounding box center [359, 154] width 36 height 11
